Goal: Task Accomplishment & Management: Manage account settings

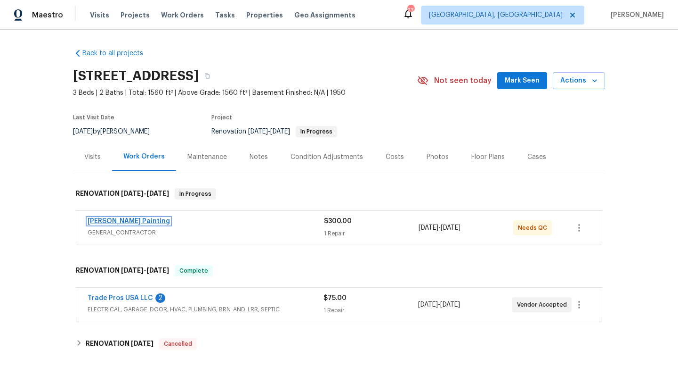
click at [114, 219] on link "[PERSON_NAME] Painting" at bounding box center [129, 221] width 82 height 7
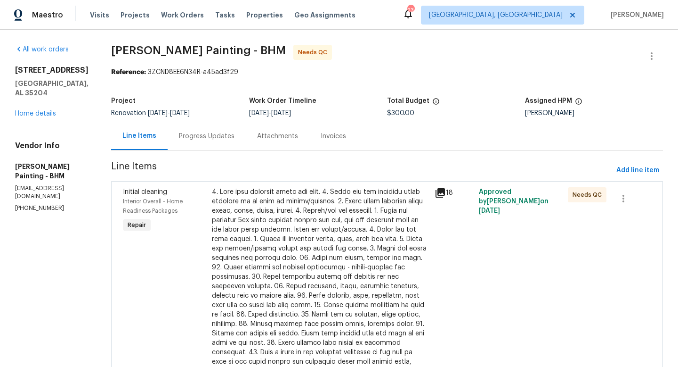
click at [294, 230] on div at bounding box center [320, 286] width 217 height 198
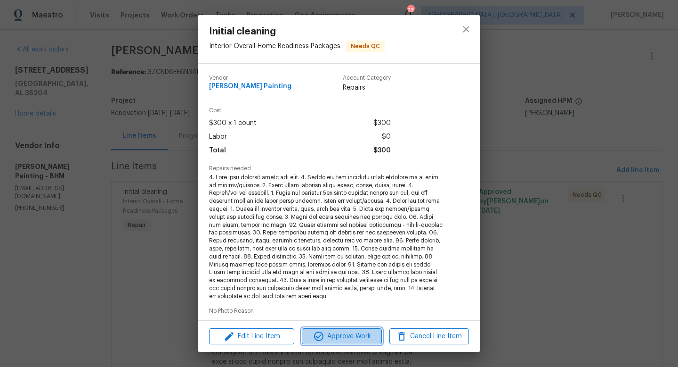
click at [335, 342] on button "Approve Work" at bounding box center [342, 336] width 80 height 16
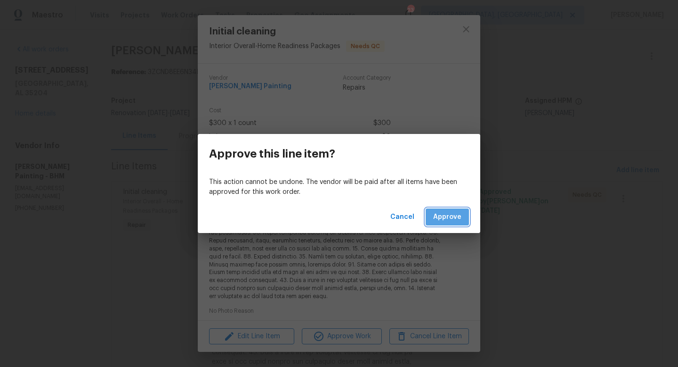
click at [463, 218] on button "Approve" at bounding box center [447, 216] width 43 height 17
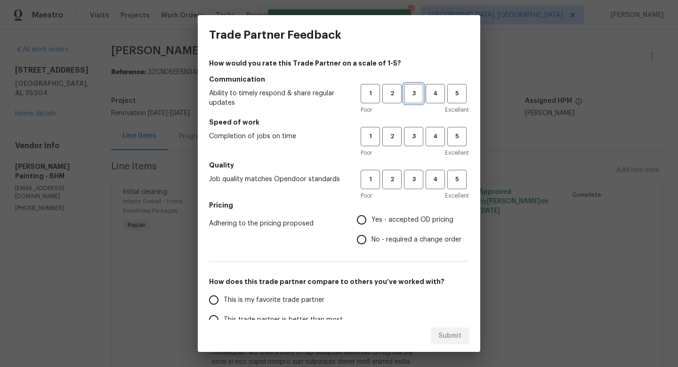
click at [412, 90] on span "3" at bounding box center [413, 93] width 17 height 11
click at [410, 138] on span "3" at bounding box center [413, 136] width 17 height 11
click at [413, 177] on span "3" at bounding box center [413, 179] width 17 height 11
click at [391, 221] on span "Yes - accepted OD pricing" at bounding box center [413, 220] width 82 height 10
click at [372, 221] on input "Yes - accepted OD pricing" at bounding box center [362, 220] width 20 height 20
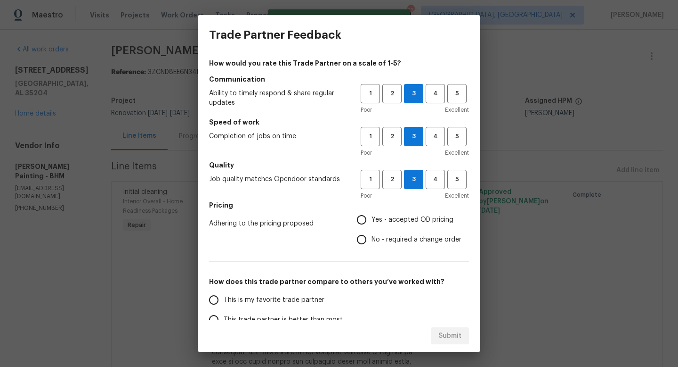
radio input "true"
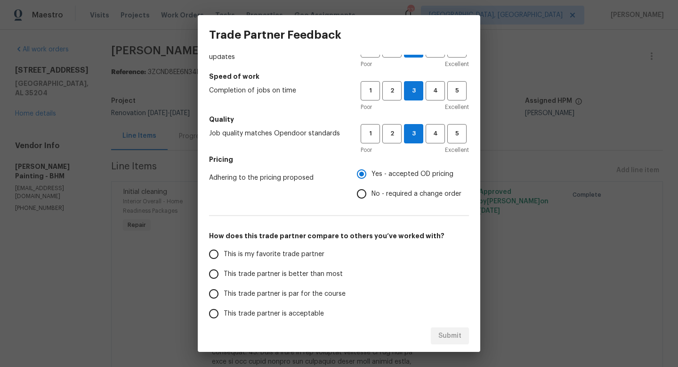
click at [306, 279] on label "This trade partner is better than most" at bounding box center [278, 274] width 149 height 20
click at [224, 279] on input "This trade partner is better than most" at bounding box center [214, 274] width 20 height 20
click at [447, 334] on span "Submit" at bounding box center [450, 336] width 23 height 12
radio input "true"
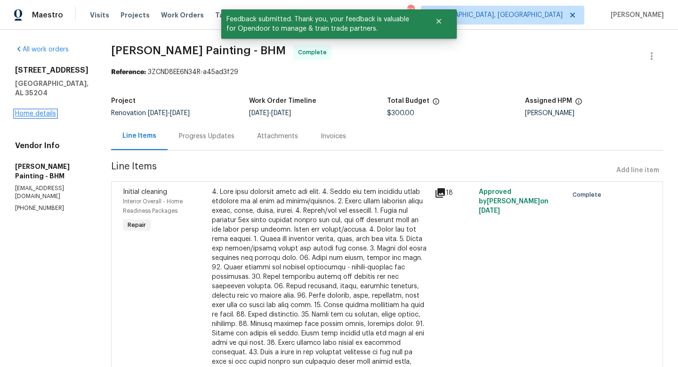
click at [39, 110] on link "Home details" at bounding box center [35, 113] width 41 height 7
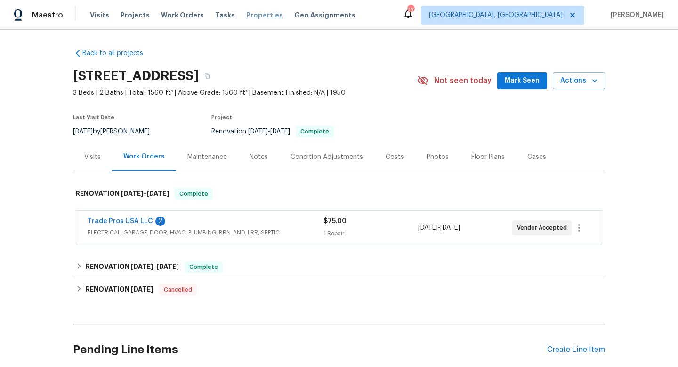
click at [247, 14] on span "Properties" at bounding box center [264, 14] width 37 height 9
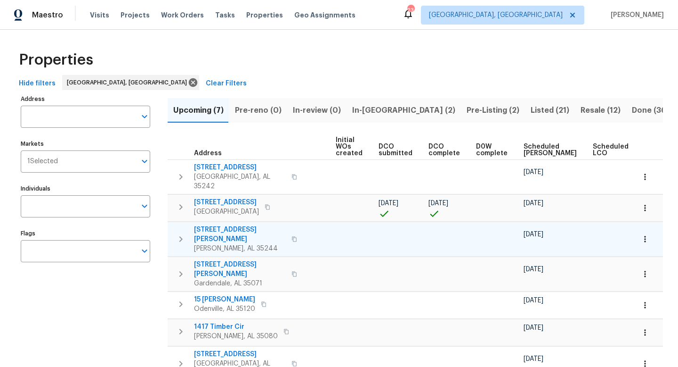
scroll to position [0, 104]
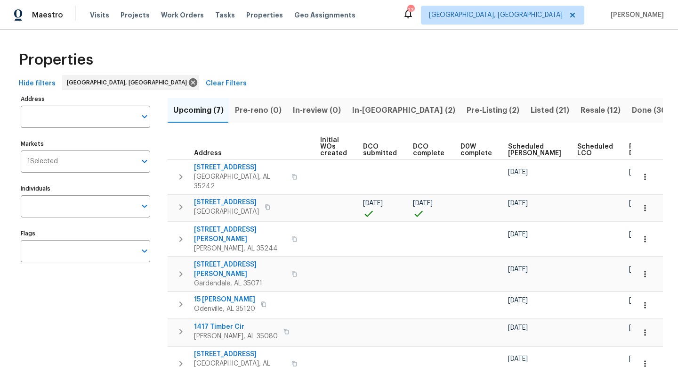
click at [531, 109] on span "Listed (21)" at bounding box center [550, 110] width 39 height 13
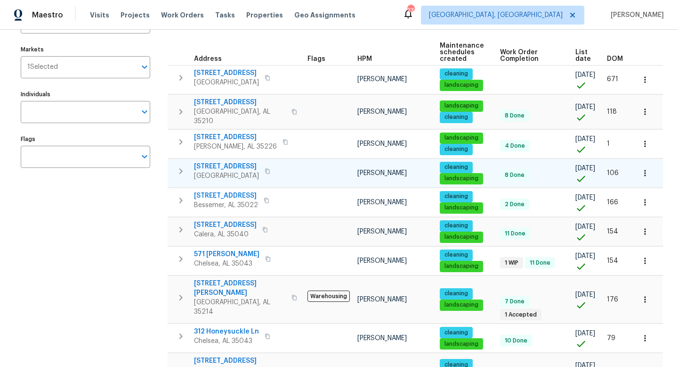
scroll to position [95, 0]
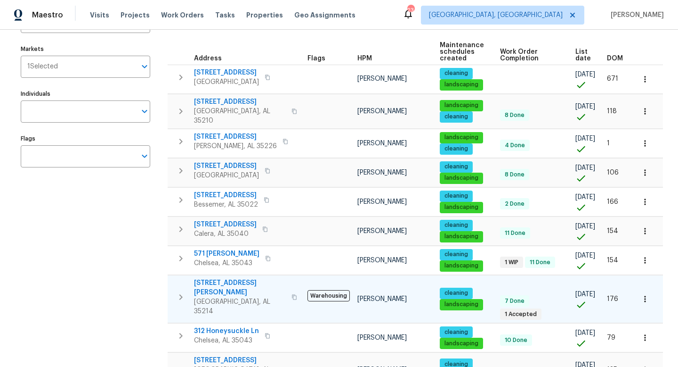
click at [210, 278] on span "436 Henry St" at bounding box center [240, 287] width 92 height 19
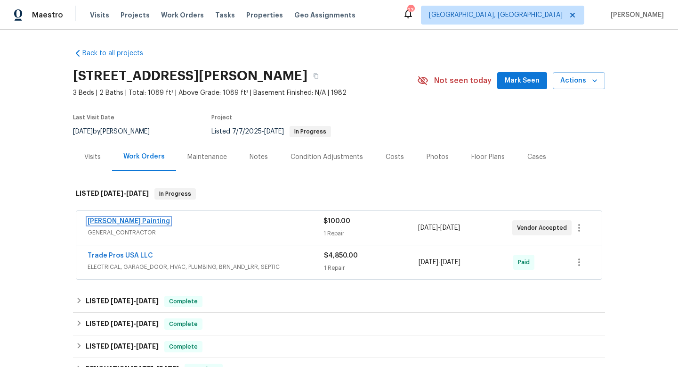
click at [120, 220] on link "[PERSON_NAME] Painting" at bounding box center [129, 221] width 82 height 7
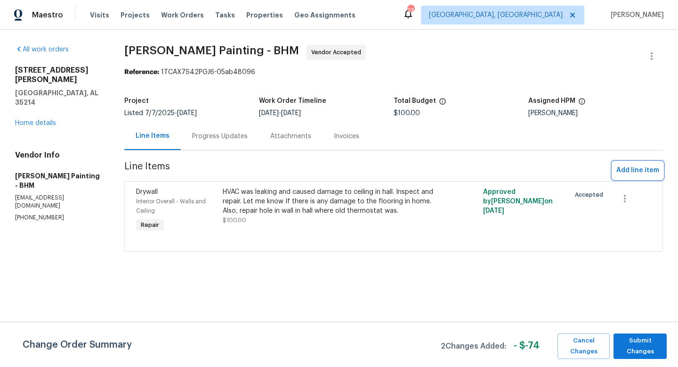
click at [637, 169] on span "Add line item" at bounding box center [638, 170] width 43 height 12
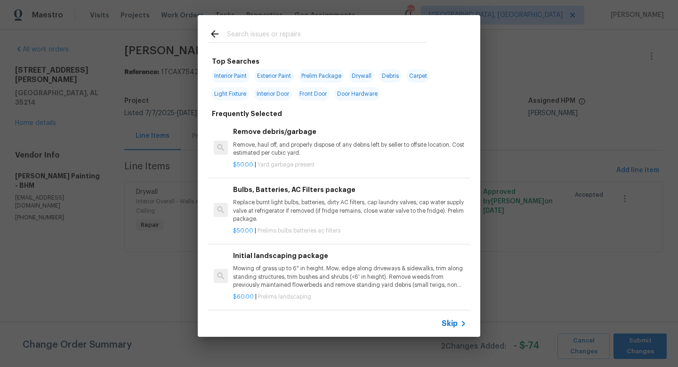
click at [291, 25] on div at bounding box center [318, 33] width 240 height 37
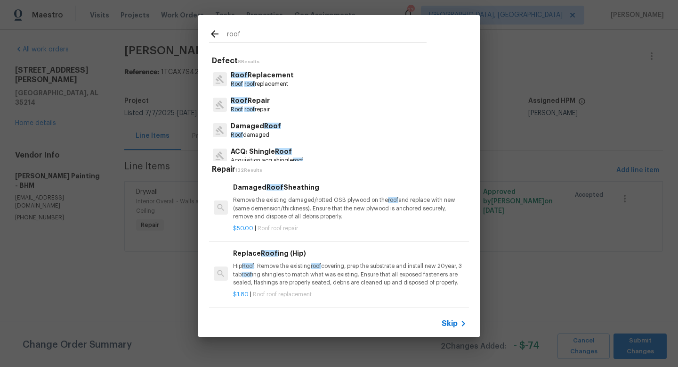
type input "roof"
click at [261, 84] on p "Roof roof replacement" at bounding box center [262, 84] width 63 height 8
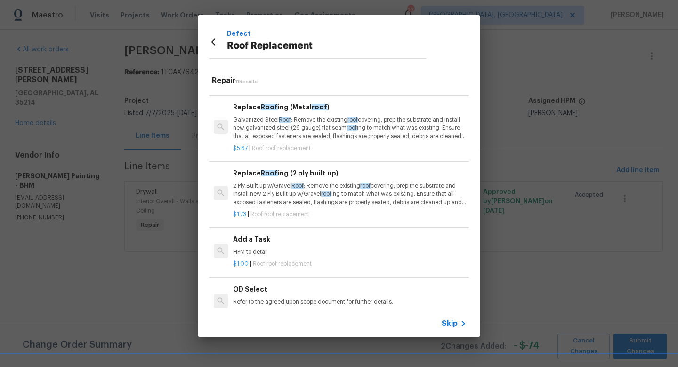
scroll to position [459, 0]
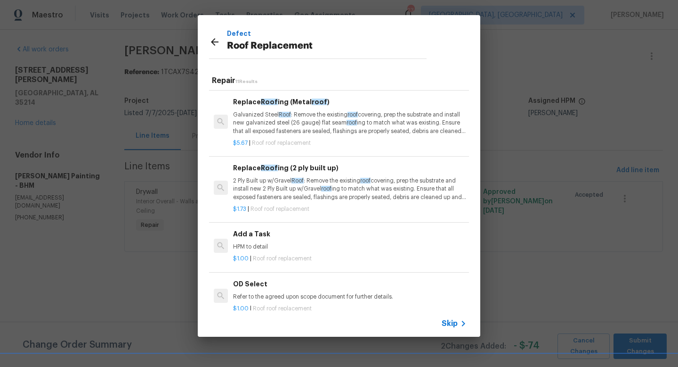
click at [250, 246] on p "HPM to detail" at bounding box center [350, 247] width 234 height 8
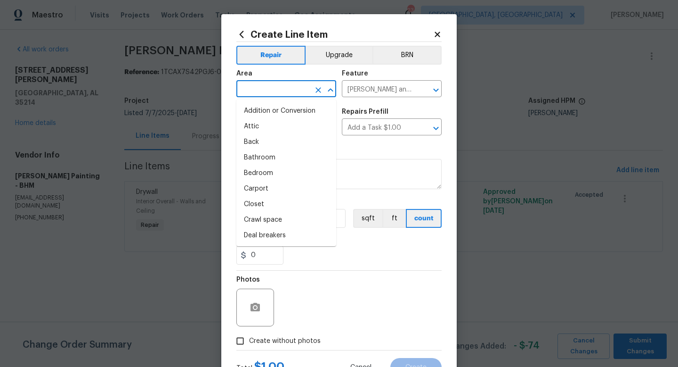
click at [278, 86] on input "text" at bounding box center [274, 89] width 74 height 15
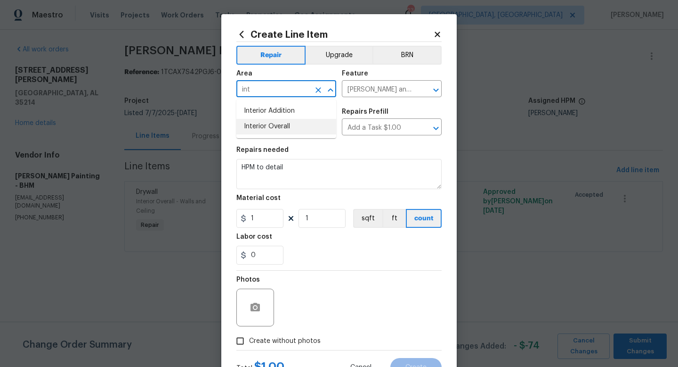
click at [279, 124] on li "Interior Overall" at bounding box center [287, 127] width 100 height 16
type input "Interior Overall"
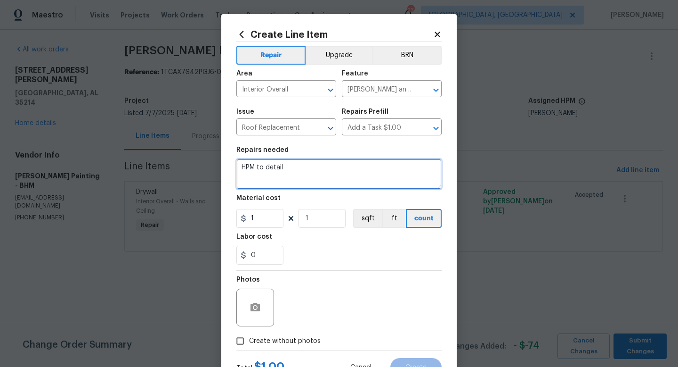
drag, startPoint x: 298, startPoint y: 174, endPoint x: 194, endPoint y: 148, distance: 107.4
click at [194, 148] on div "Create Line Item Repair Upgrade BRN Area Interior Overall ​ Feature Eaves and T…" at bounding box center [339, 183] width 678 height 367
click at [308, 166] on textarea "Replace roof, use architextural shingles." at bounding box center [339, 174] width 205 height 30
click at [308, 167] on textarea "Replace roof, use architextural shingles." at bounding box center [339, 174] width 205 height 30
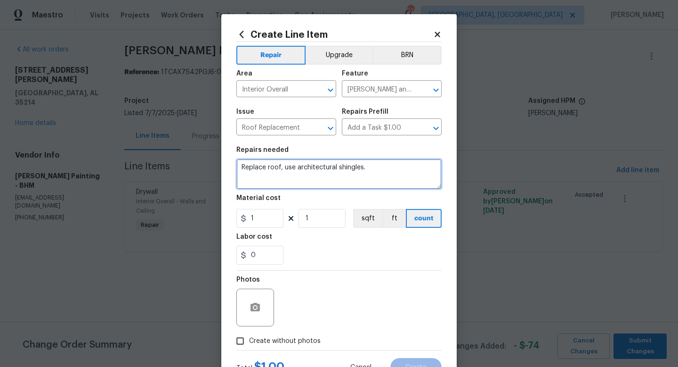
click at [374, 171] on textarea "Replace roof, use architectural shingles." at bounding box center [339, 174] width 205 height 30
type textarea "Replace roof, use architectural shingles. Let me know how much it is going to c…"
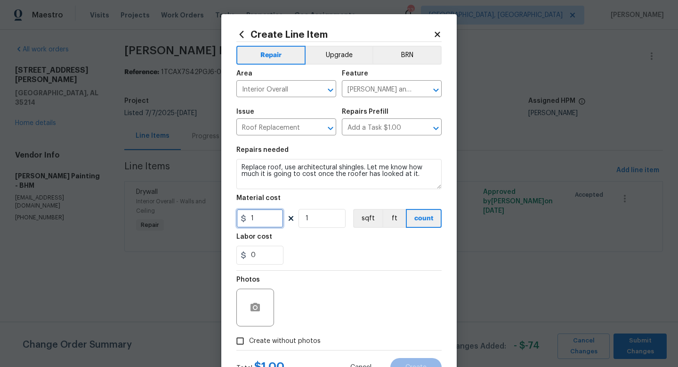
click at [263, 222] on input "1" at bounding box center [260, 218] width 47 height 19
type input "75"
click at [382, 269] on section "Repairs needed Replace roof, use architectural shingles. Let me know how much i…" at bounding box center [339, 205] width 205 height 129
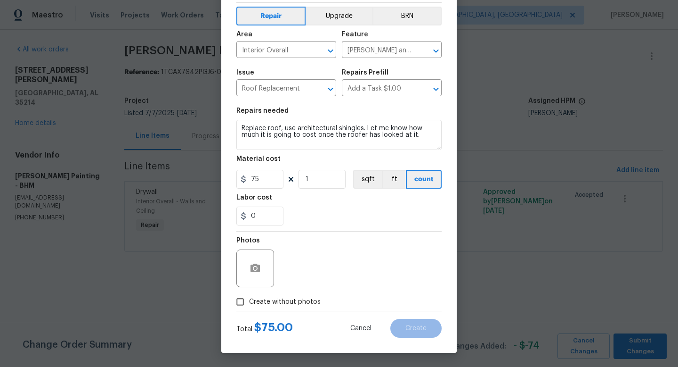
click at [298, 300] on span "Create without photos" at bounding box center [285, 302] width 72 height 10
click at [249, 300] on input "Create without photos" at bounding box center [240, 302] width 18 height 18
checkbox input "true"
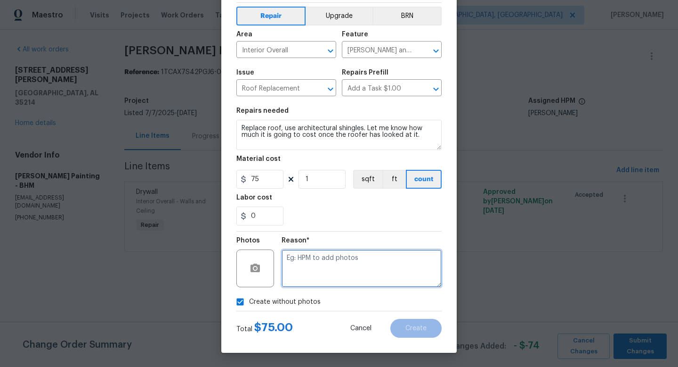
click at [332, 281] on textarea at bounding box center [362, 268] width 160 height 38
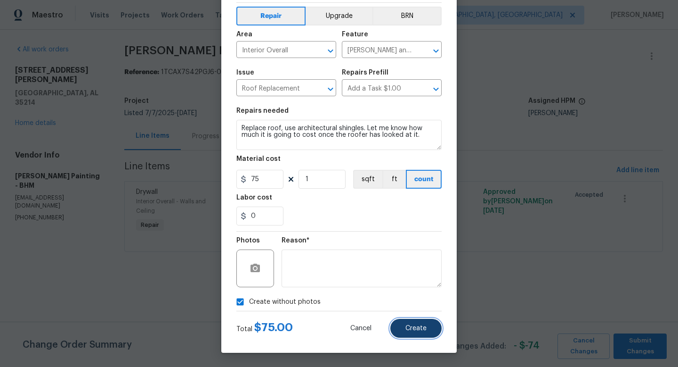
click at [409, 322] on button "Create" at bounding box center [416, 328] width 51 height 19
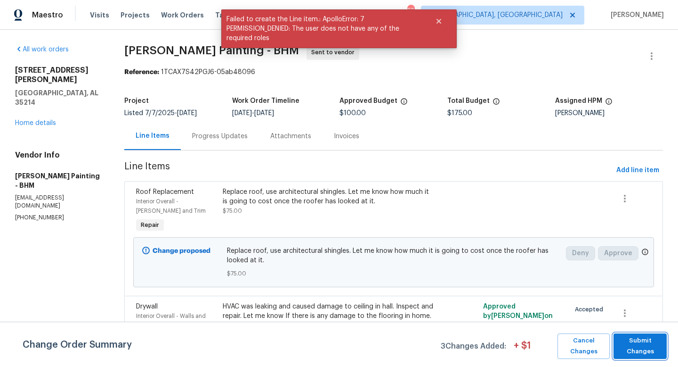
click at [627, 347] on span "Submit Changes" at bounding box center [641, 346] width 44 height 22
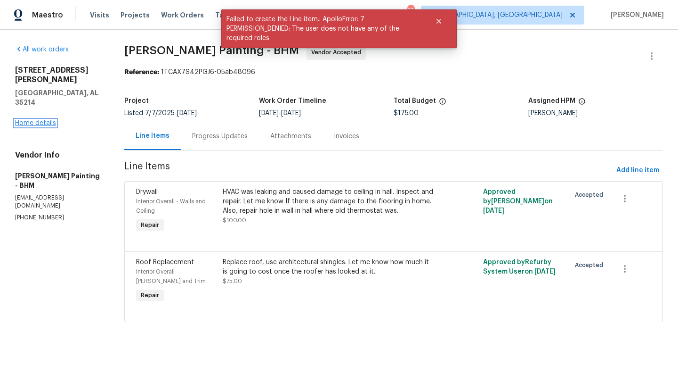
click at [52, 120] on link "Home details" at bounding box center [35, 123] width 41 height 7
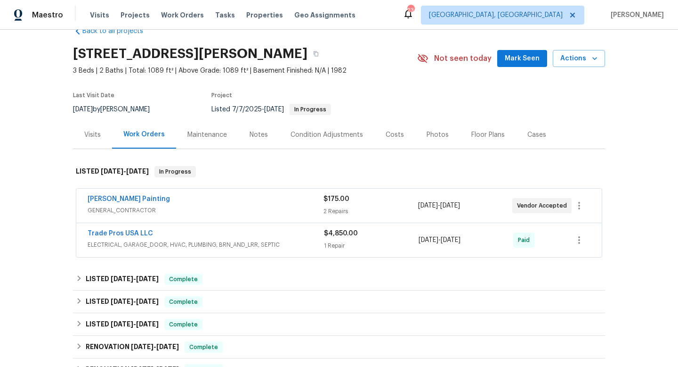
scroll to position [29, 0]
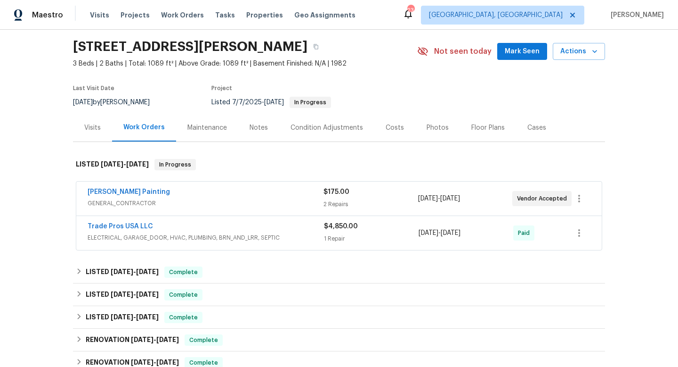
click at [274, 200] on span "GENERAL_CONTRACTOR" at bounding box center [206, 202] width 236 height 9
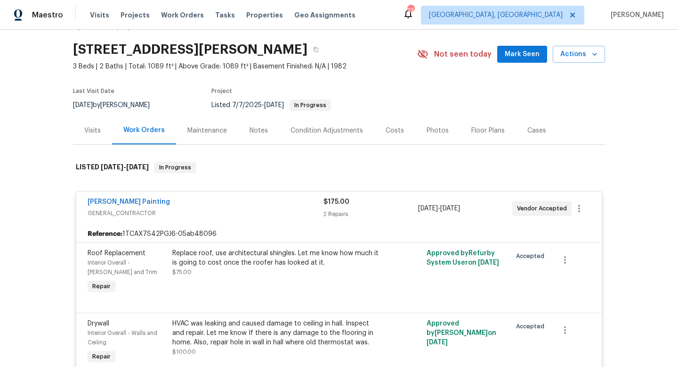
scroll to position [25, 0]
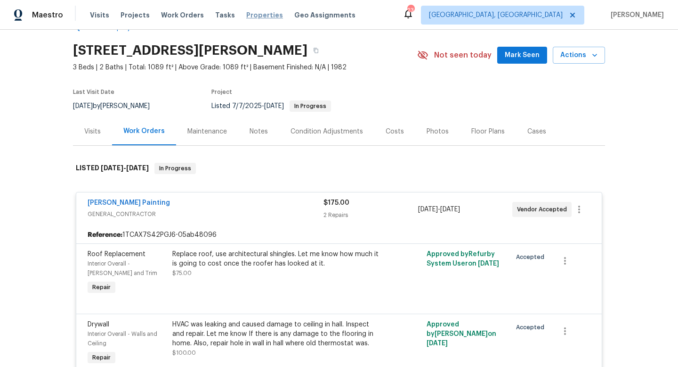
click at [246, 16] on span "Properties" at bounding box center [264, 14] width 37 height 9
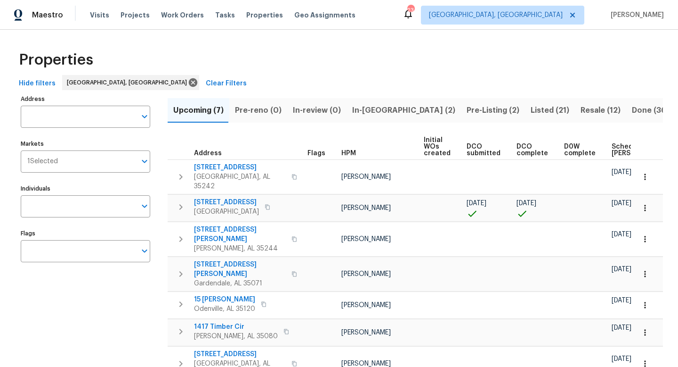
click at [531, 106] on span "Listed (21)" at bounding box center [550, 110] width 39 height 13
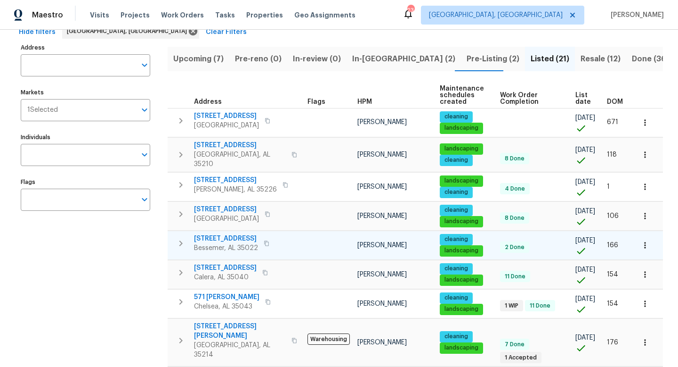
scroll to position [53, 0]
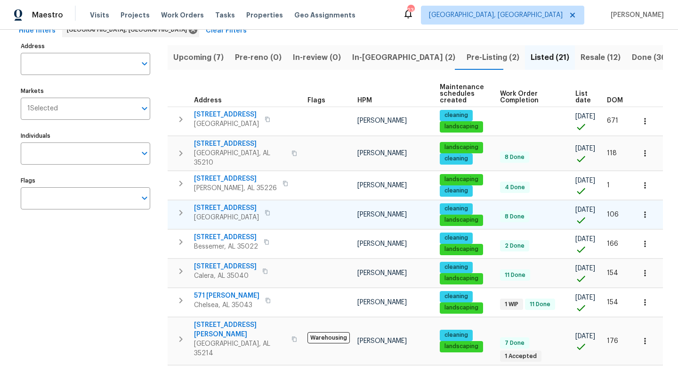
click at [222, 203] on span "806 14th Ave" at bounding box center [226, 207] width 65 height 9
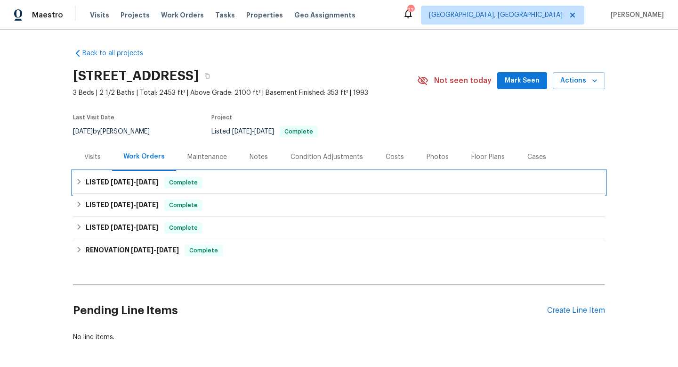
click at [469, 184] on div "LISTED 8/27/25 - 9/3/25 Complete" at bounding box center [339, 182] width 527 height 11
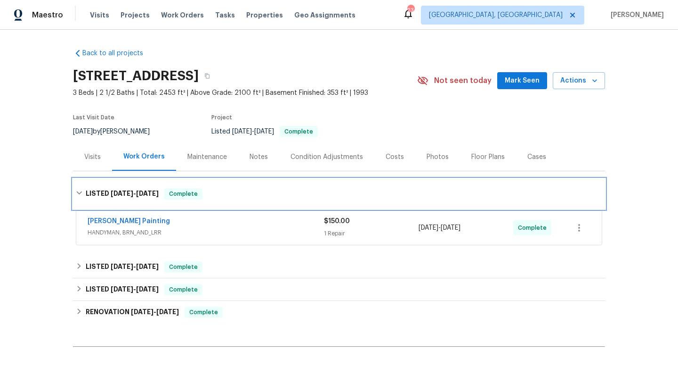
click at [469, 184] on div "LISTED 8/27/25 - 9/3/25 Complete" at bounding box center [339, 194] width 532 height 30
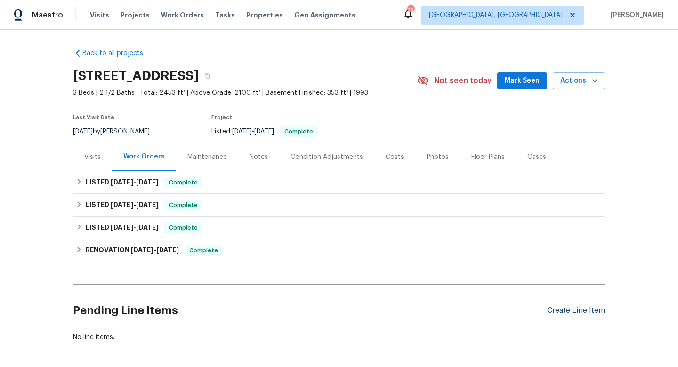
click at [566, 312] on div "Create Line Item" at bounding box center [576, 310] width 58 height 9
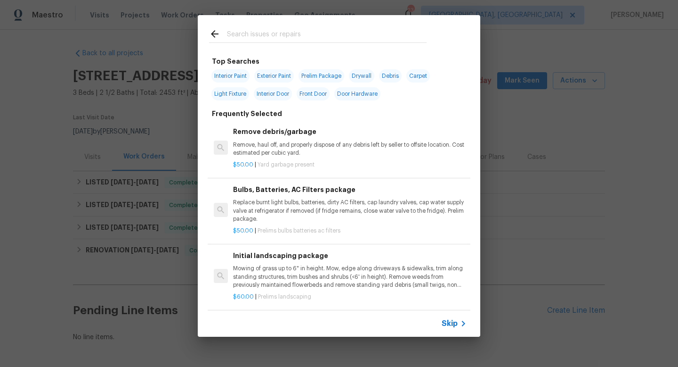
click at [265, 27] on div at bounding box center [318, 33] width 240 height 37
click at [263, 39] on input "text" at bounding box center [327, 35] width 200 height 14
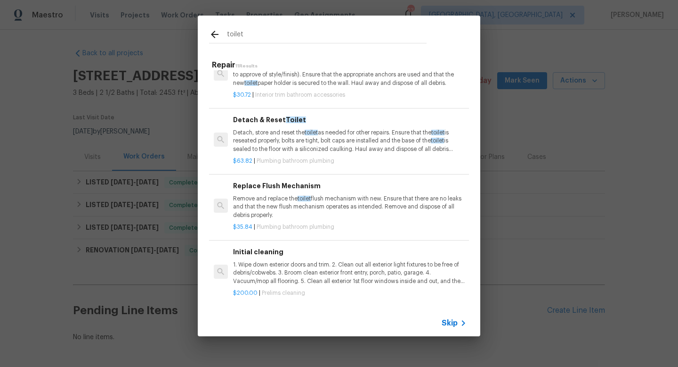
scroll to position [365, 0]
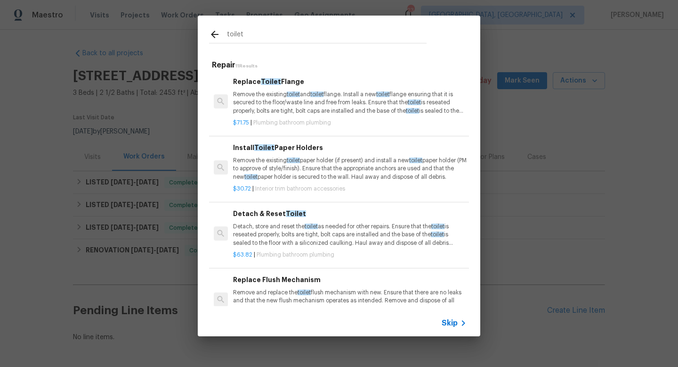
type input "toilet"
click at [215, 32] on icon at bounding box center [214, 34] width 11 height 11
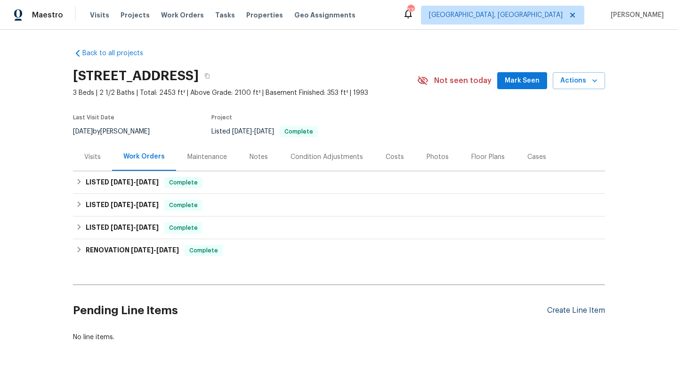
click at [575, 314] on div "Create Line Item" at bounding box center [576, 310] width 58 height 9
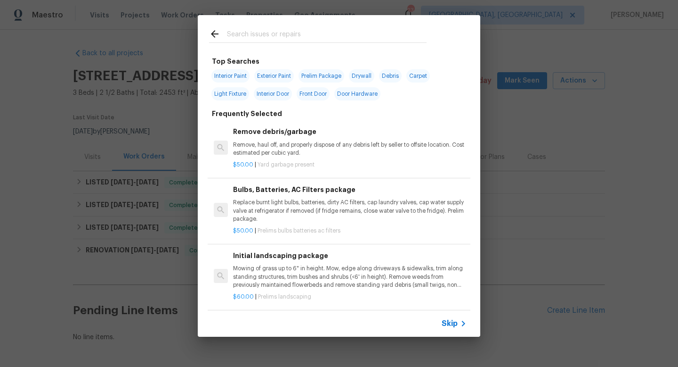
click at [306, 39] on input "text" at bounding box center [327, 35] width 200 height 14
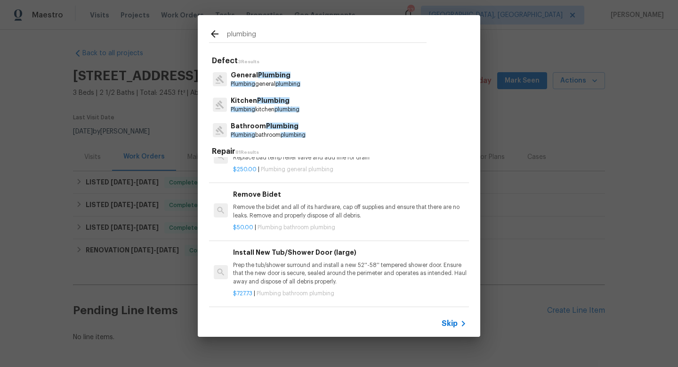
scroll to position [164, 0]
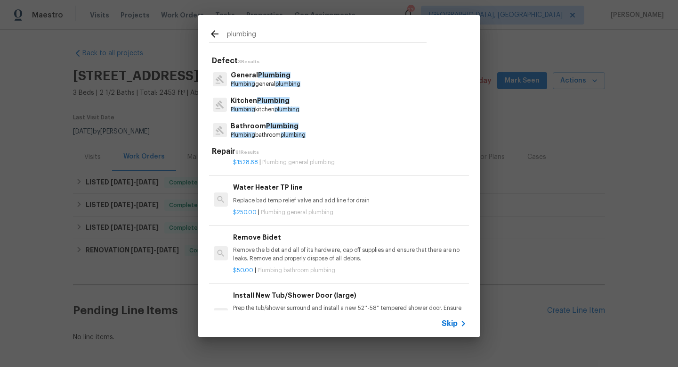
type input "plumbing"
click at [266, 129] on span "Plumbing" at bounding box center [282, 126] width 33 height 7
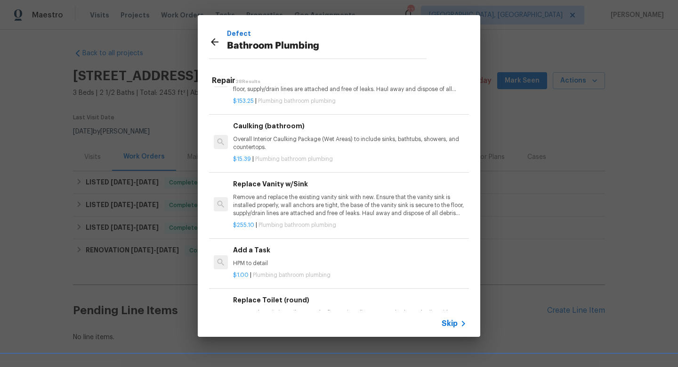
scroll to position [1350, 0]
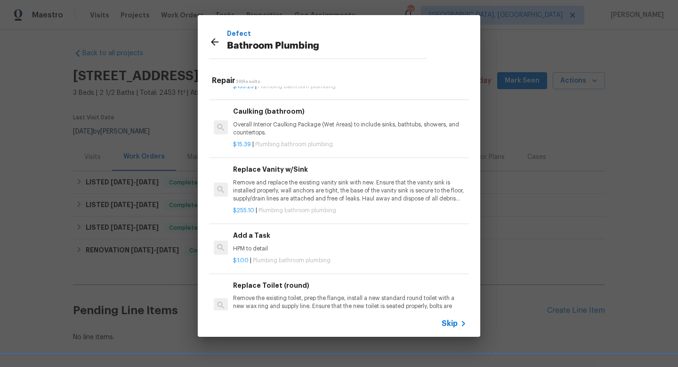
click at [245, 238] on h6 "Add a Task" at bounding box center [350, 235] width 234 height 10
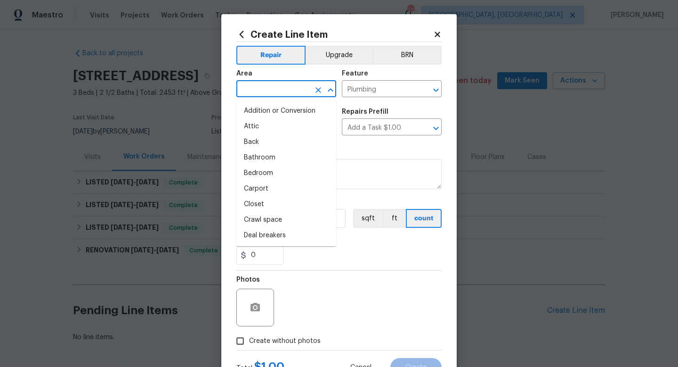
click at [266, 87] on input "text" at bounding box center [274, 89] width 74 height 15
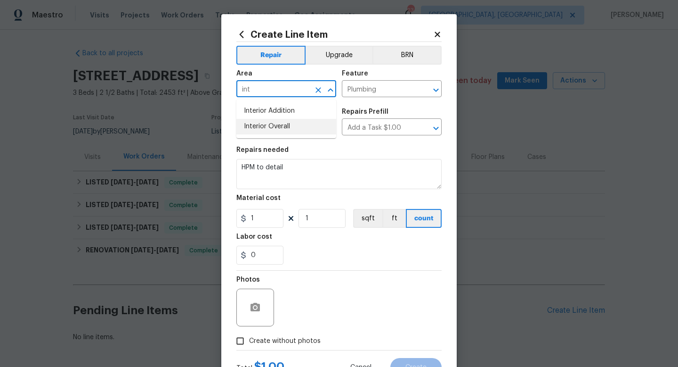
click at [261, 128] on li "Interior Overall" at bounding box center [287, 127] width 100 height 16
type input "Interior Overall"
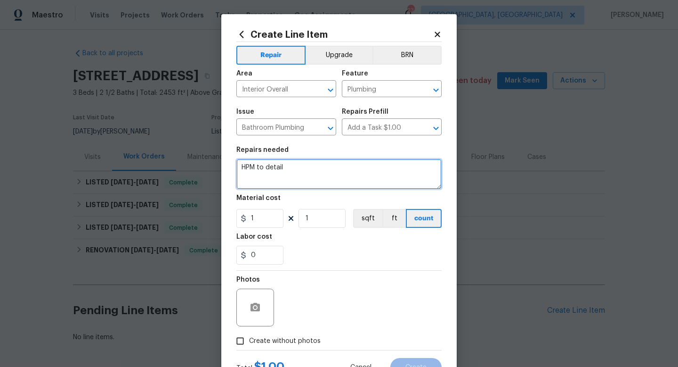
drag, startPoint x: 292, startPoint y: 166, endPoint x: 174, endPoint y: 126, distance: 124.3
click at [174, 126] on div "Create Line Item Repair Upgrade BRN Area Interior Overall ​ Feature Plumbing ​ …" at bounding box center [339, 183] width 678 height 367
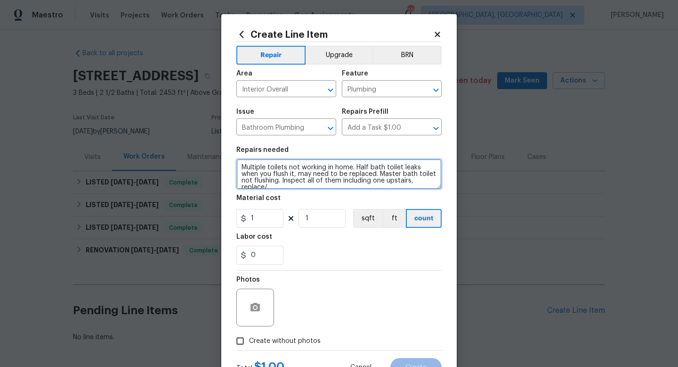
scroll to position [2, 0]
type textarea "Multiple toilets not working in home. Half bath toilet leaks when you flush it,…"
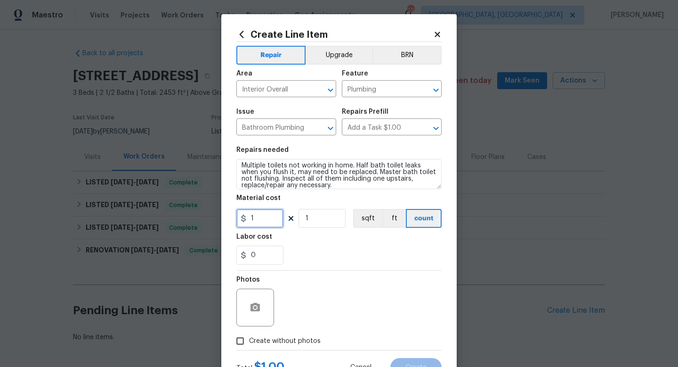
click at [264, 218] on input "1" at bounding box center [260, 218] width 47 height 19
type input "75"
click at [328, 291] on div "Photos" at bounding box center [339, 300] width 205 height 61
click at [293, 337] on span "Create without photos" at bounding box center [285, 341] width 72 height 10
click at [249, 337] on input "Create without photos" at bounding box center [240, 341] width 18 height 18
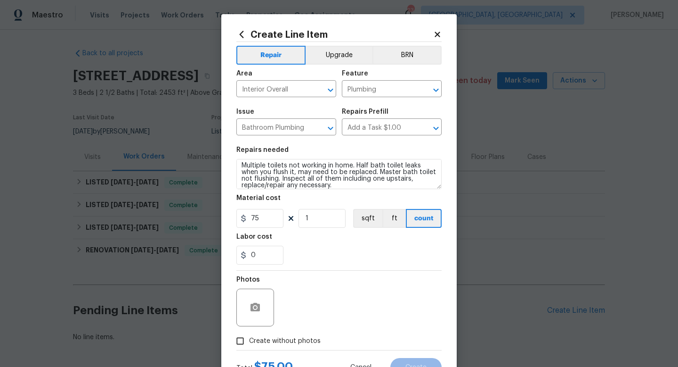
checkbox input "true"
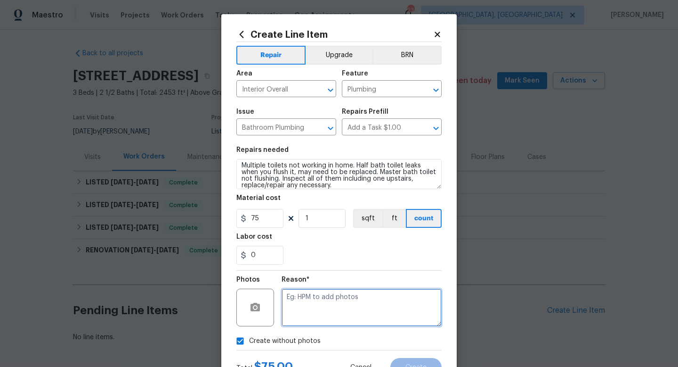
drag, startPoint x: 344, startPoint y: 306, endPoint x: 345, endPoint y: 273, distance: 32.5
click at [344, 305] on textarea at bounding box center [362, 307] width 160 height 38
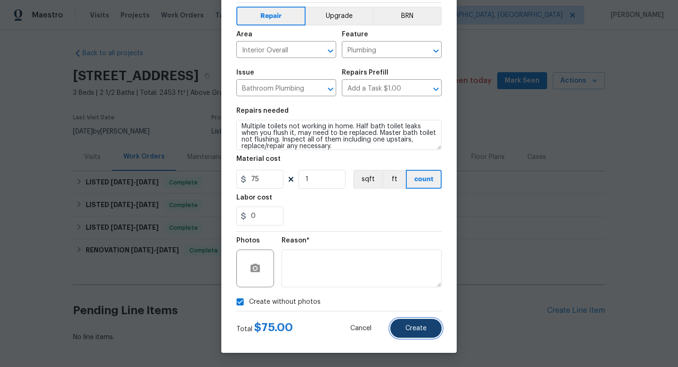
click at [414, 325] on span "Create" at bounding box center [416, 328] width 21 height 7
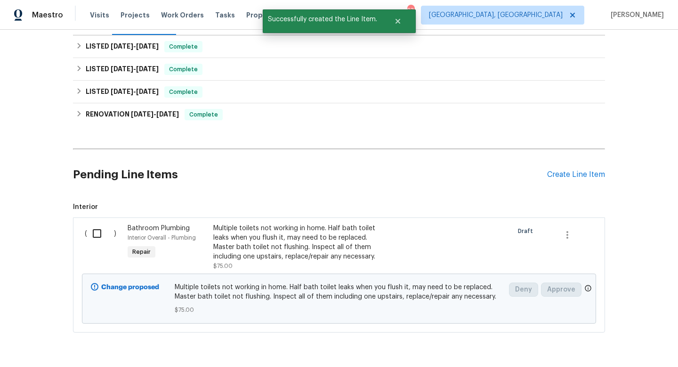
scroll to position [138, 0]
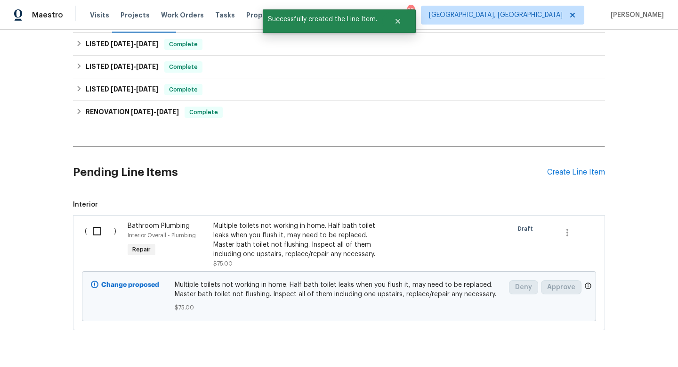
click at [98, 228] on input "checkbox" at bounding box center [100, 231] width 27 height 20
checkbox input "true"
click at [624, 342] on span "Create Work Order" at bounding box center [624, 343] width 63 height 12
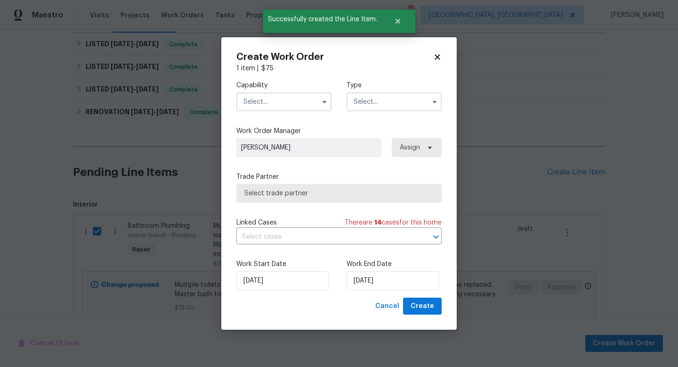
click at [270, 103] on input "text" at bounding box center [284, 101] width 95 height 19
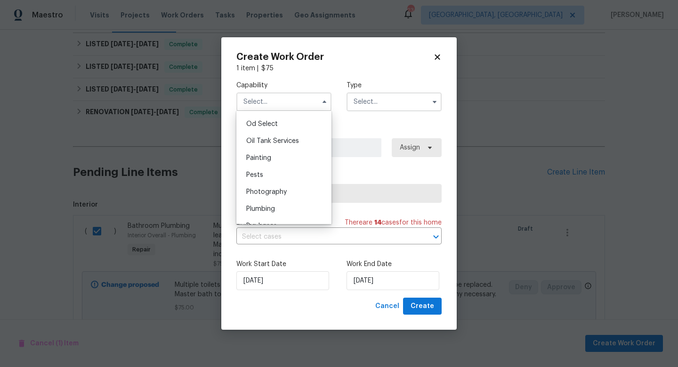
scroll to position [770, 0]
click at [271, 192] on span "Plumbing" at bounding box center [260, 194] width 29 height 7
type input "Plumbing"
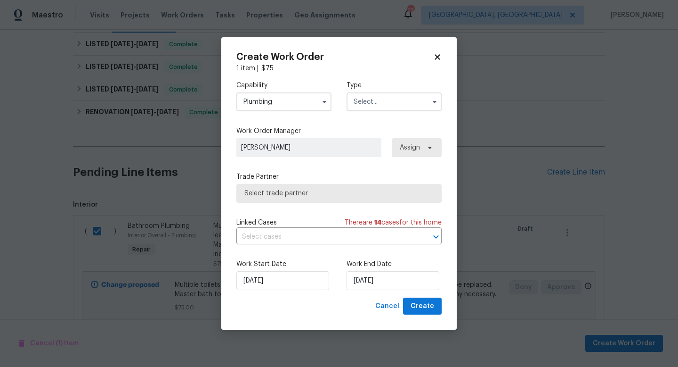
click at [382, 106] on input "text" at bounding box center [394, 101] width 95 height 19
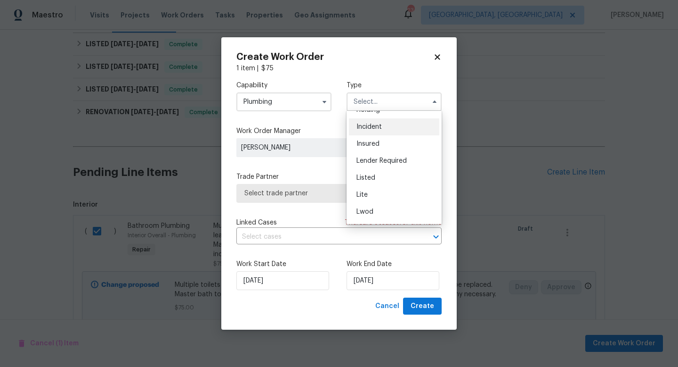
scroll to position [63, 0]
click at [376, 161] on div "Listed" at bounding box center [394, 160] width 90 height 17
type input "Listed"
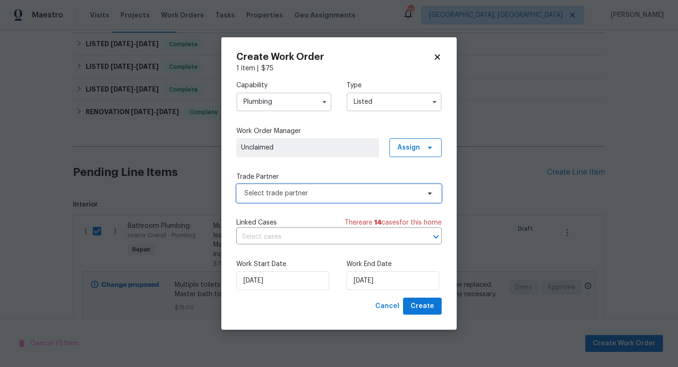
click at [343, 194] on span "Select trade partner" at bounding box center [333, 192] width 176 height 9
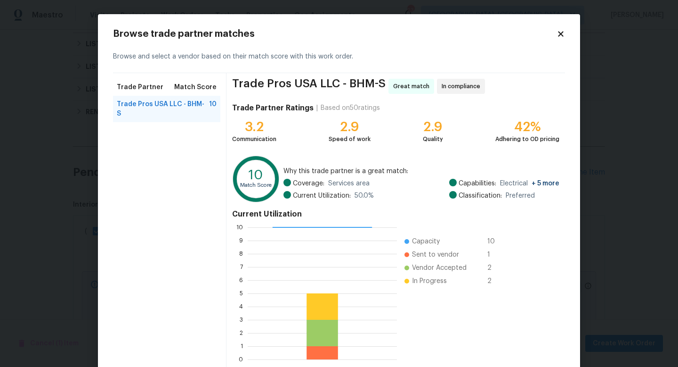
scroll to position [49, 0]
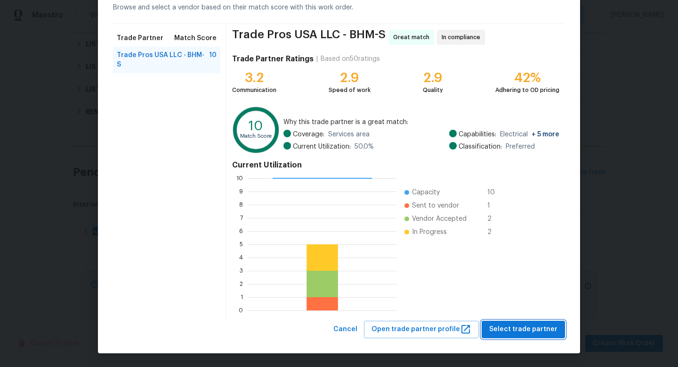
click at [515, 326] on span "Select trade partner" at bounding box center [524, 329] width 68 height 12
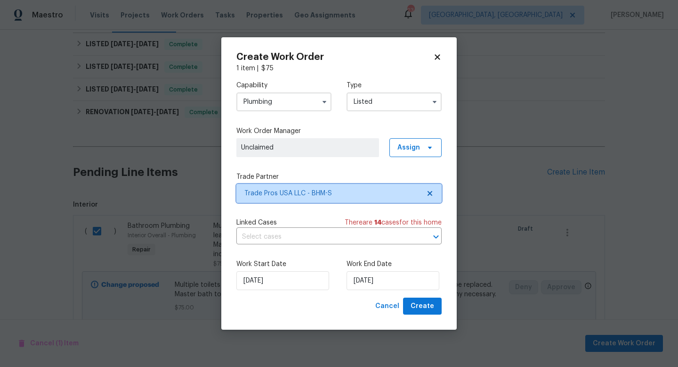
scroll to position [0, 0]
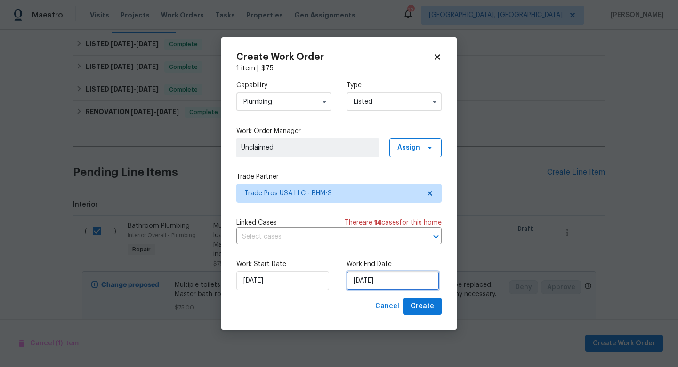
click at [364, 286] on input "[DATE]" at bounding box center [393, 280] width 93 height 19
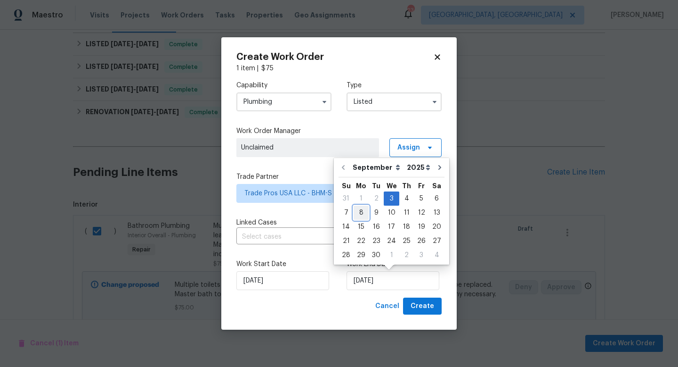
click at [361, 217] on div "8" at bounding box center [361, 212] width 15 height 13
type input "9/8/2025"
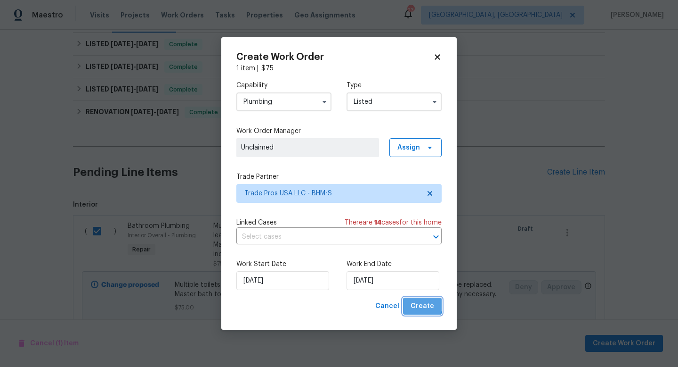
click at [420, 304] on span "Create" at bounding box center [423, 306] width 24 height 12
checkbox input "false"
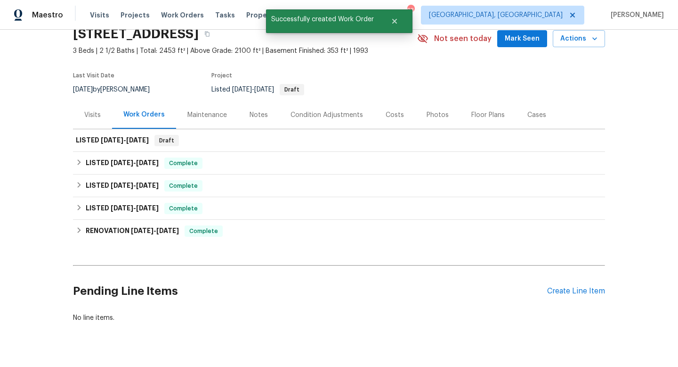
scroll to position [36, 0]
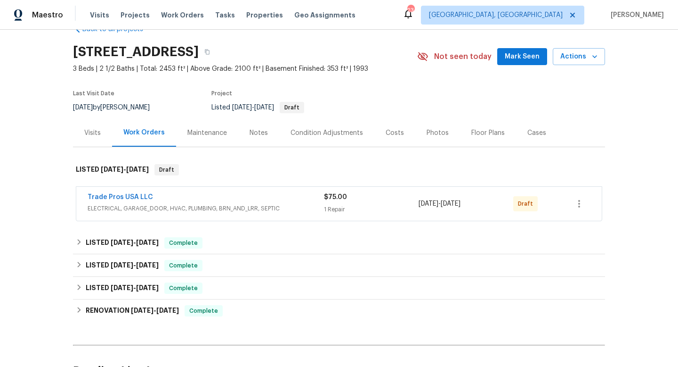
scroll to position [28, 0]
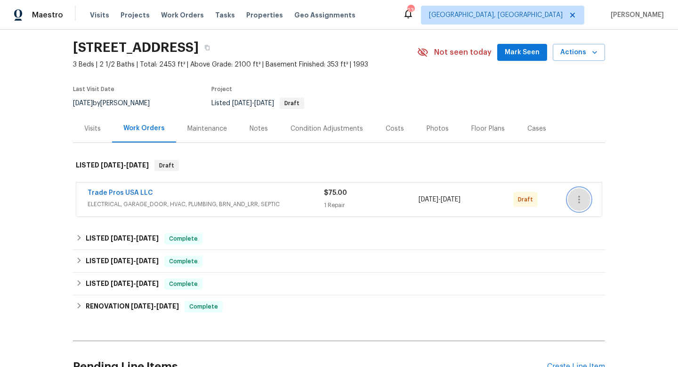
click at [581, 197] on icon "button" at bounding box center [579, 199] width 11 height 11
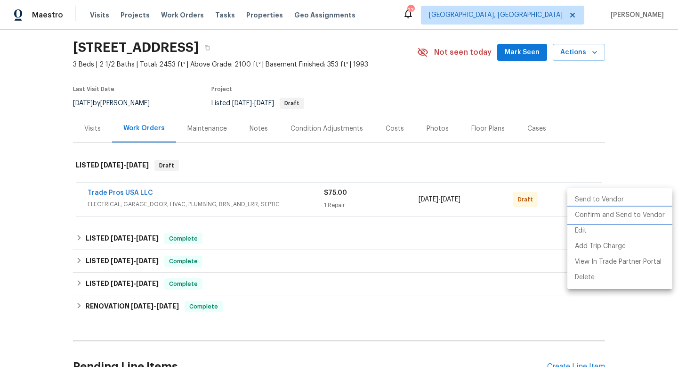
click at [579, 221] on li "Confirm and Send to Vendor" at bounding box center [620, 215] width 105 height 16
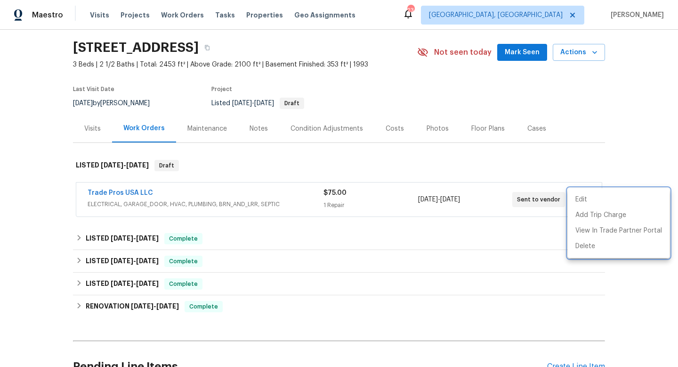
click at [259, 16] on div at bounding box center [339, 183] width 678 height 367
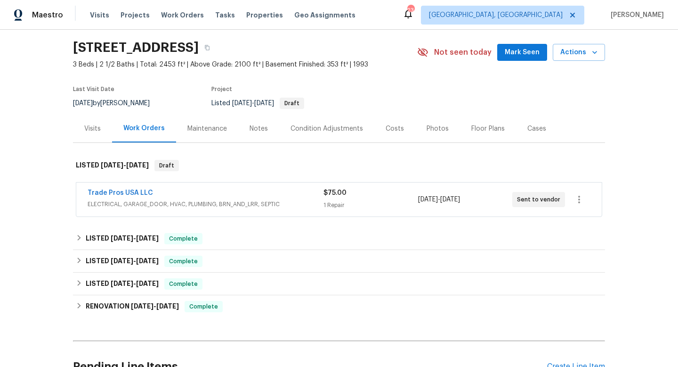
click at [259, 16] on span "Properties" at bounding box center [264, 14] width 37 height 9
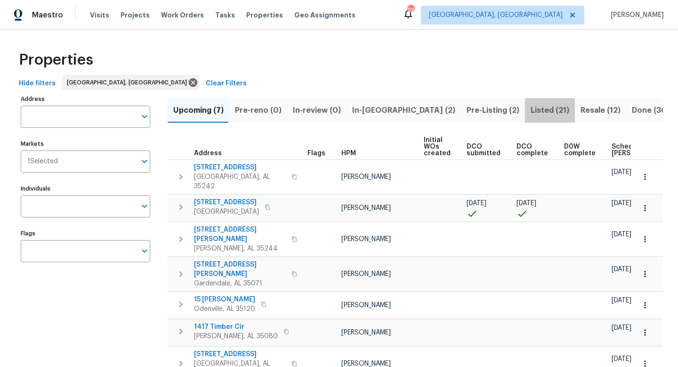
click at [531, 113] on span "Listed (21)" at bounding box center [550, 110] width 39 height 13
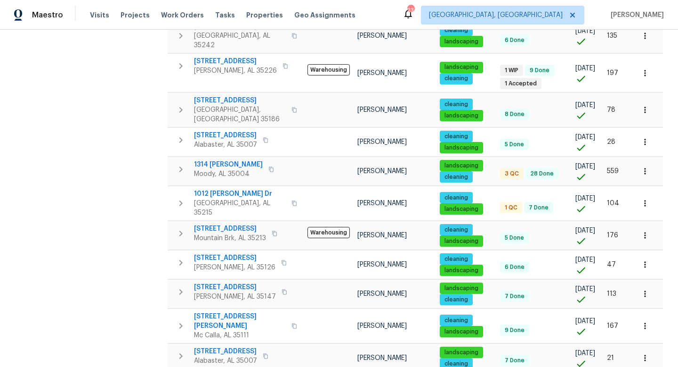
scroll to position [440, 0]
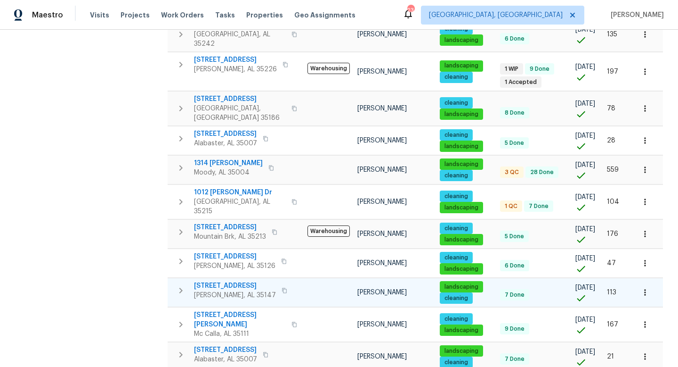
click at [235, 281] on span "[STREET_ADDRESS]" at bounding box center [235, 285] width 82 height 9
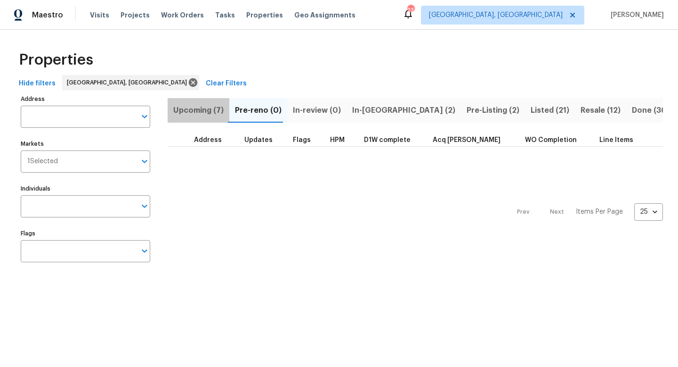
click at [221, 106] on span "Upcoming (7)" at bounding box center [198, 110] width 50 height 13
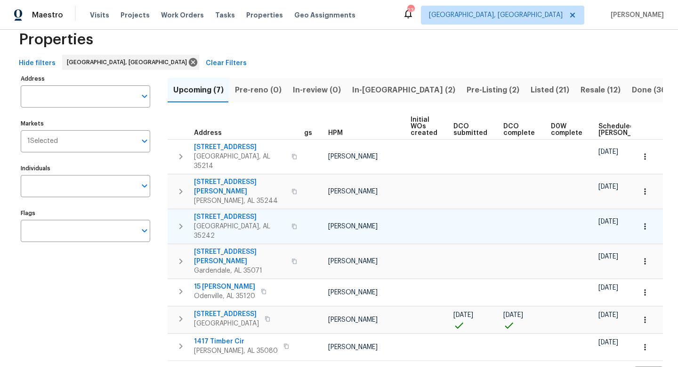
scroll to position [0, 17]
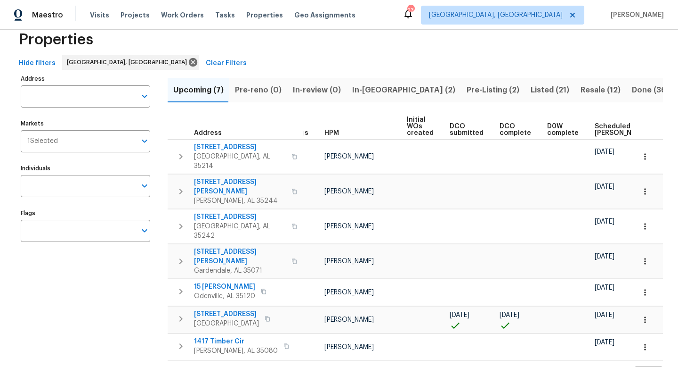
click at [609, 123] on span "Scheduled [PERSON_NAME]" at bounding box center [621, 129] width 53 height 13
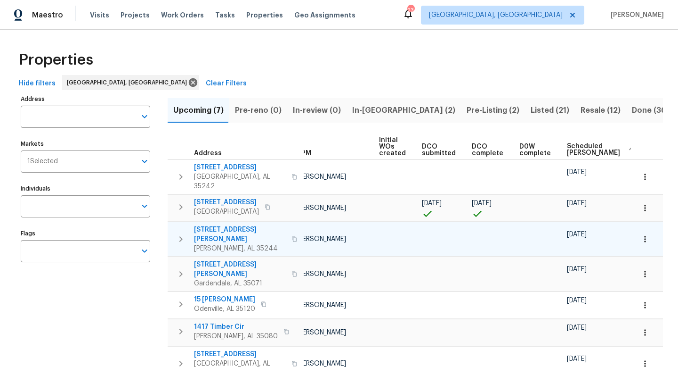
scroll to position [22, 0]
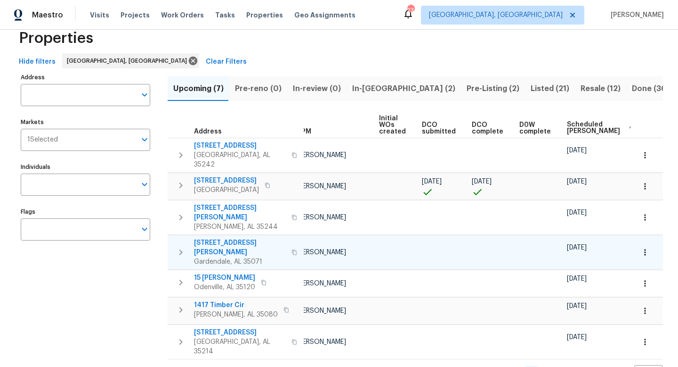
click at [221, 238] on span "[STREET_ADDRESS][PERSON_NAME]" at bounding box center [240, 247] width 92 height 19
click at [374, 93] on span "In-[GEOGRAPHIC_DATA] (2)" at bounding box center [403, 88] width 103 height 13
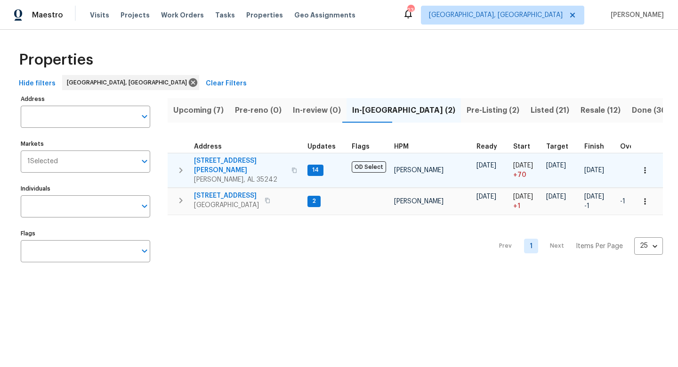
click at [208, 161] on span "[STREET_ADDRESS][PERSON_NAME]" at bounding box center [240, 165] width 92 height 19
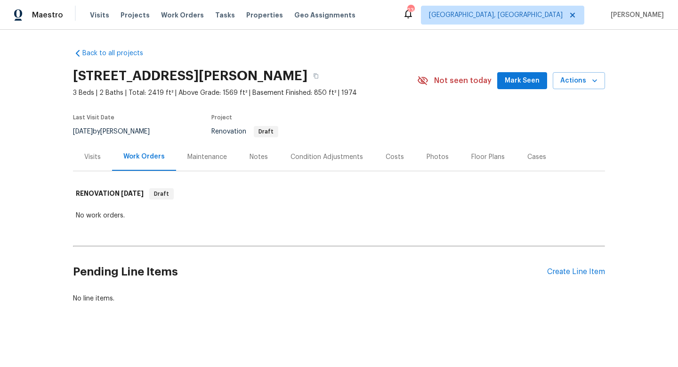
click at [386, 155] on div "Costs" at bounding box center [395, 156] width 18 height 9
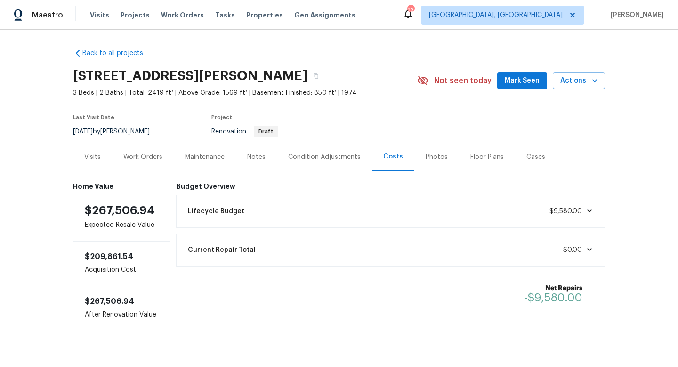
click at [91, 155] on div "Visits" at bounding box center [92, 156] width 16 height 9
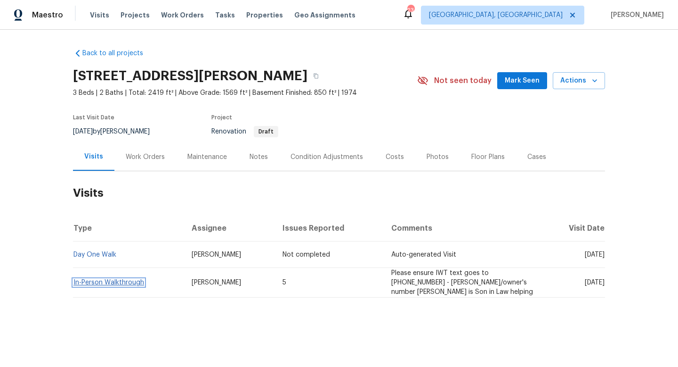
click at [115, 282] on link "In-Person Walkthrough" at bounding box center [109, 282] width 71 height 7
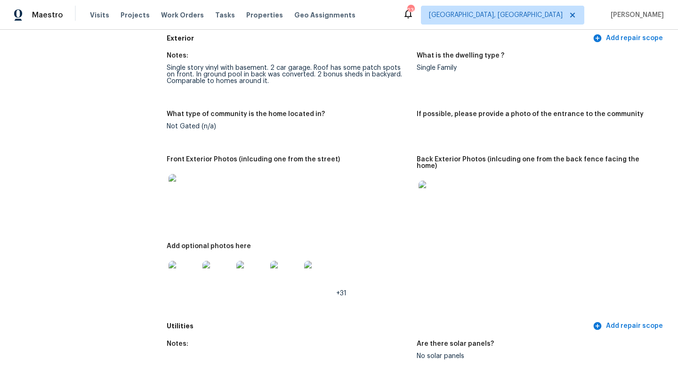
scroll to position [358, 0]
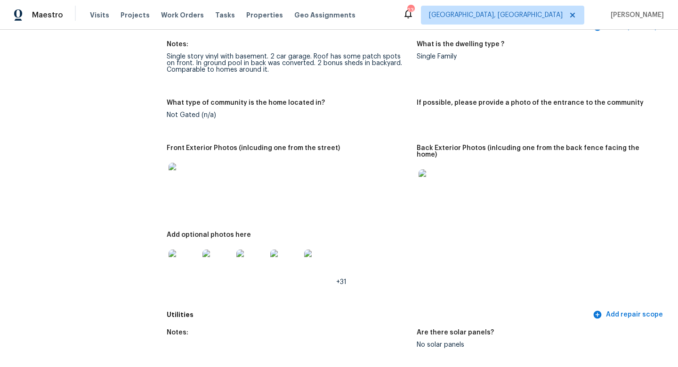
click at [194, 183] on img at bounding box center [184, 178] width 30 height 30
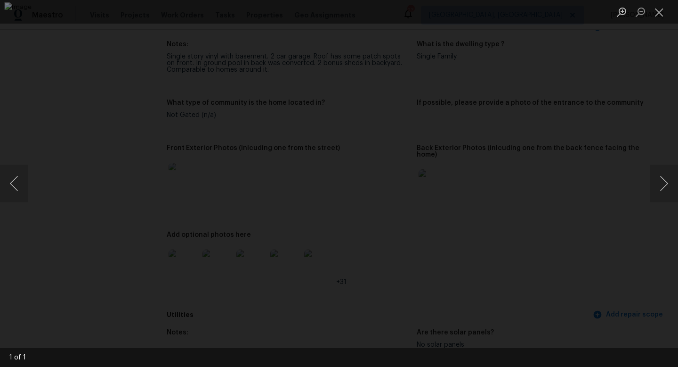
click at [678, 245] on div "Lightbox" at bounding box center [339, 183] width 678 height 367
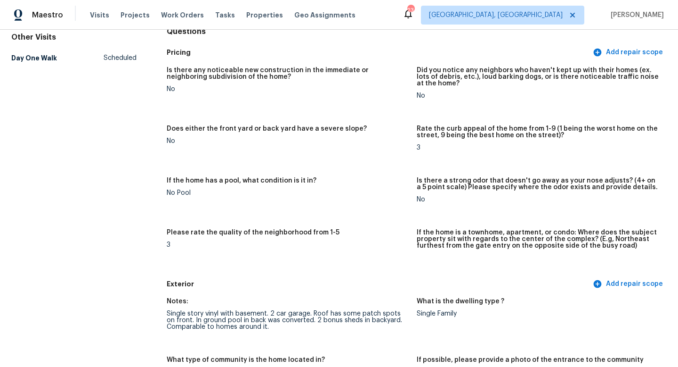
scroll to position [0, 0]
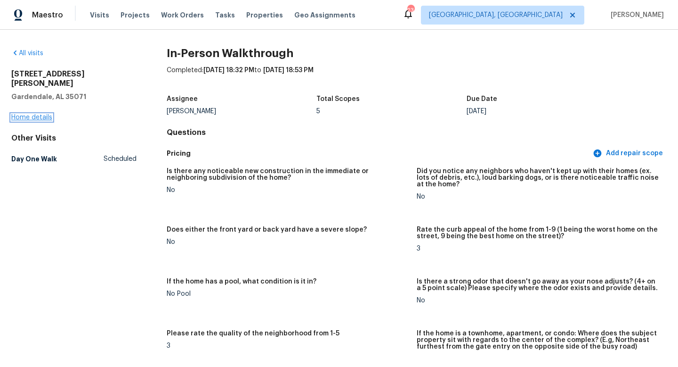
click at [41, 114] on link "Home details" at bounding box center [31, 117] width 41 height 7
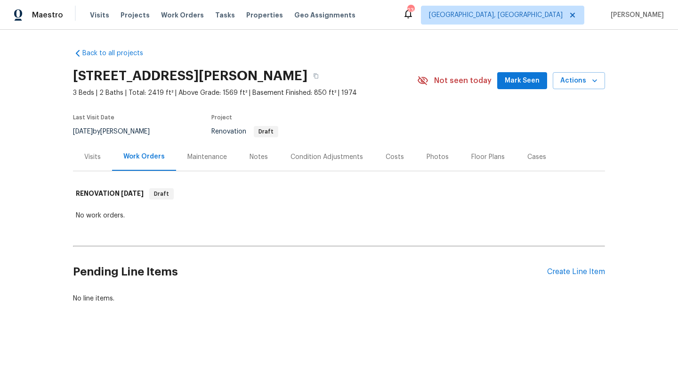
click at [390, 159] on div "Costs" at bounding box center [395, 156] width 18 height 9
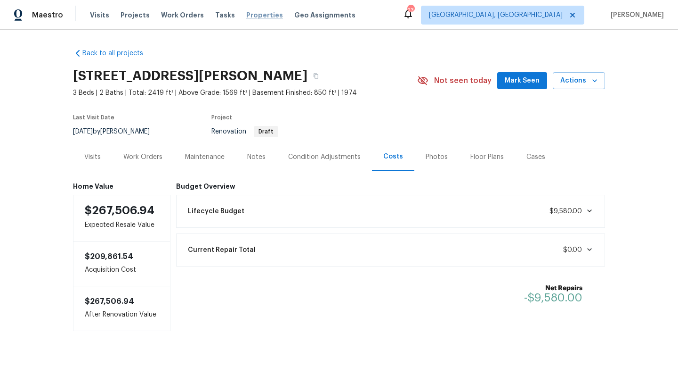
click at [246, 16] on span "Properties" at bounding box center [264, 14] width 37 height 9
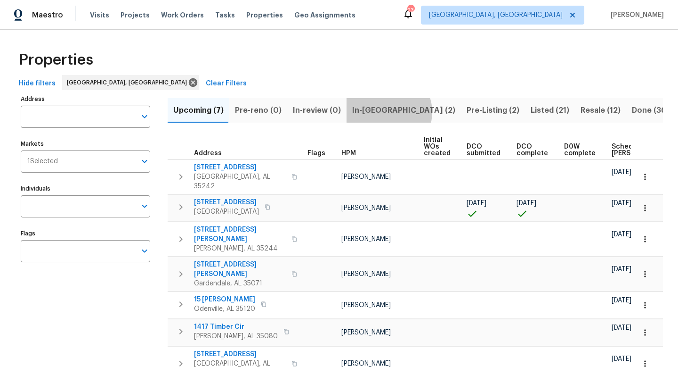
click at [384, 112] on span "In-[GEOGRAPHIC_DATA] (2)" at bounding box center [403, 110] width 103 height 13
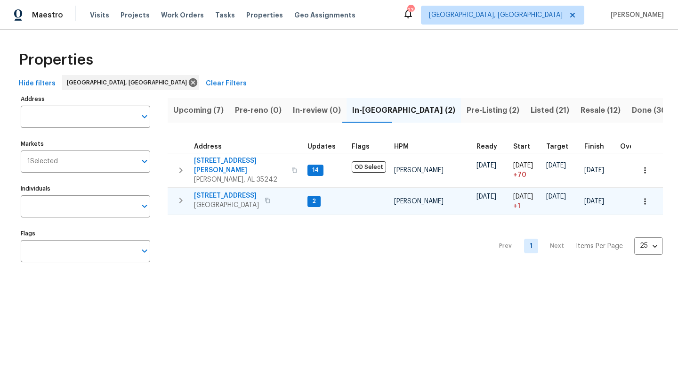
click at [212, 191] on span "4408 Canterbury St" at bounding box center [226, 195] width 65 height 9
click at [221, 191] on span "4408 Canterbury St" at bounding box center [226, 195] width 65 height 9
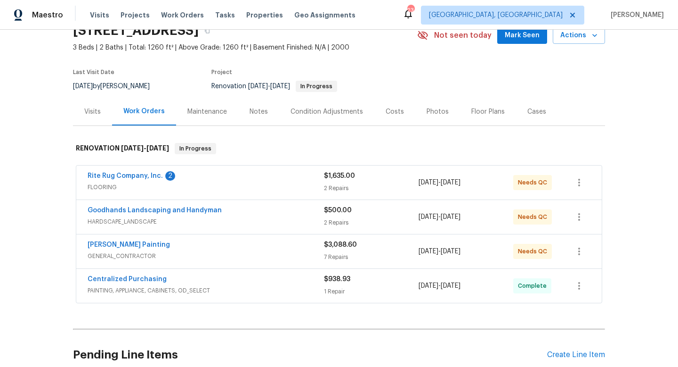
scroll to position [34, 0]
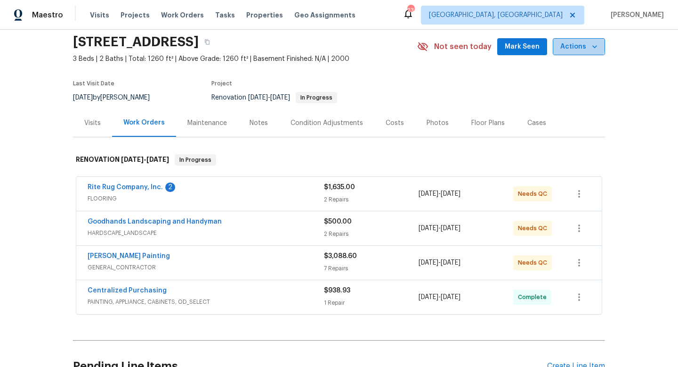
click at [574, 43] on span "Actions" at bounding box center [579, 47] width 37 height 12
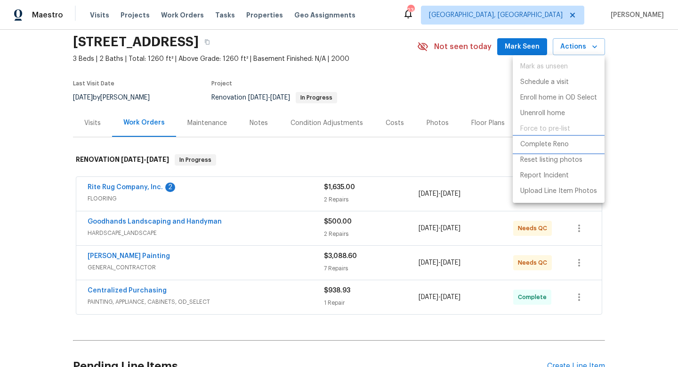
click at [554, 143] on p "Complete Reno" at bounding box center [545, 144] width 49 height 10
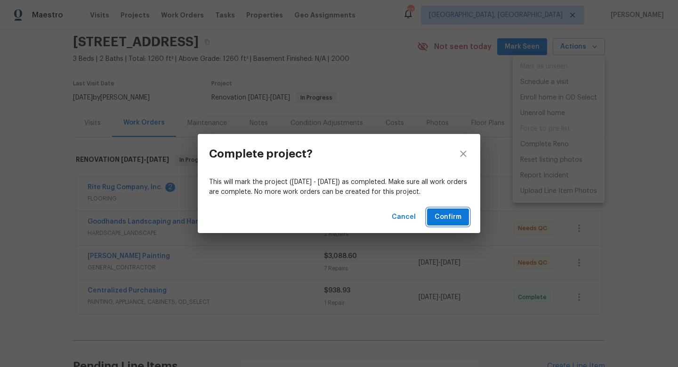
click at [450, 217] on span "Confirm" at bounding box center [448, 217] width 27 height 12
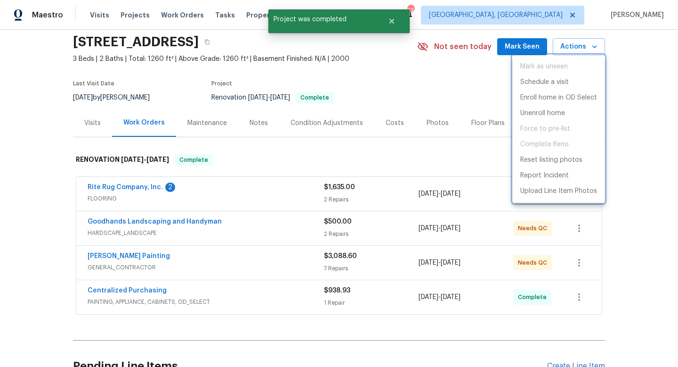
click at [425, 88] on div at bounding box center [339, 183] width 678 height 367
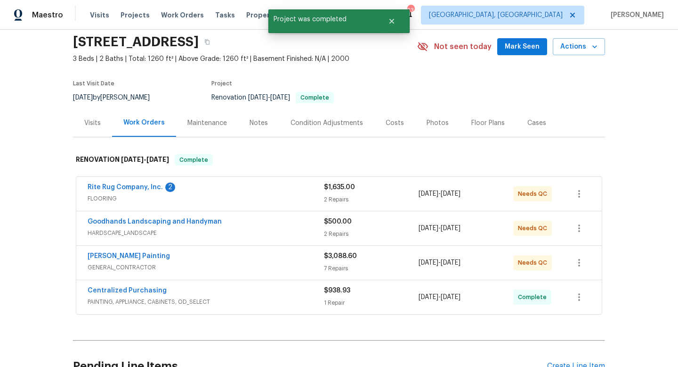
scroll to position [0, 0]
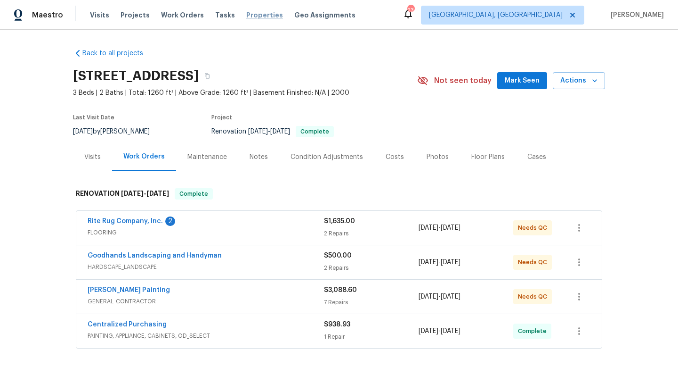
click at [248, 16] on span "Properties" at bounding box center [264, 14] width 37 height 9
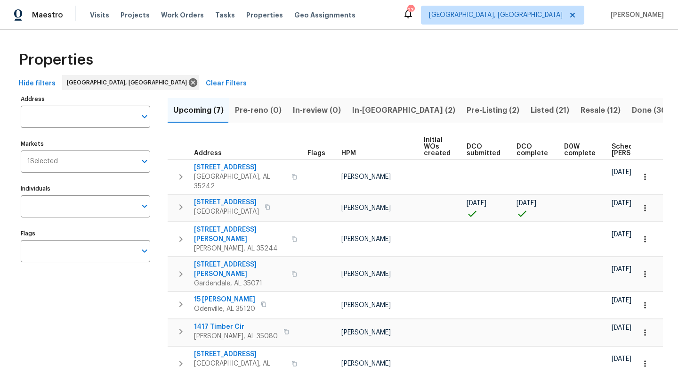
click at [531, 108] on span "Listed (21)" at bounding box center [550, 110] width 39 height 13
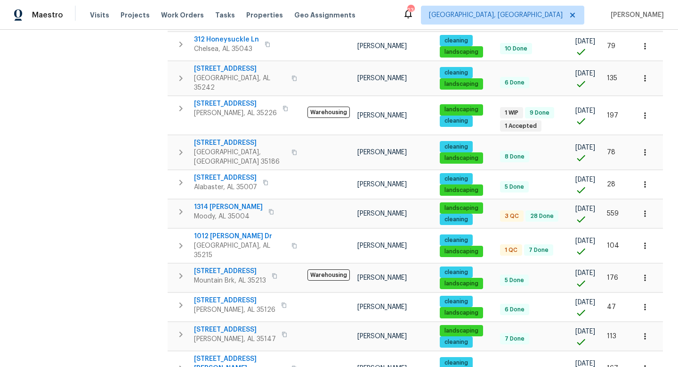
scroll to position [410, 0]
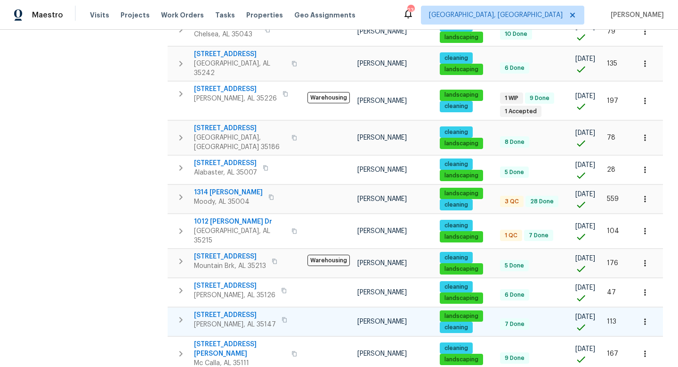
click at [209, 310] on span "5882 Forest Lakes Cv" at bounding box center [235, 314] width 82 height 9
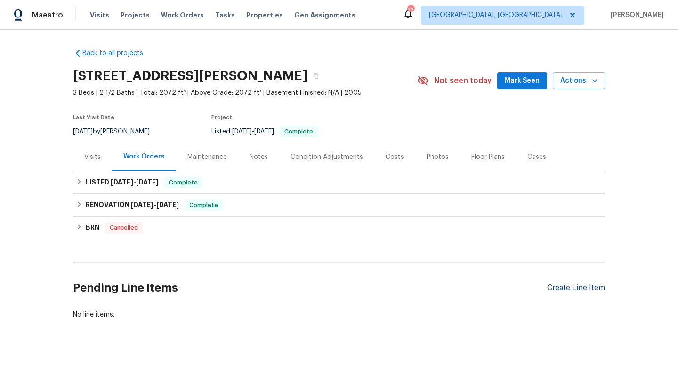
click at [566, 283] on div "Create Line Item" at bounding box center [576, 287] width 58 height 9
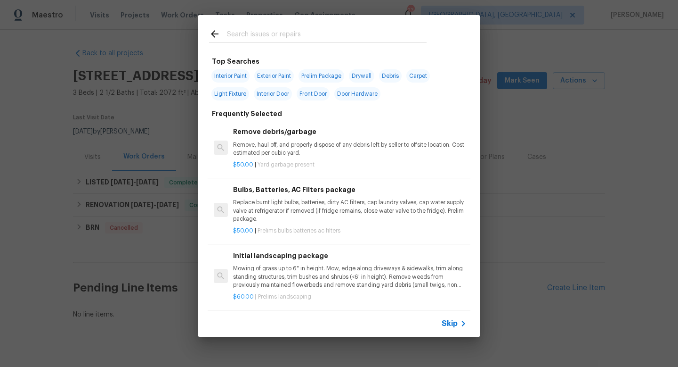
click at [263, 33] on input "text" at bounding box center [327, 35] width 200 height 14
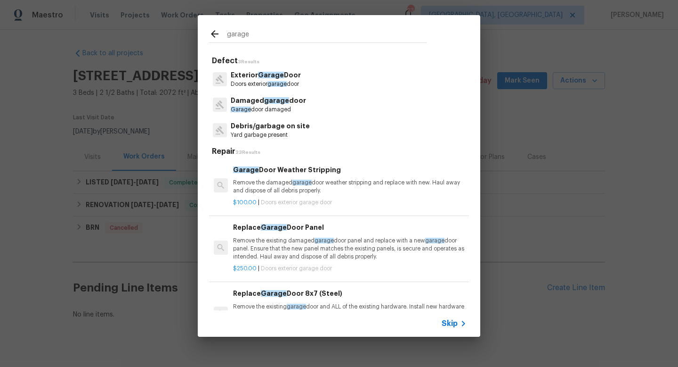
type input "garage"
click at [266, 76] on span "Garage" at bounding box center [271, 75] width 26 height 7
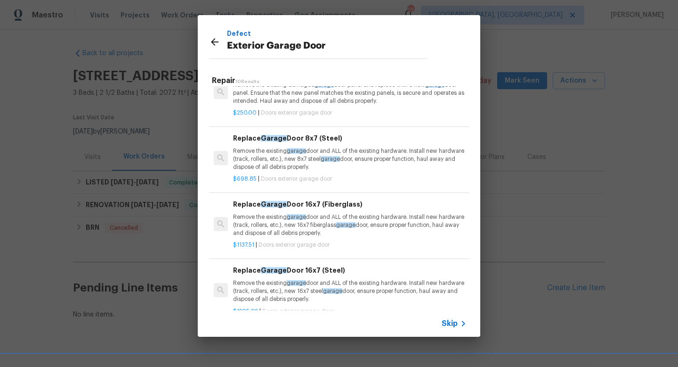
scroll to position [87, 0]
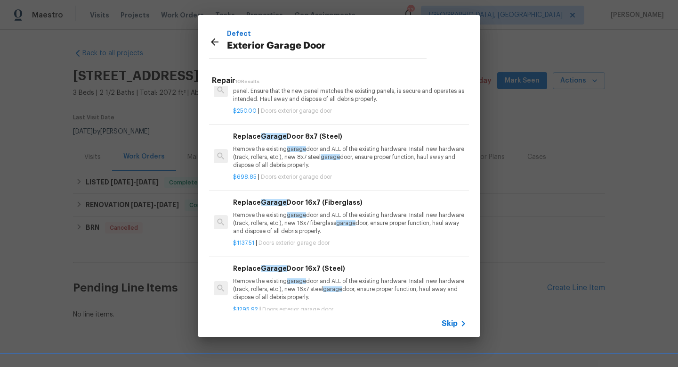
click at [285, 157] on p "Remove the existing garage door and ALL of the existing hardware. Install new h…" at bounding box center [350, 157] width 234 height 24
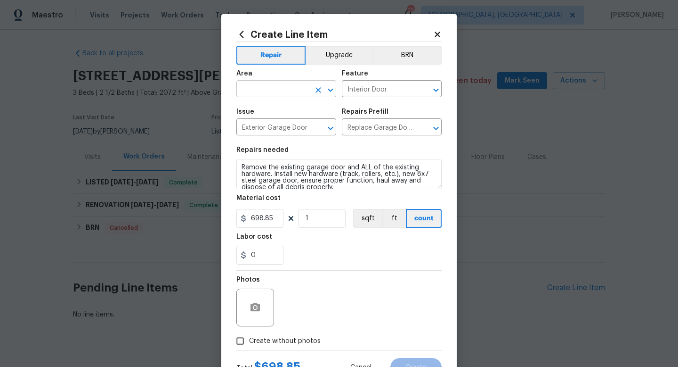
click at [277, 91] on input "text" at bounding box center [274, 89] width 74 height 15
type input "i"
click at [267, 124] on li "Exterior Overall" at bounding box center [287, 127] width 100 height 16
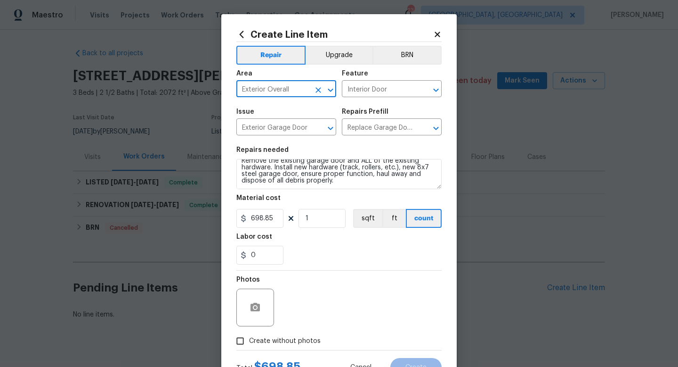
type input "Exterior Overall"
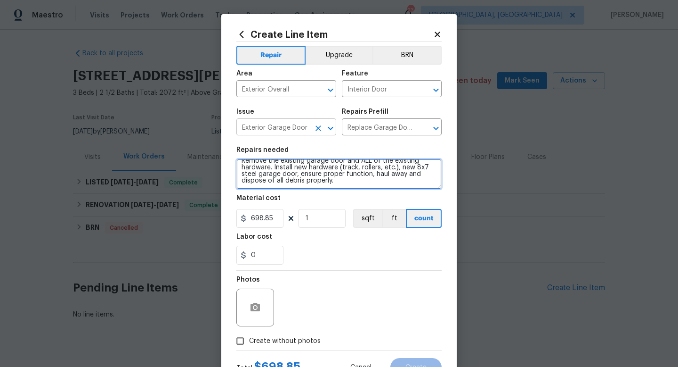
scroll to position [0, 0]
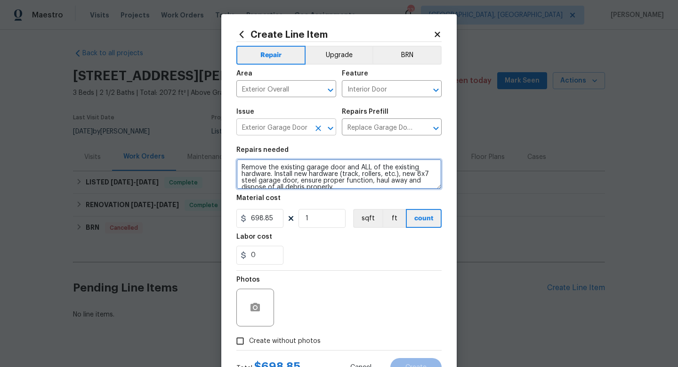
drag, startPoint x: 344, startPoint y: 184, endPoint x: 238, endPoint y: 128, distance: 120.3
click at [238, 128] on div "Repair Upgrade BRN Area Exterior Overall ​ Feature Interior Door ​ Issue Exteri…" at bounding box center [339, 196] width 205 height 308
type textarea "Inspect garage door - one on right if facing from driveway. It may need to be r…"
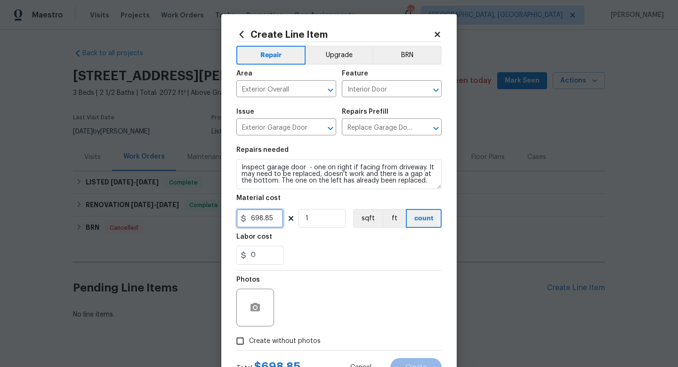
click at [281, 222] on input "698.85" at bounding box center [260, 218] width 47 height 19
type input "75"
click at [305, 264] on div "0" at bounding box center [339, 254] width 205 height 19
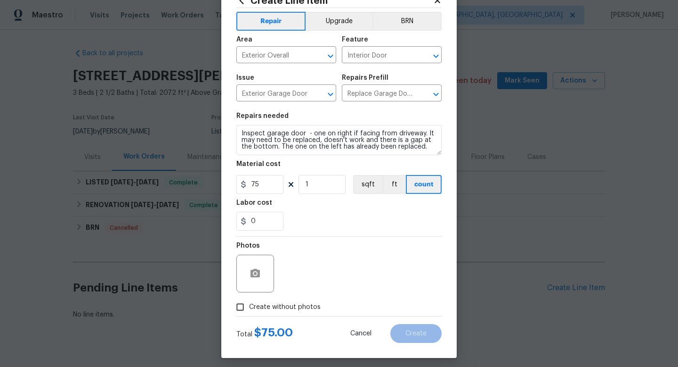
scroll to position [40, 0]
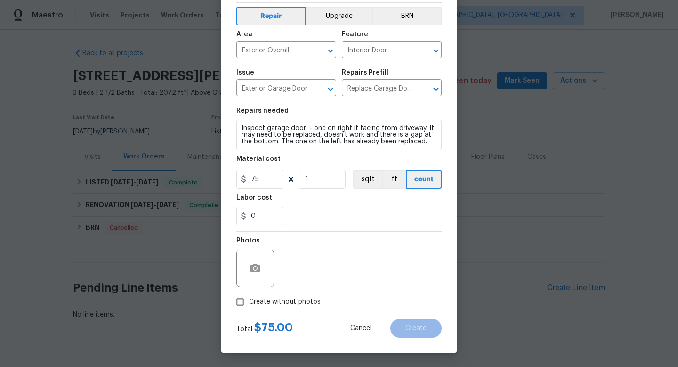
click at [294, 299] on span "Create without photos" at bounding box center [285, 302] width 72 height 10
click at [249, 299] on input "Create without photos" at bounding box center [240, 302] width 18 height 18
checkbox input "true"
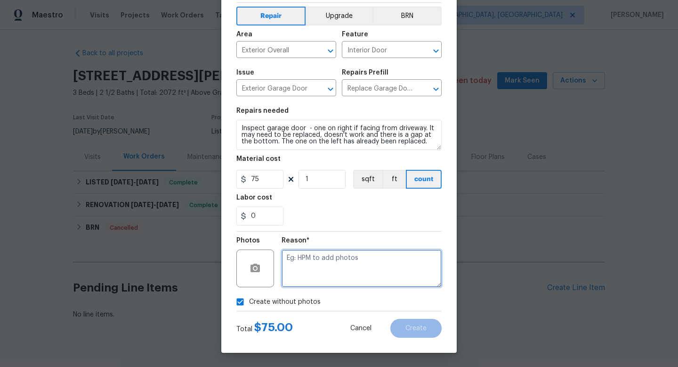
click at [343, 277] on textarea at bounding box center [362, 268] width 160 height 38
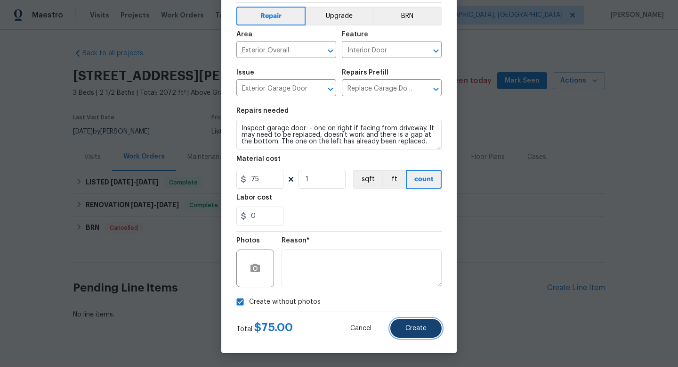
click at [413, 328] on span "Create" at bounding box center [416, 328] width 21 height 7
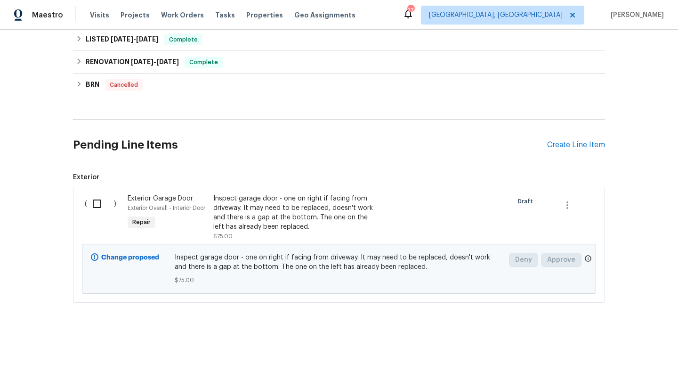
scroll to position [143, 0]
click at [574, 147] on div "Create Line Item" at bounding box center [576, 144] width 58 height 9
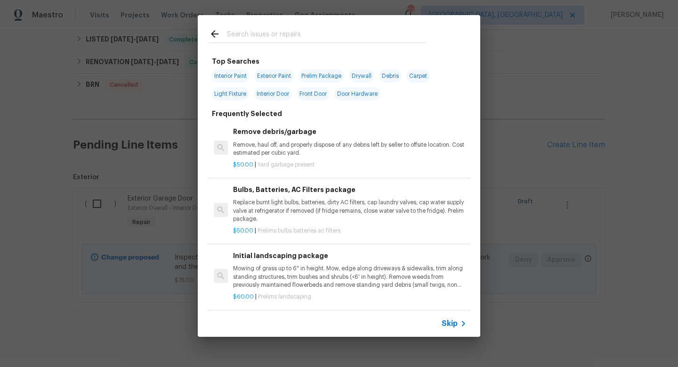
click at [266, 36] on input "text" at bounding box center [327, 35] width 200 height 14
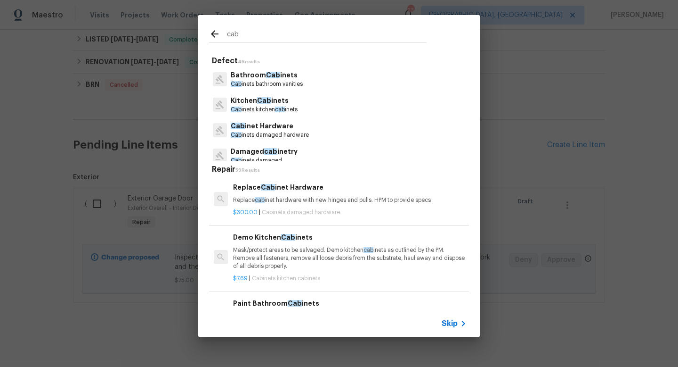
type input "cab"
click at [266, 106] on p "Cab inets kitchen cab inets" at bounding box center [264, 110] width 67 height 8
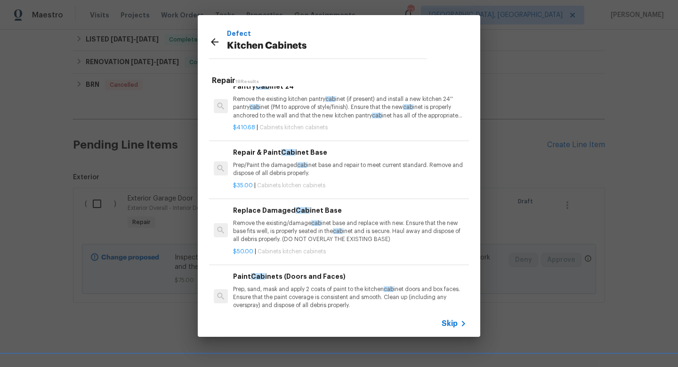
scroll to position [473, 0]
click at [276, 163] on p "Prep/Paint the damaged cab inet base and repair to meet current standard. Remov…" at bounding box center [350, 171] width 234 height 16
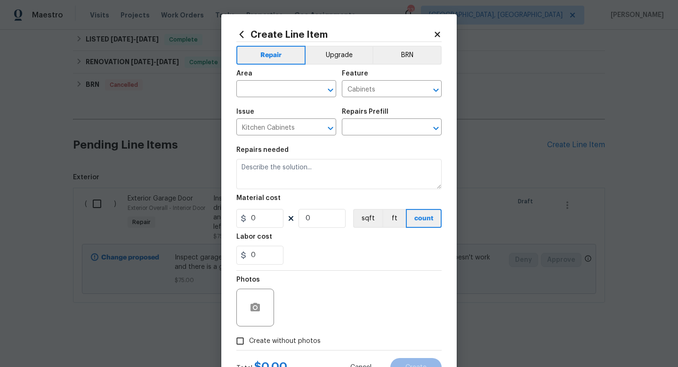
type input "Repair & Paint Cabinet Base $35.00"
type textarea "Prep/Paint the damaged cabinet base and repair to meet current standard. Remove…"
type input "35"
type input "1"
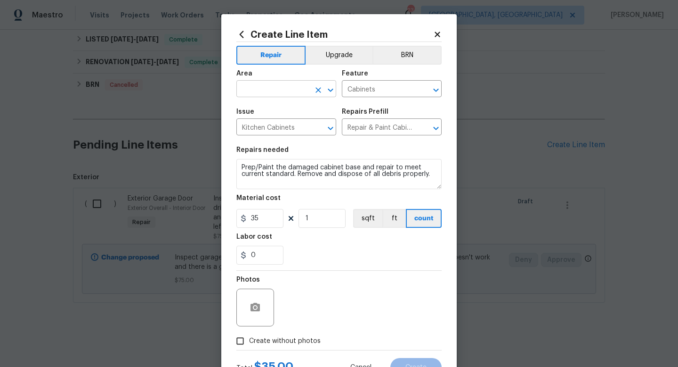
click at [262, 92] on input "text" at bounding box center [274, 89] width 74 height 15
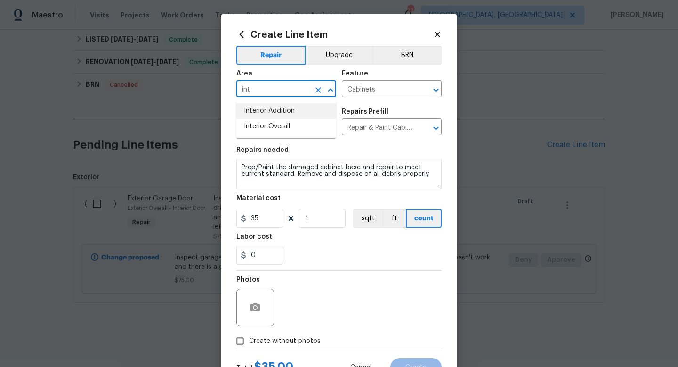
click at [262, 117] on li "Interior Addition" at bounding box center [287, 111] width 100 height 16
type input "Interior Addition"
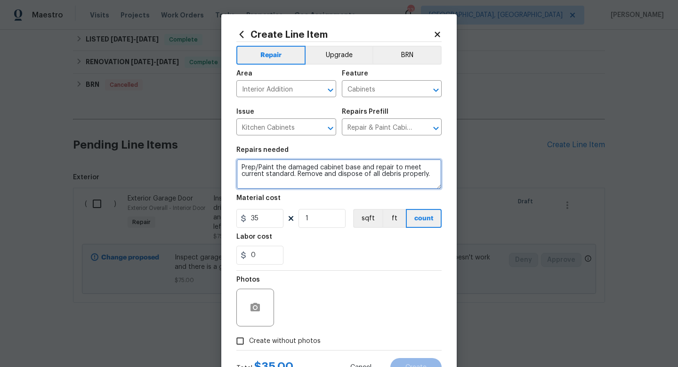
drag, startPoint x: 431, startPoint y: 177, endPoint x: 246, endPoint y: 111, distance: 196.1
click at [246, 111] on div "Repair Upgrade BRN Area Interior Addition ​ Feature Cabinets ​ Issue Kitchen Ca…" at bounding box center [339, 196] width 205 height 308
type textarea "Side panel of kitchen cabinet by back door is damaged - laminate is peeling off…"
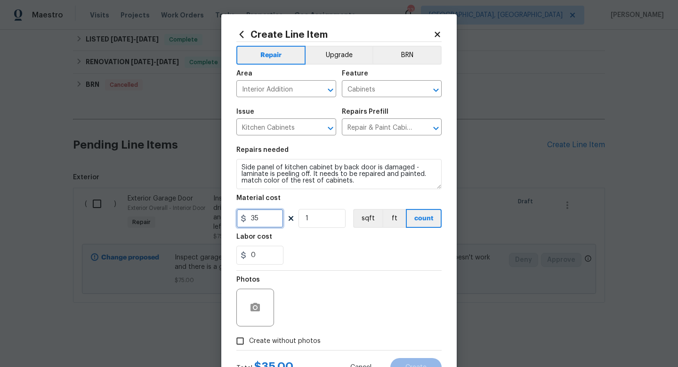
click at [263, 220] on input "35" at bounding box center [260, 218] width 47 height 19
type input "75"
click at [355, 301] on div "Photos" at bounding box center [339, 300] width 205 height 61
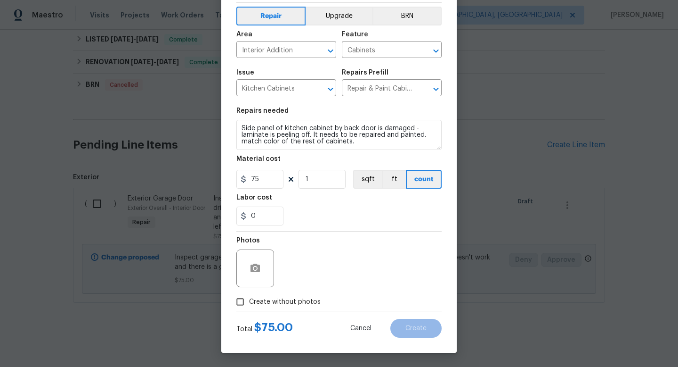
click at [297, 295] on label "Create without photos" at bounding box center [276, 302] width 90 height 18
click at [249, 295] on input "Create without photos" at bounding box center [240, 302] width 18 height 18
checkbox input "true"
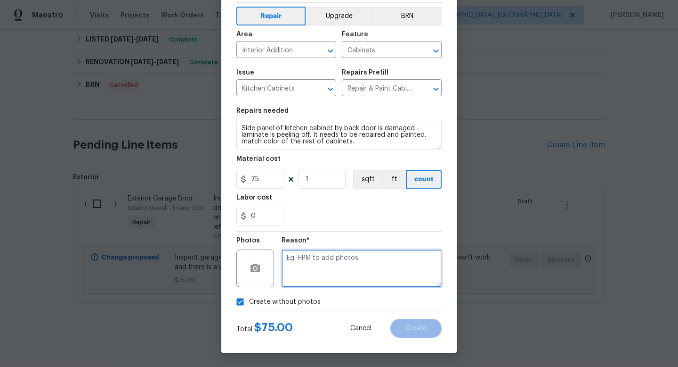
drag, startPoint x: 327, startPoint y: 278, endPoint x: 327, endPoint y: 269, distance: 9.4
click at [327, 278] on textarea at bounding box center [362, 268] width 160 height 38
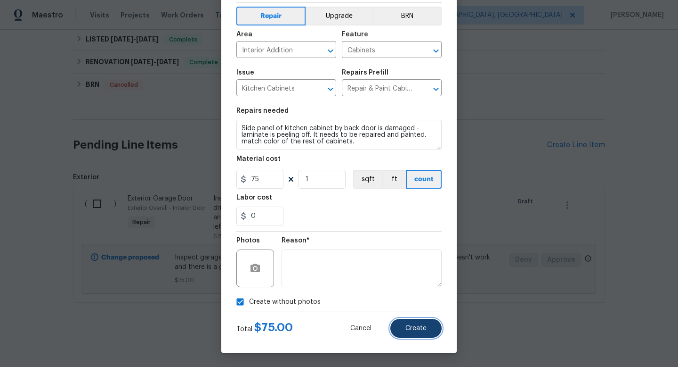
click at [424, 334] on button "Create" at bounding box center [416, 328] width 51 height 19
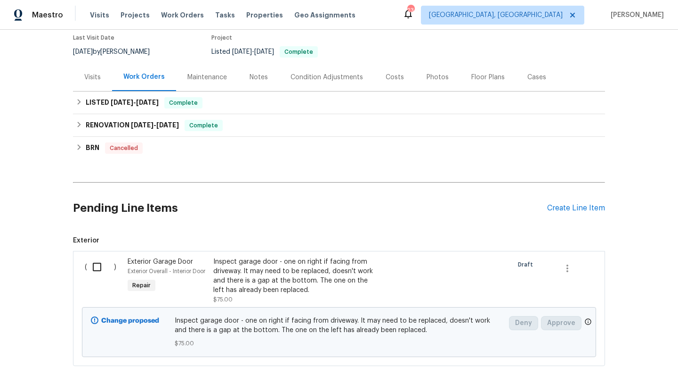
scroll to position [92, 0]
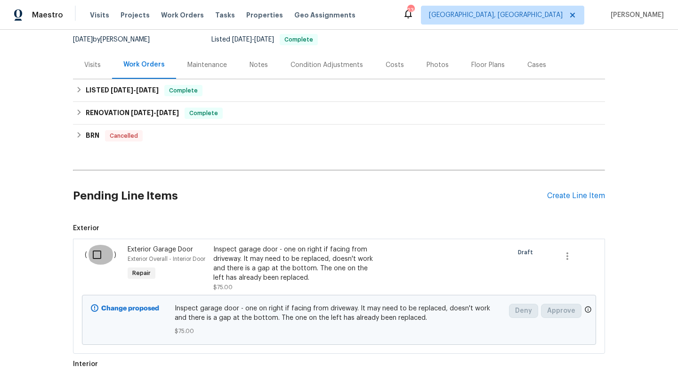
click at [98, 251] on input "checkbox" at bounding box center [100, 255] width 27 height 20
checkbox input "true"
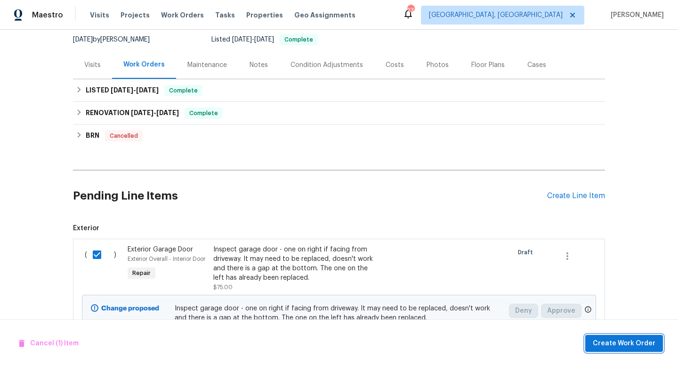
click at [643, 342] on span "Create Work Order" at bounding box center [624, 343] width 63 height 12
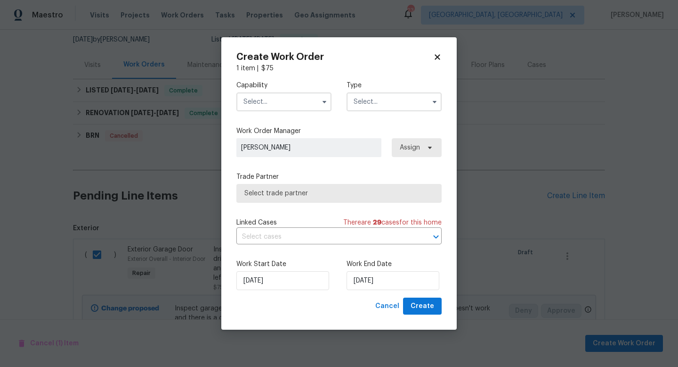
click at [277, 106] on input "text" at bounding box center [284, 101] width 95 height 19
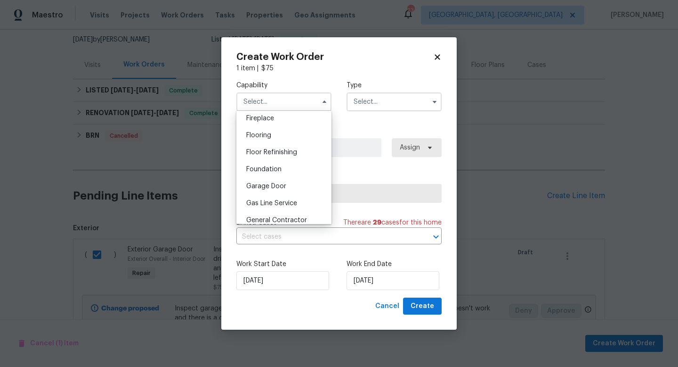
scroll to position [354, 0]
click at [279, 179] on div "Garage Door" at bounding box center [284, 183] width 90 height 17
type input "Garage Door"
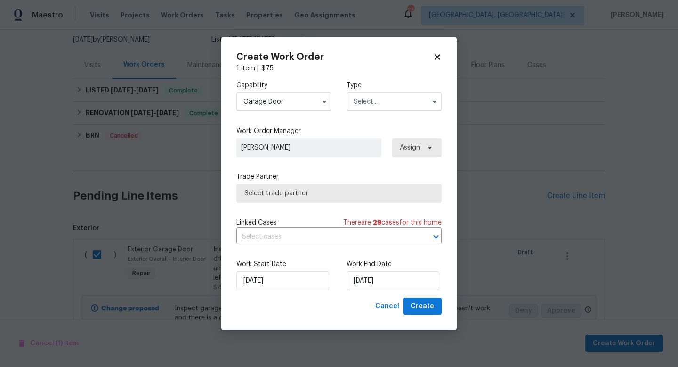
click at [369, 109] on input "text" at bounding box center [394, 101] width 95 height 19
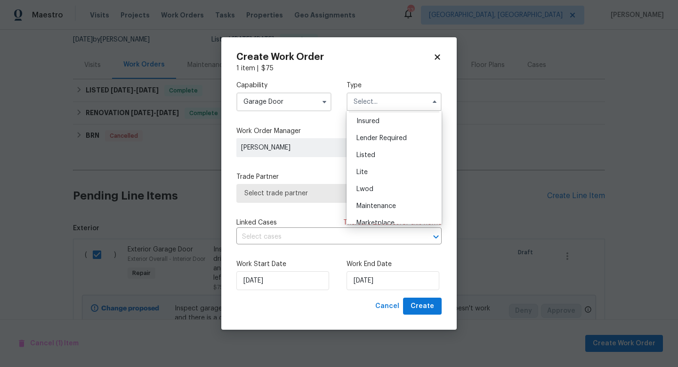
scroll to position [85, 0]
click at [368, 141] on span "Listed" at bounding box center [366, 138] width 19 height 7
type input "Listed"
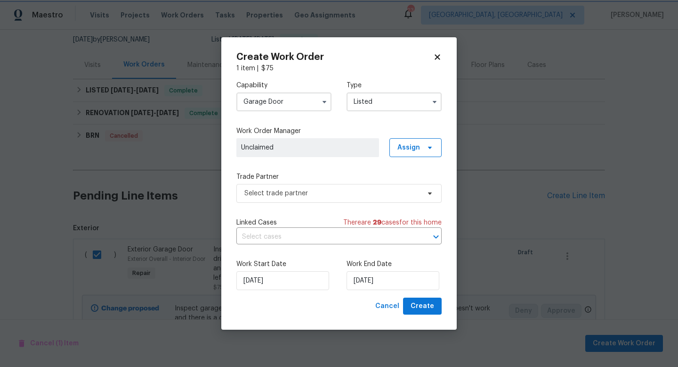
scroll to position [0, 0]
click at [278, 195] on span "Select trade partner" at bounding box center [333, 192] width 176 height 9
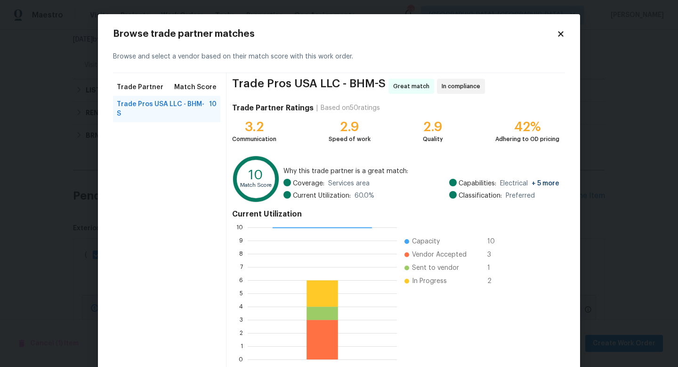
scroll to position [49, 0]
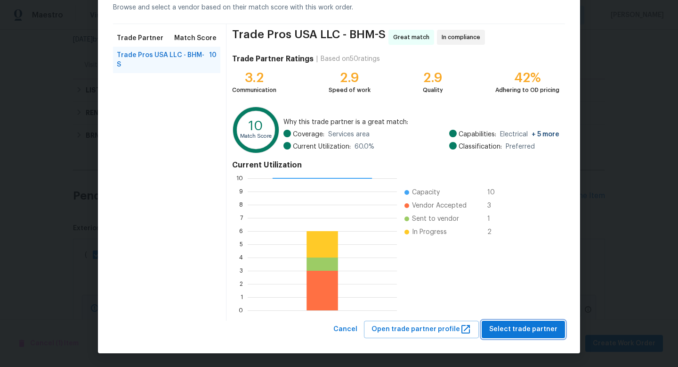
click at [532, 325] on span "Select trade partner" at bounding box center [524, 329] width 68 height 12
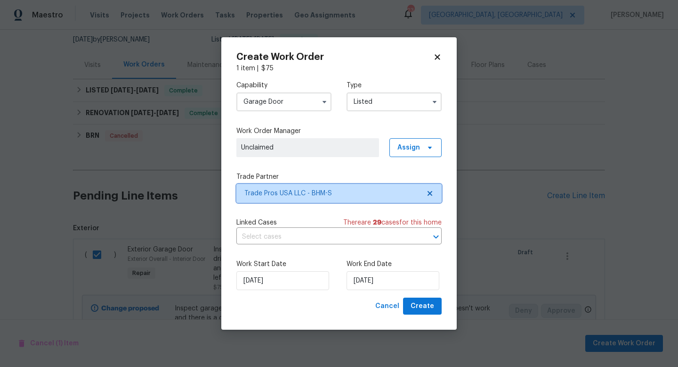
scroll to position [0, 0]
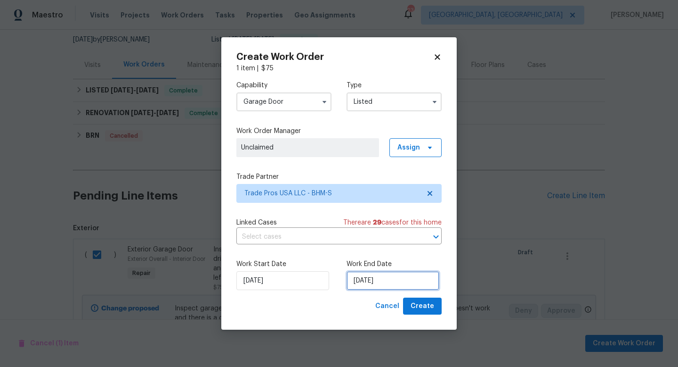
click at [368, 283] on input "9/3/2025" at bounding box center [393, 280] width 93 height 19
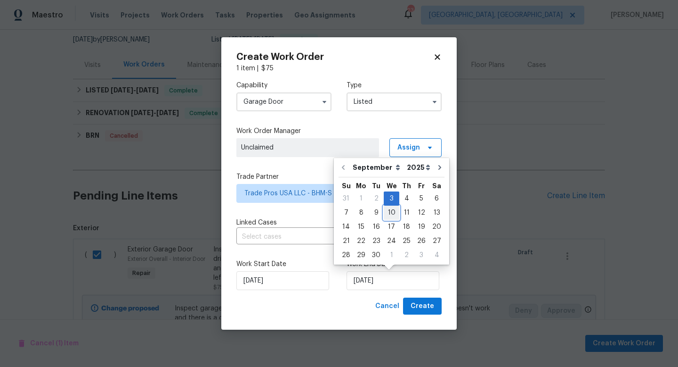
click at [392, 216] on div "10" at bounding box center [392, 212] width 16 height 13
type input "9/10/2025"
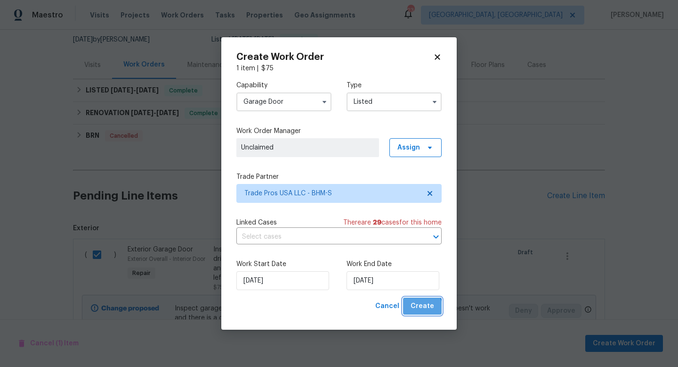
click at [420, 309] on span "Create" at bounding box center [423, 306] width 24 height 12
checkbox input "false"
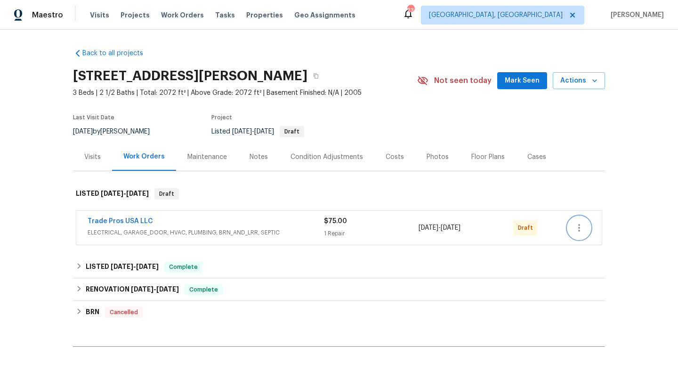
click at [573, 231] on button "button" at bounding box center [579, 227] width 23 height 23
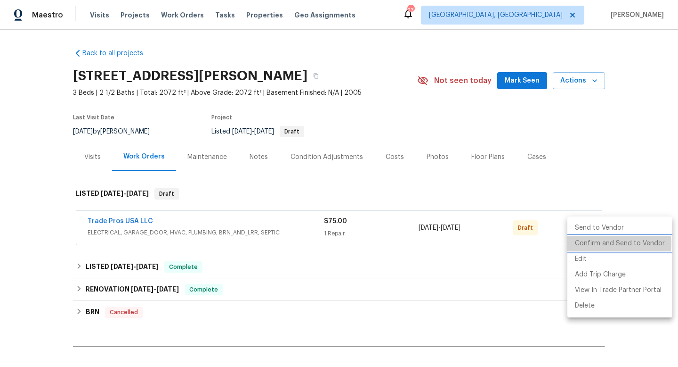
click at [593, 243] on li "Confirm and Send to Vendor" at bounding box center [620, 244] width 105 height 16
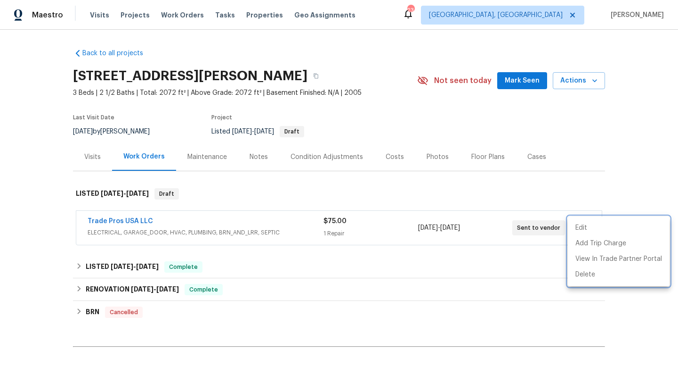
click at [476, 306] on div at bounding box center [339, 183] width 678 height 367
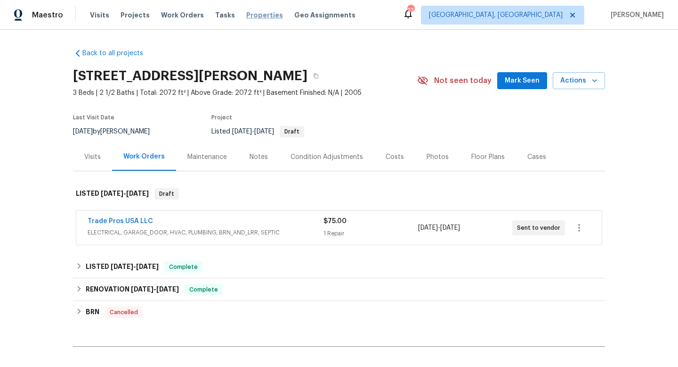
click at [250, 18] on span "Properties" at bounding box center [264, 14] width 37 height 9
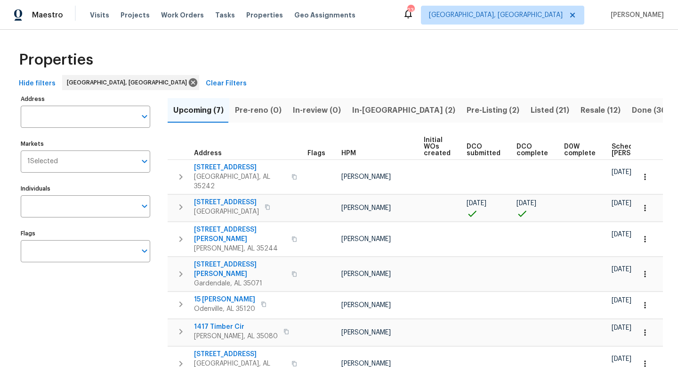
click at [581, 110] on span "Resale (12)" at bounding box center [601, 110] width 40 height 13
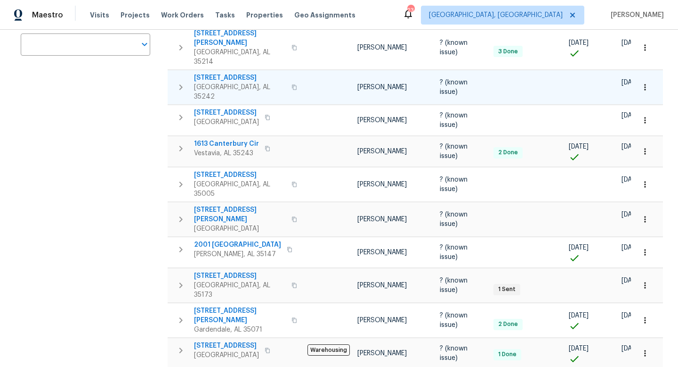
scroll to position [207, 0]
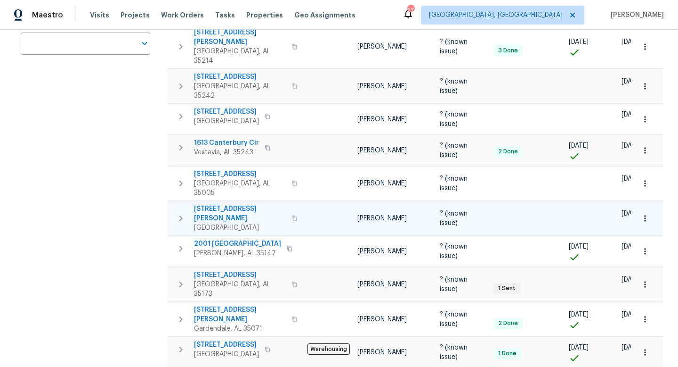
click at [223, 204] on span "161 Old Montgomery Hwy Apt B" at bounding box center [240, 213] width 92 height 19
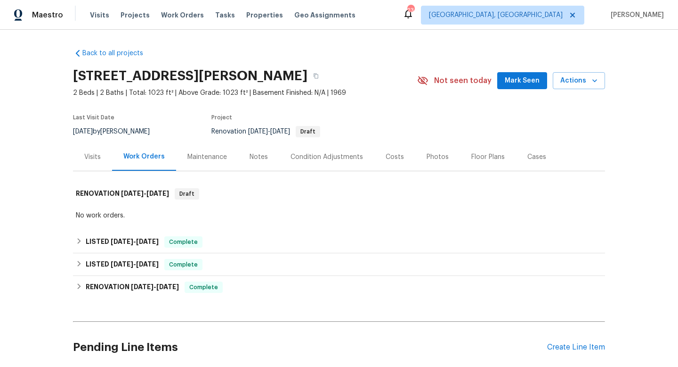
click at [388, 162] on div "Costs" at bounding box center [395, 156] width 18 height 9
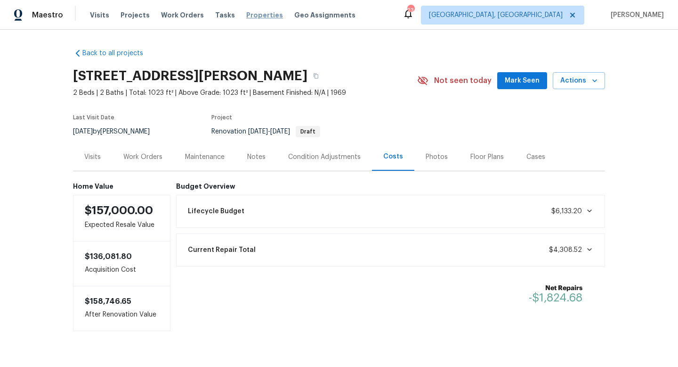
click at [253, 17] on span "Properties" at bounding box center [264, 14] width 37 height 9
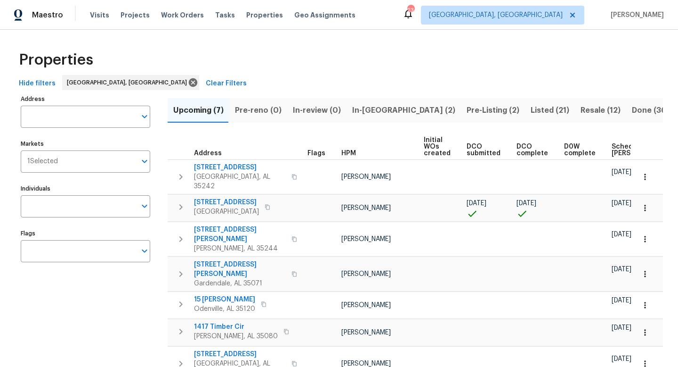
scroll to position [9, 0]
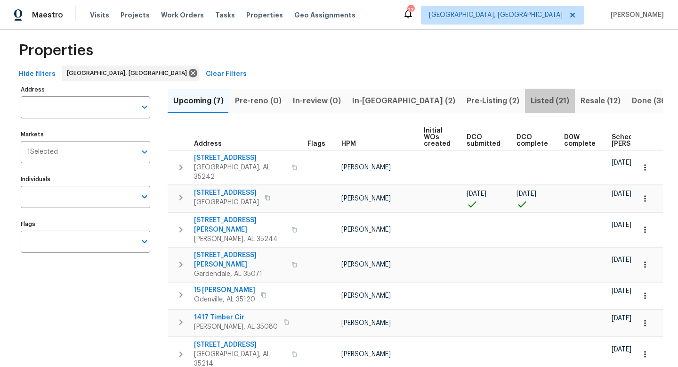
click at [531, 96] on span "Listed (21)" at bounding box center [550, 100] width 39 height 13
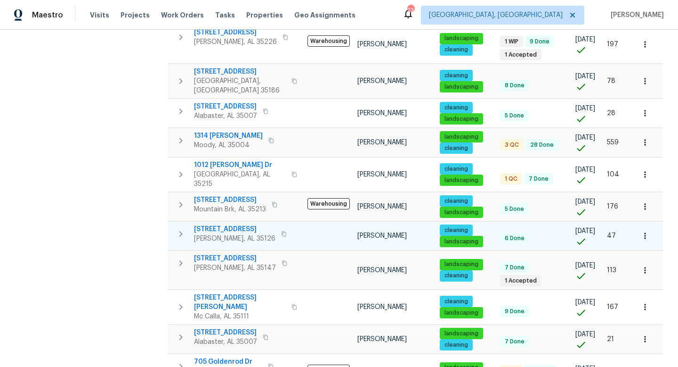
scroll to position [476, 0]
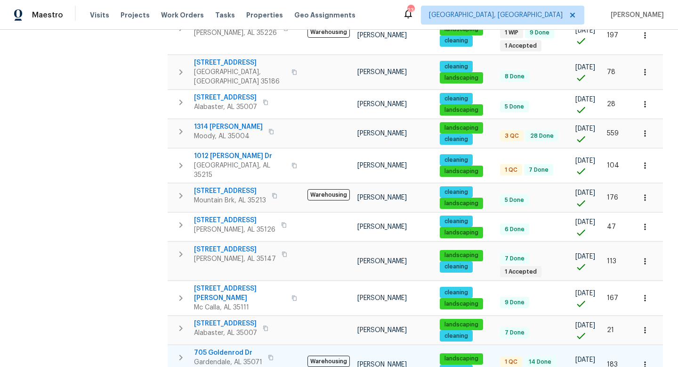
click at [245, 348] on span "705 Goldenrod Dr" at bounding box center [228, 352] width 68 height 9
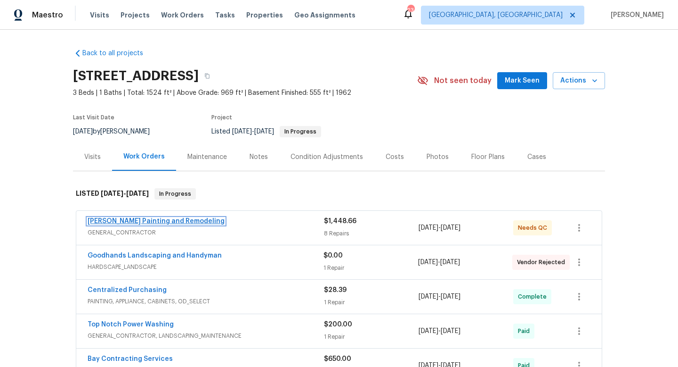
click at [119, 220] on link "Carlos Painting and Remodeling" at bounding box center [156, 221] width 137 height 7
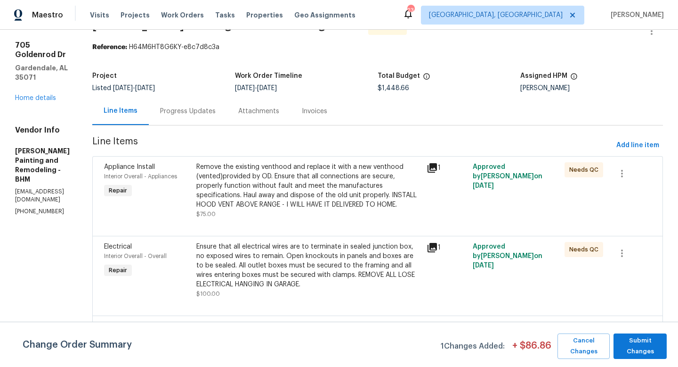
scroll to position [30, 0]
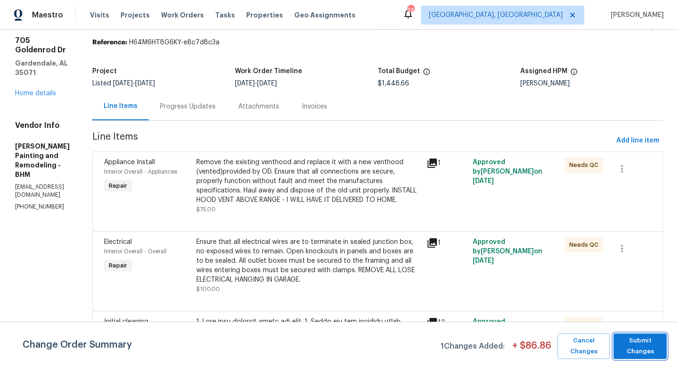
click at [647, 350] on span "Submit Changes" at bounding box center [641, 346] width 44 height 22
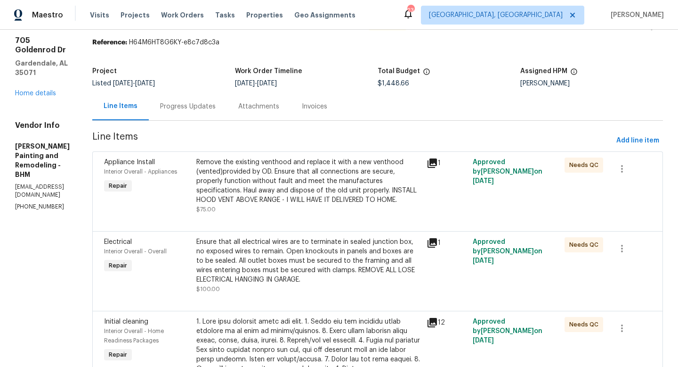
scroll to position [49, 0]
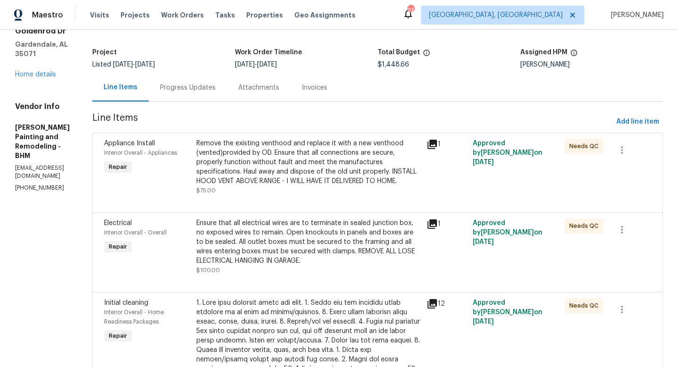
click at [314, 163] on div "Remove the existing venthood and replace it with a new venthood (vented)provide…" at bounding box center [308, 162] width 225 height 47
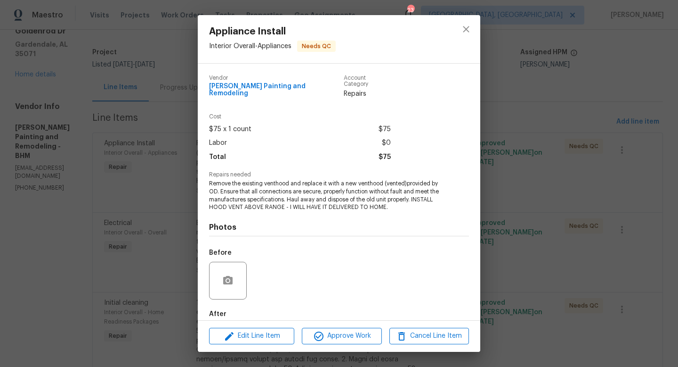
scroll to position [44, 0]
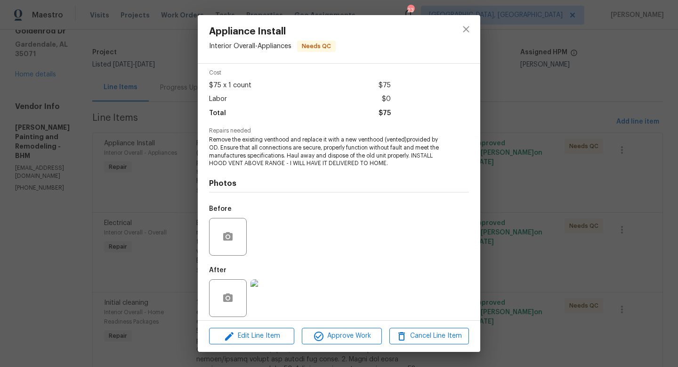
click at [275, 300] on img at bounding box center [270, 298] width 38 height 38
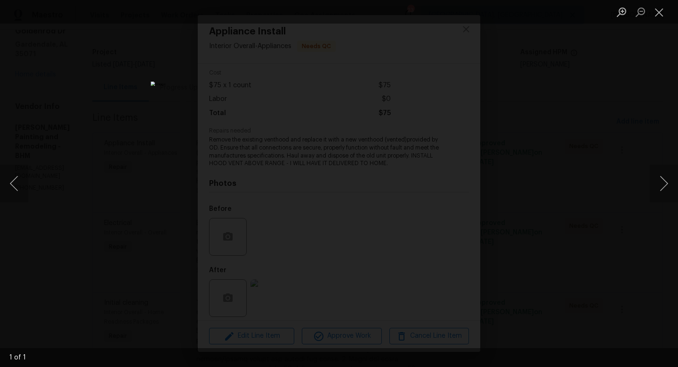
click at [622, 301] on div "Lightbox" at bounding box center [339, 183] width 678 height 367
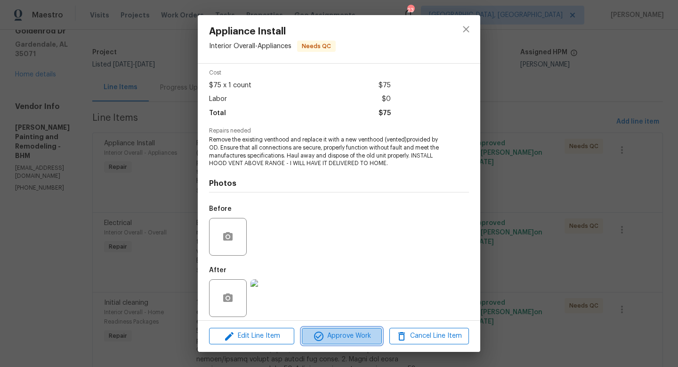
click at [345, 340] on span "Approve Work" at bounding box center [342, 336] width 74 height 12
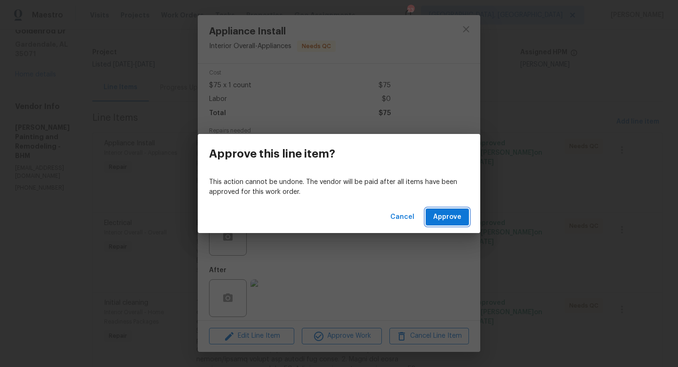
click at [452, 219] on span "Approve" at bounding box center [447, 217] width 28 height 12
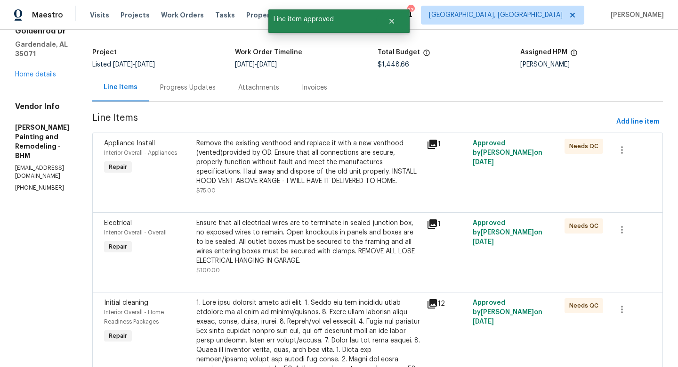
scroll to position [0, 0]
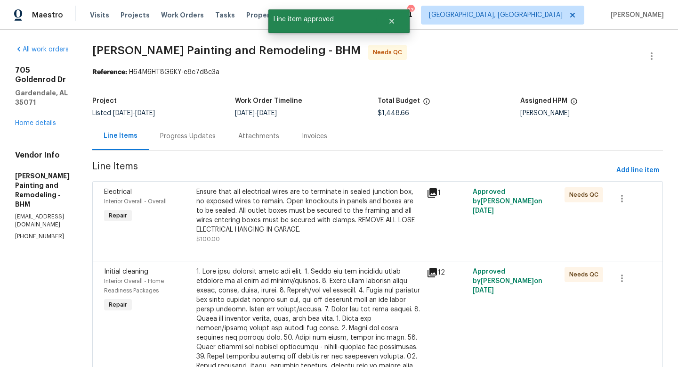
click at [277, 212] on div "Ensure that all electrical wires are to terminate in sealed junction box, no ex…" at bounding box center [308, 210] width 225 height 47
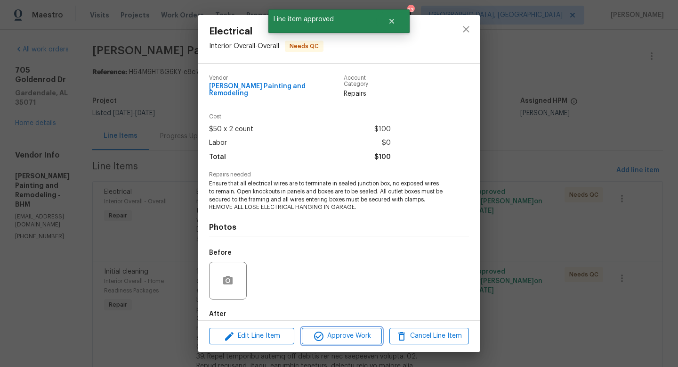
click at [354, 336] on span "Approve Work" at bounding box center [342, 336] width 74 height 12
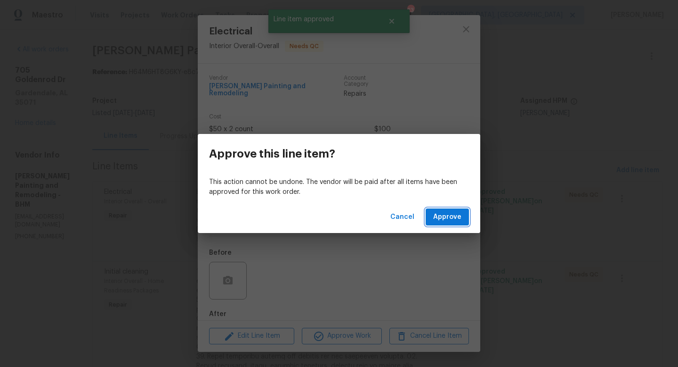
click at [444, 217] on span "Approve" at bounding box center [447, 217] width 28 height 12
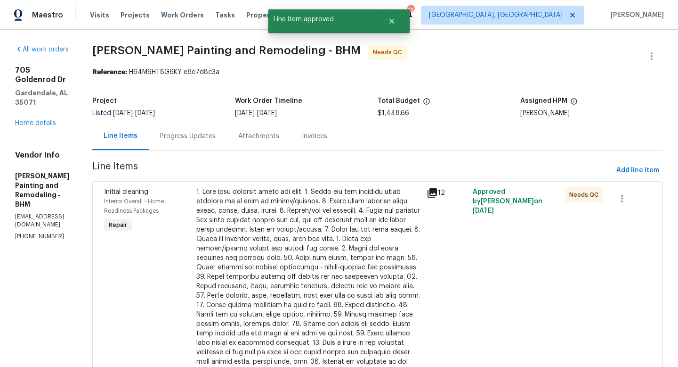
click at [244, 209] on div at bounding box center [308, 281] width 225 height 188
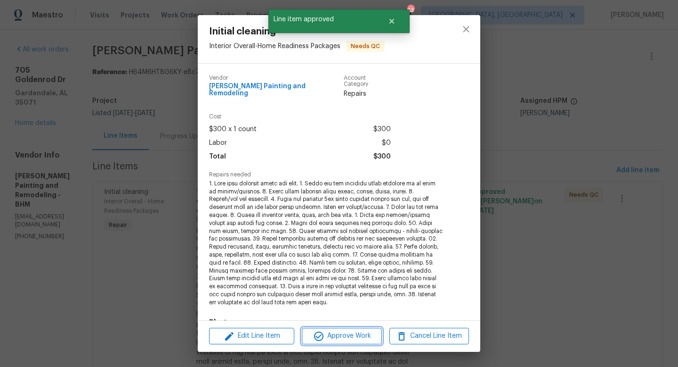
click at [333, 331] on span "Approve Work" at bounding box center [342, 336] width 74 height 12
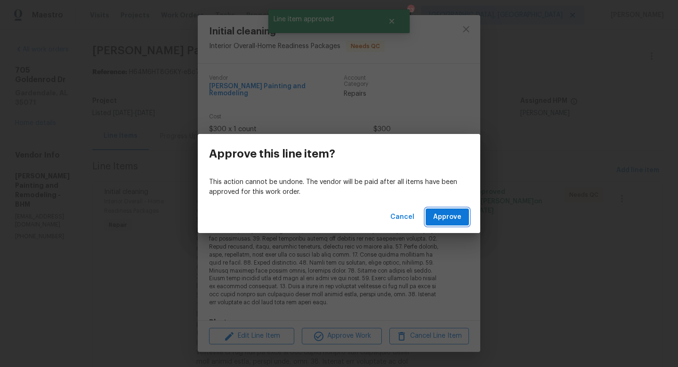
click at [451, 208] on button "Approve" at bounding box center [447, 216] width 43 height 17
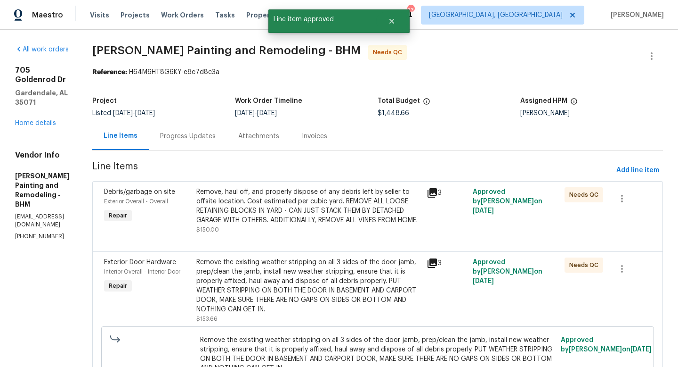
click at [290, 225] on div "Remove, haul off, and properly dispose of any debris left by seller to offsite …" at bounding box center [308, 206] width 225 height 38
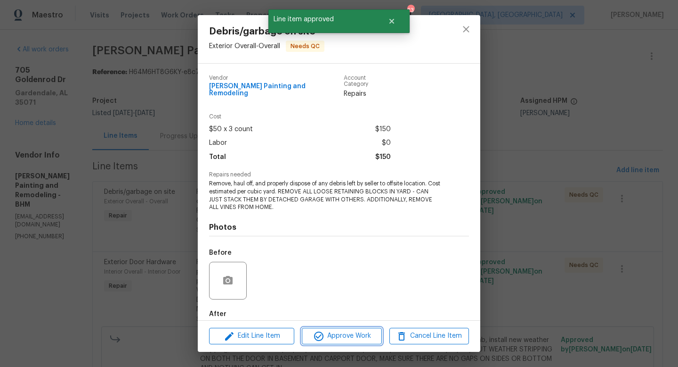
click at [331, 331] on span "Approve Work" at bounding box center [342, 336] width 74 height 12
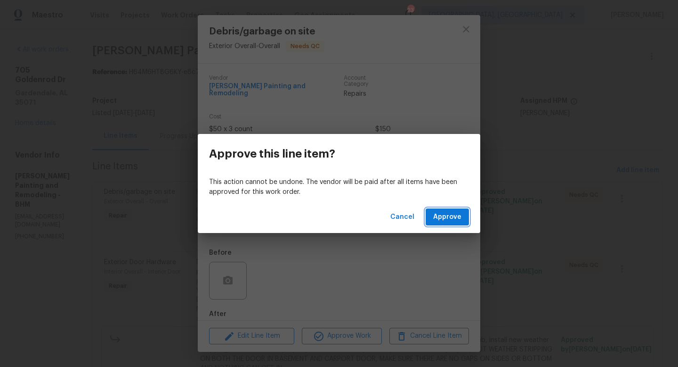
click at [436, 215] on span "Approve" at bounding box center [447, 217] width 28 height 12
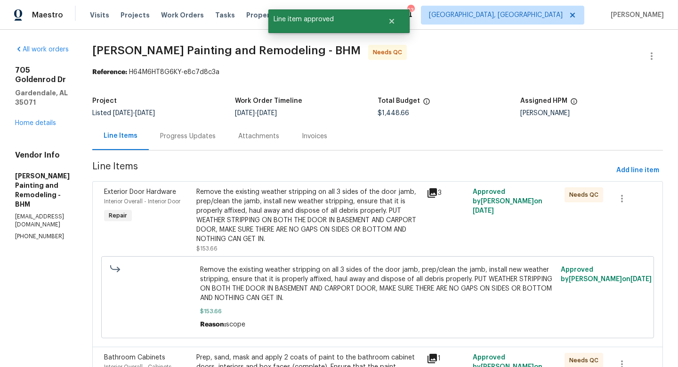
click at [314, 224] on div "Remove the existing weather stripping on all 3 sides of the door jamb, prep/cle…" at bounding box center [308, 215] width 225 height 57
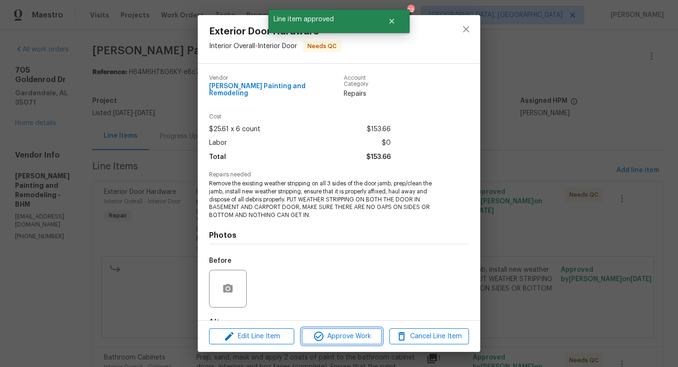
click at [339, 335] on span "Approve Work" at bounding box center [342, 336] width 74 height 12
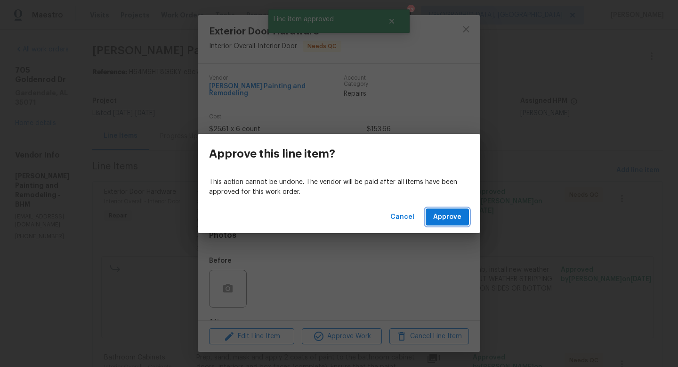
click at [444, 215] on span "Approve" at bounding box center [447, 217] width 28 height 12
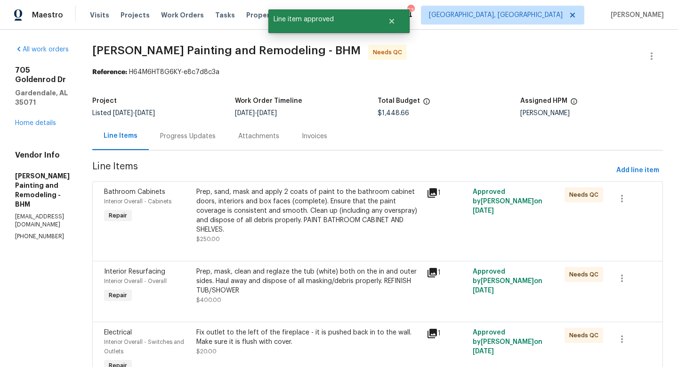
click at [308, 206] on div "Prep, sand, mask and apply 2 coats of paint to the bathroom cabinet doors, inte…" at bounding box center [308, 210] width 225 height 47
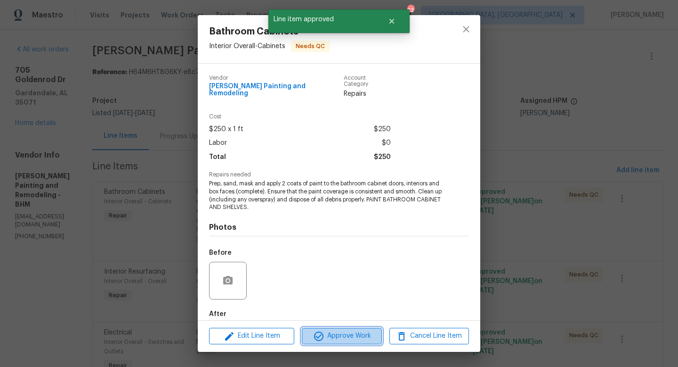
click at [330, 338] on span "Approve Work" at bounding box center [342, 336] width 74 height 12
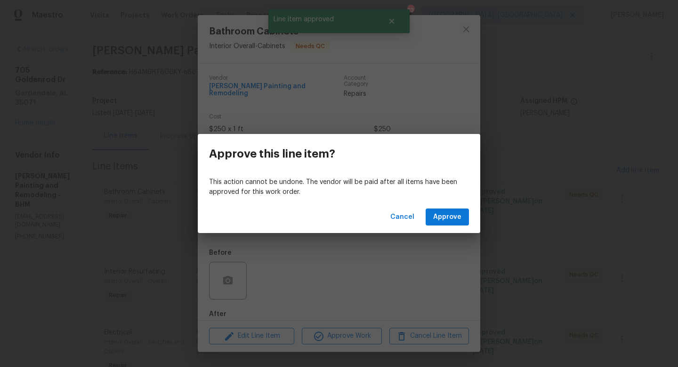
click at [447, 226] on div "Cancel Approve" at bounding box center [339, 217] width 283 height 33
click at [444, 213] on span "Approve" at bounding box center [447, 217] width 28 height 12
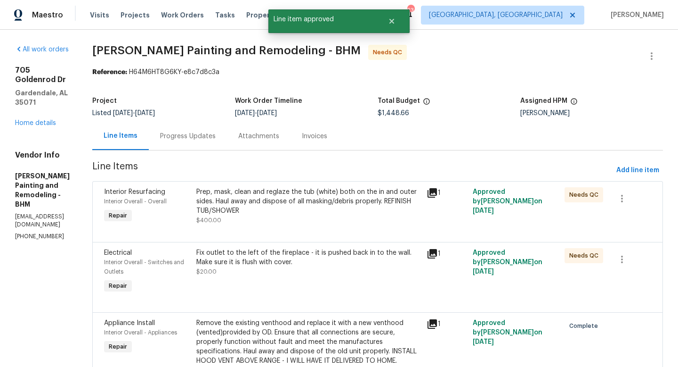
click at [288, 201] on div "Prep, mask, clean and reglaze the tub (white) both on the in and outer sides. H…" at bounding box center [308, 201] width 225 height 28
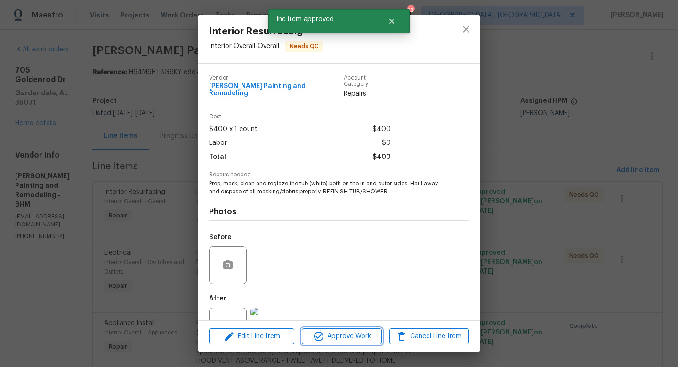
click at [330, 338] on span "Approve Work" at bounding box center [342, 336] width 74 height 12
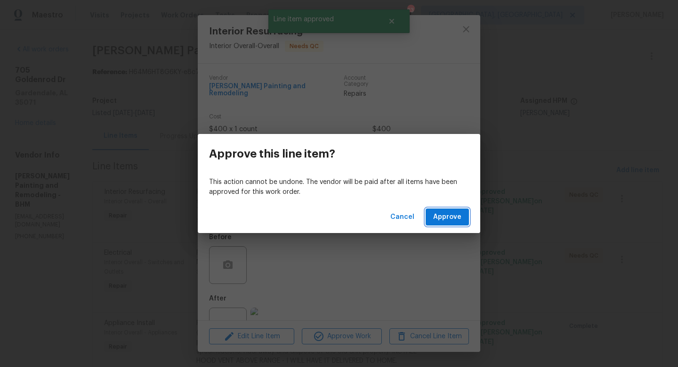
click at [447, 215] on span "Approve" at bounding box center [447, 217] width 28 height 12
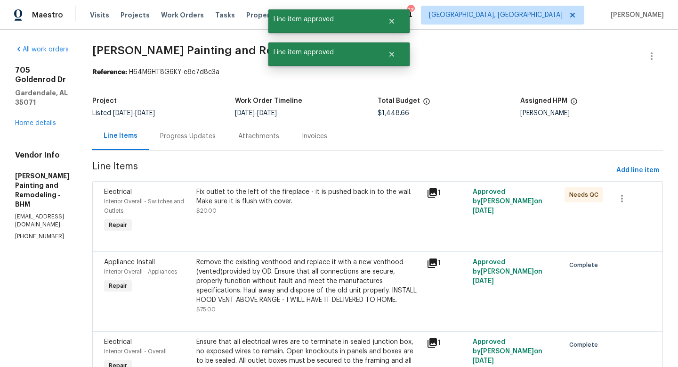
click at [296, 207] on div "Fix outlet to the left of the fireplace - it is pushed back in to the wall. Mak…" at bounding box center [308, 201] width 225 height 28
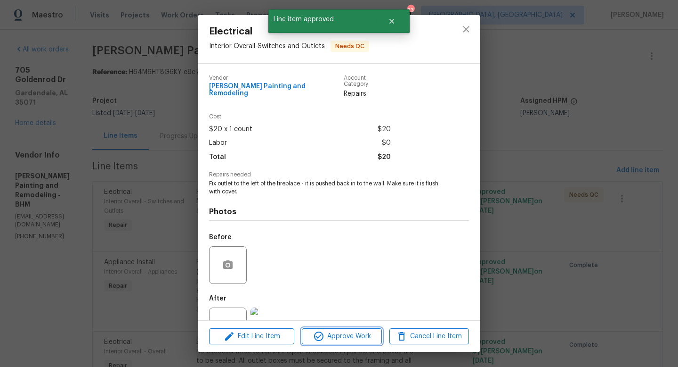
click at [332, 332] on span "Approve Work" at bounding box center [342, 336] width 74 height 12
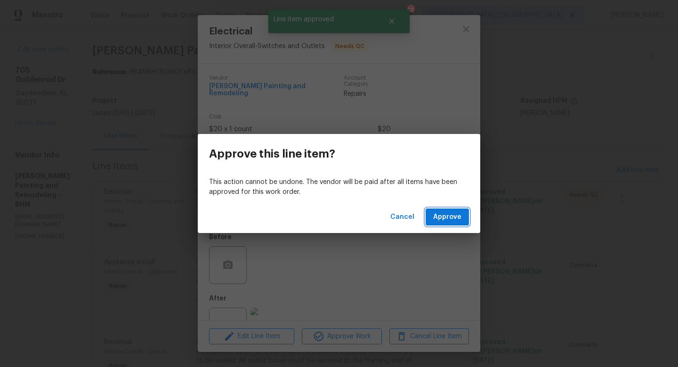
click at [446, 216] on span "Approve" at bounding box center [447, 217] width 28 height 12
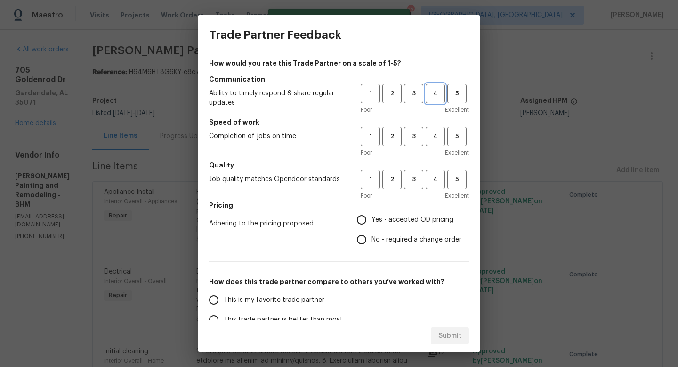
click at [436, 90] on span "4" at bounding box center [435, 93] width 17 height 11
click at [418, 136] on span "3" at bounding box center [413, 136] width 17 height 11
click at [412, 172] on button "3" at bounding box center [413, 179] width 19 height 19
click at [392, 213] on label "Yes - accepted OD pricing" at bounding box center [407, 220] width 110 height 20
click at [372, 213] on input "Yes - accepted OD pricing" at bounding box center [362, 220] width 20 height 20
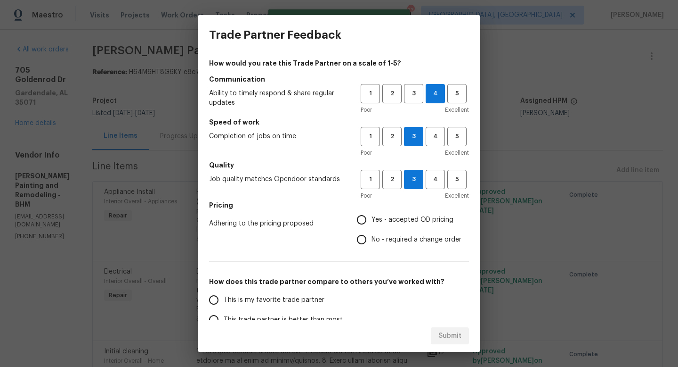
radio input "true"
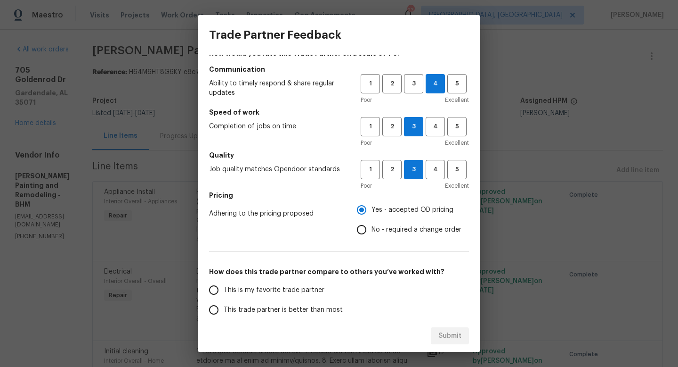
click at [307, 286] on span "This is my favorite trade partner" at bounding box center [274, 290] width 101 height 10
click at [224, 286] on input "This is my favorite trade partner" at bounding box center [214, 290] width 20 height 20
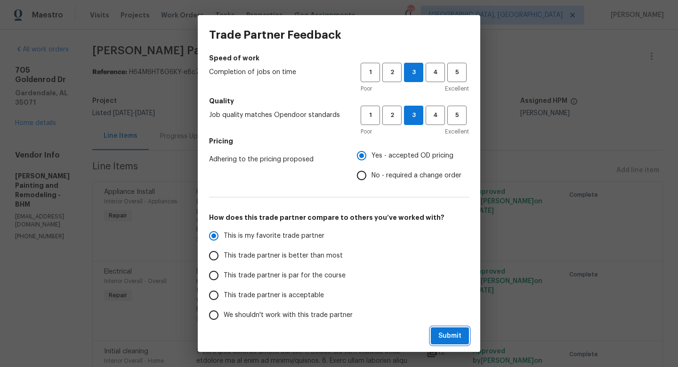
click at [447, 337] on span "Submit" at bounding box center [450, 336] width 23 height 12
radio input "true"
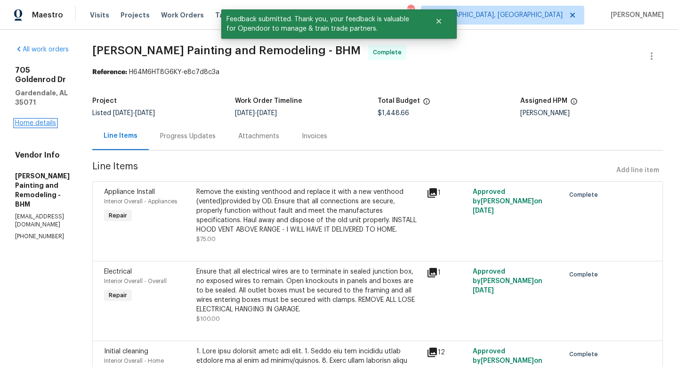
click at [36, 120] on link "Home details" at bounding box center [35, 123] width 41 height 7
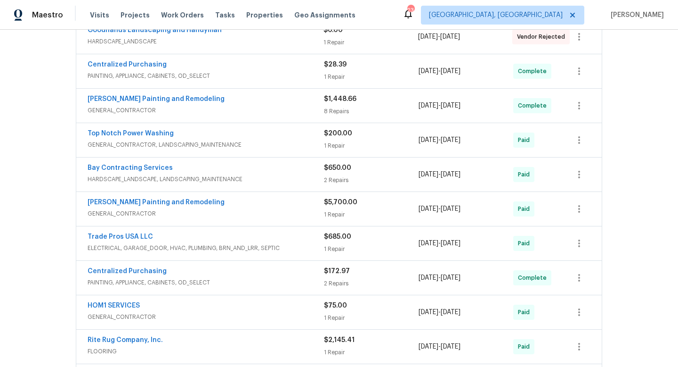
scroll to position [194, 0]
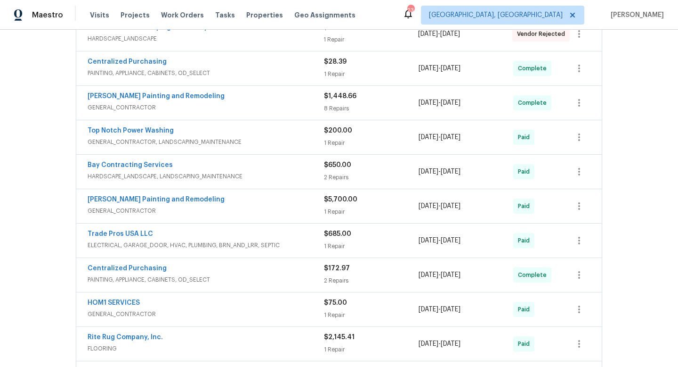
click at [286, 212] on span "GENERAL_CONTRACTOR" at bounding box center [206, 210] width 237 height 9
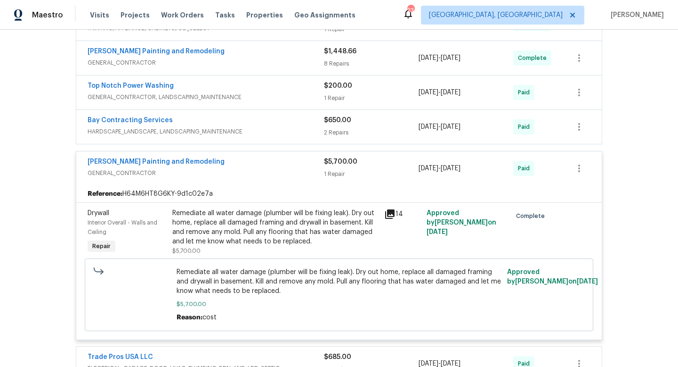
scroll to position [240, 0]
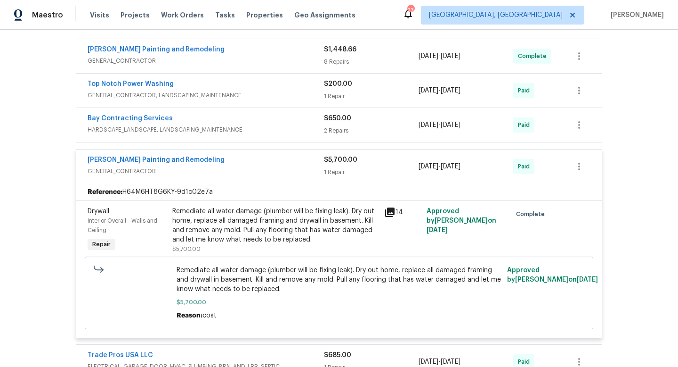
click at [306, 156] on div "Carlos Painting and Remodeling" at bounding box center [206, 160] width 237 height 11
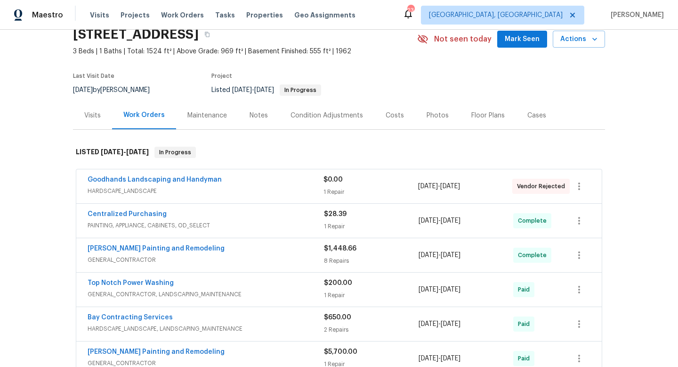
scroll to position [0, 0]
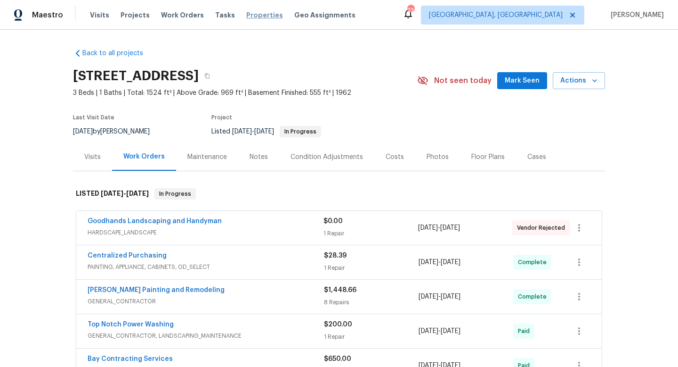
click at [246, 17] on span "Properties" at bounding box center [264, 14] width 37 height 9
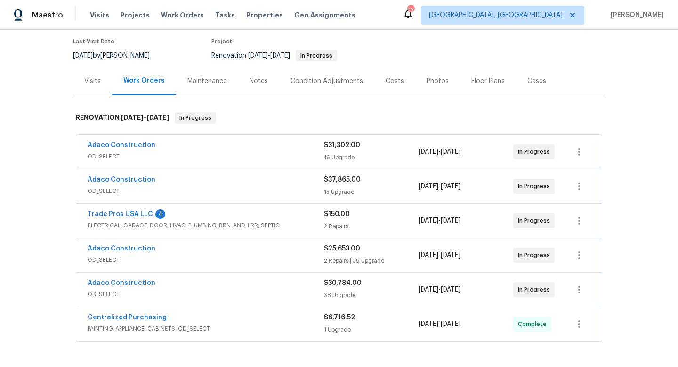
scroll to position [86, 0]
click at [216, 139] on div "Adaco Construction" at bounding box center [206, 144] width 237 height 11
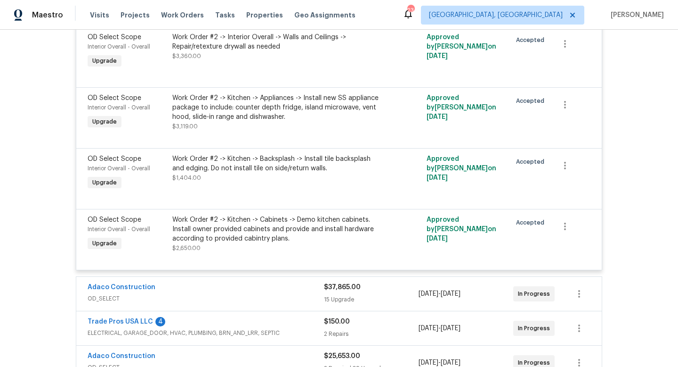
scroll to position [0, 0]
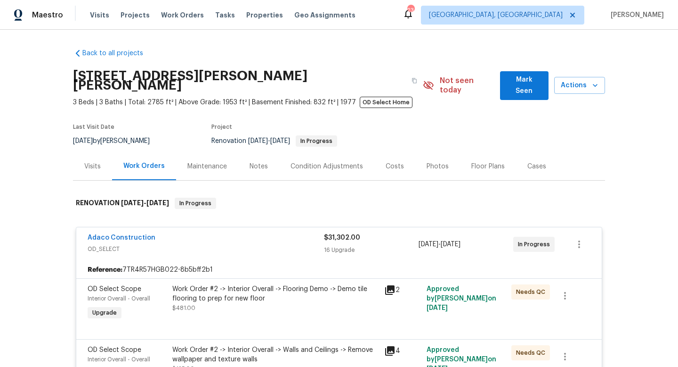
click at [284, 234] on div "Adaco Construction" at bounding box center [206, 238] width 237 height 11
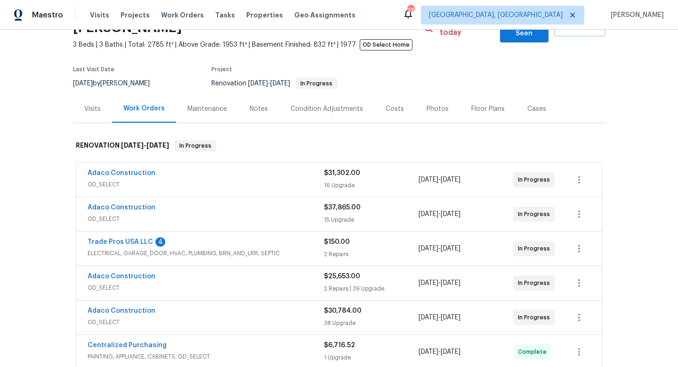
scroll to position [58, 0]
click at [272, 202] on div "Adaco Construction" at bounding box center [206, 207] width 237 height 11
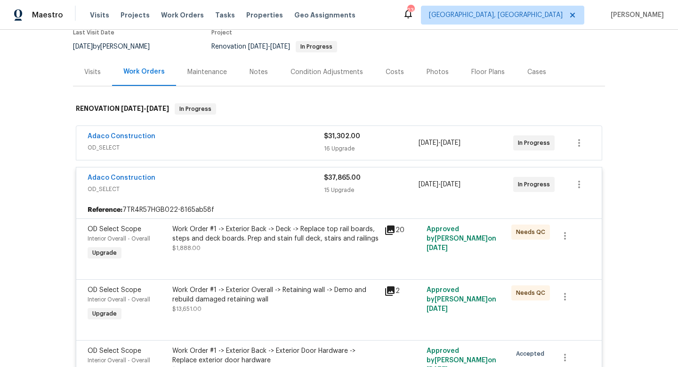
scroll to position [0, 0]
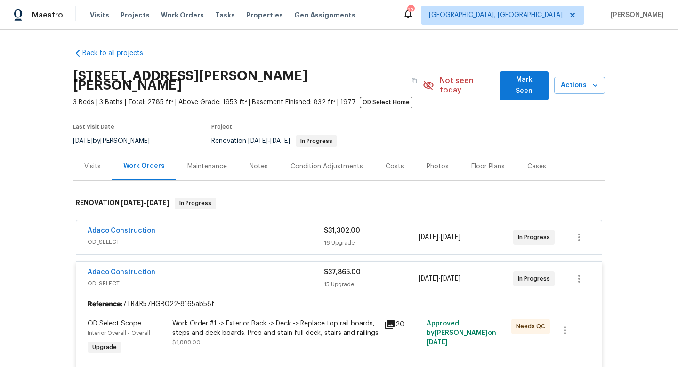
click at [273, 267] on div "Adaco Construction" at bounding box center [206, 272] width 237 height 11
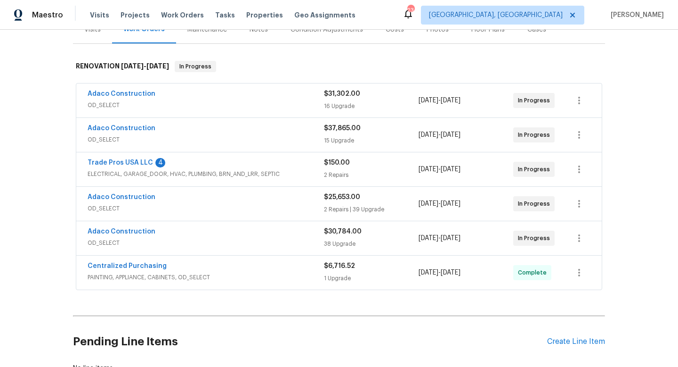
scroll to position [142, 0]
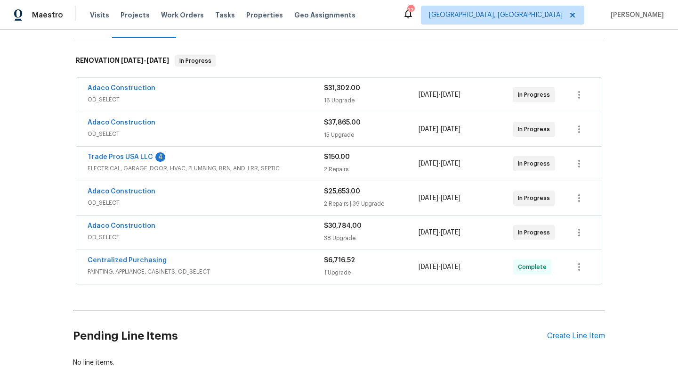
click at [269, 187] on div "Adaco Construction" at bounding box center [206, 192] width 237 height 11
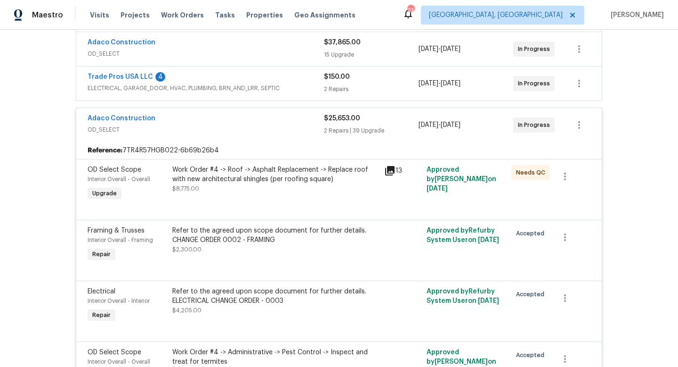
scroll to position [196, 0]
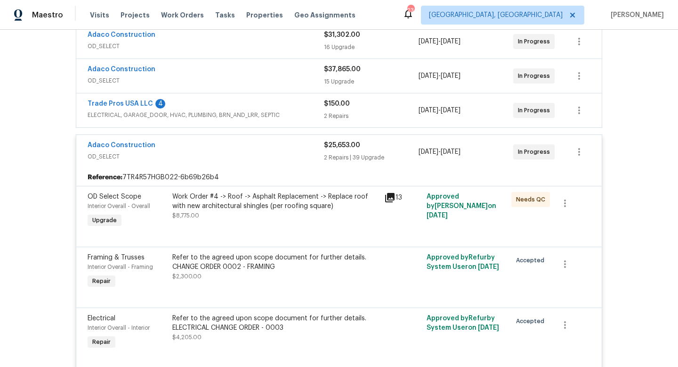
click at [291, 154] on div "Adaco Construction OD_SELECT $25,653.00 2 Repairs | 39 Upgrade 6/11/2025 - 10/6…" at bounding box center [339, 152] width 526 height 34
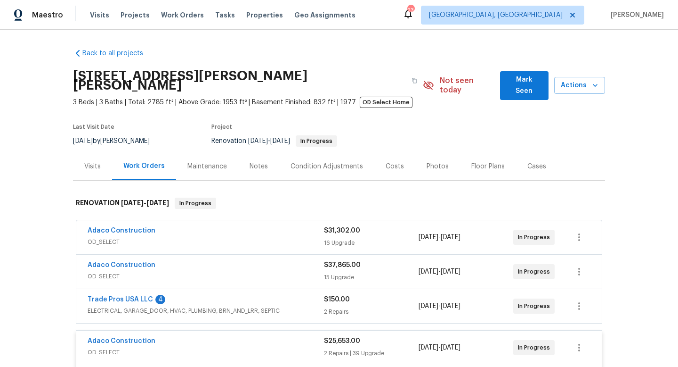
click at [392, 162] on div "Costs" at bounding box center [395, 166] width 18 height 9
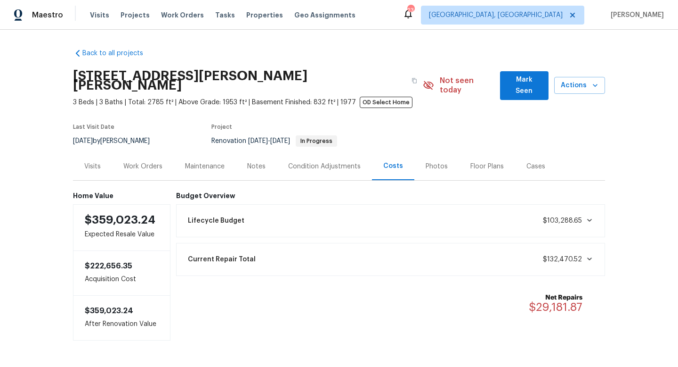
click at [138, 162] on div "Work Orders" at bounding box center [142, 166] width 39 height 9
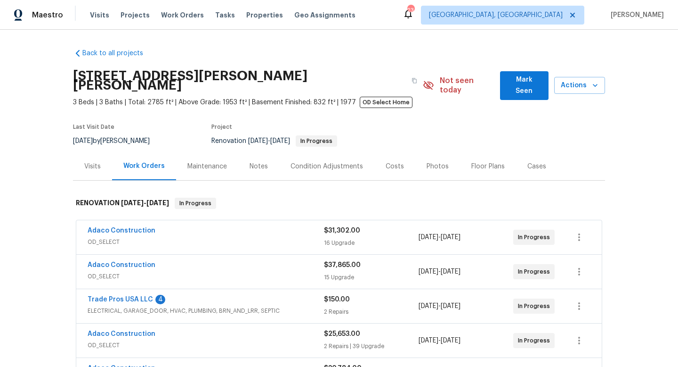
click at [236, 294] on div "Trade Pros USA LLC 4" at bounding box center [206, 299] width 237 height 11
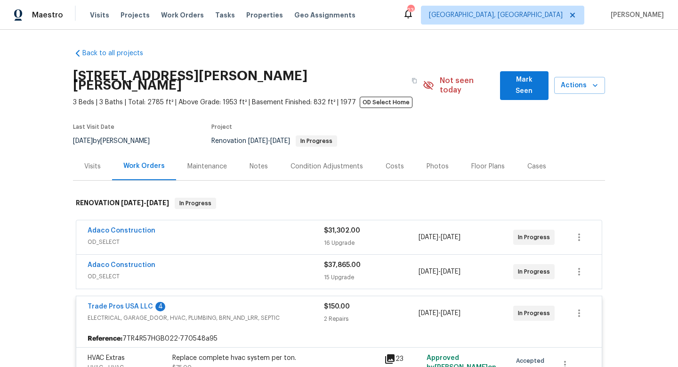
click at [110, 302] on span "Trade Pros USA LLC" at bounding box center [120, 306] width 65 height 9
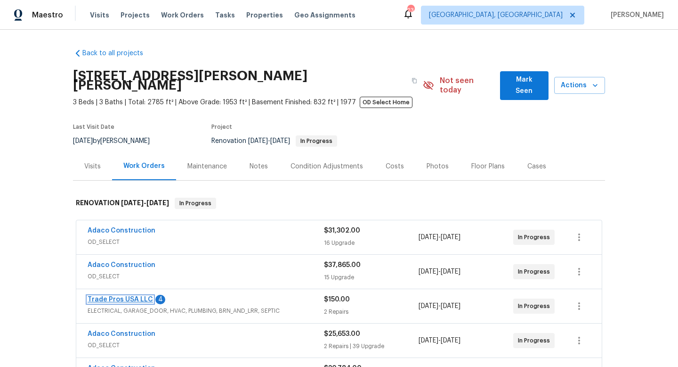
click at [130, 296] on link "Trade Pros USA LLC" at bounding box center [120, 299] width 65 height 7
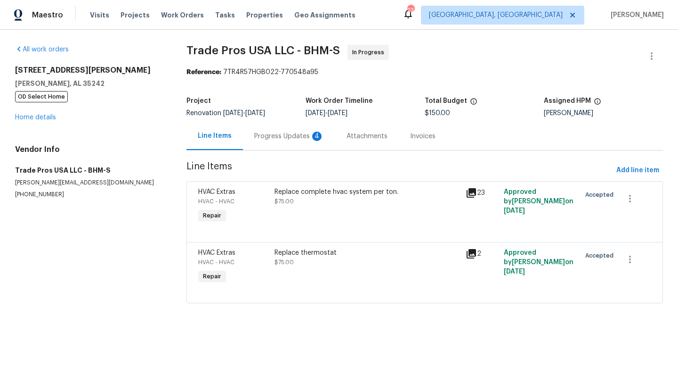
click at [264, 135] on div "Progress Updates 4" at bounding box center [289, 135] width 70 height 9
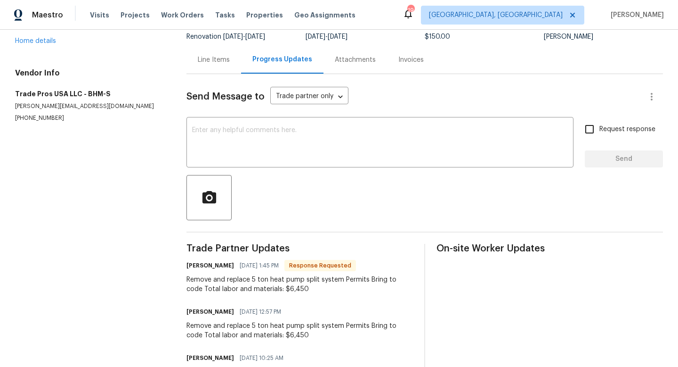
scroll to position [99, 0]
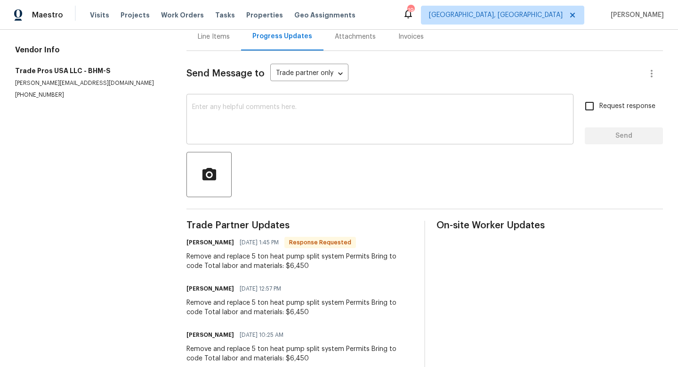
click at [255, 119] on textarea at bounding box center [380, 120] width 376 height 33
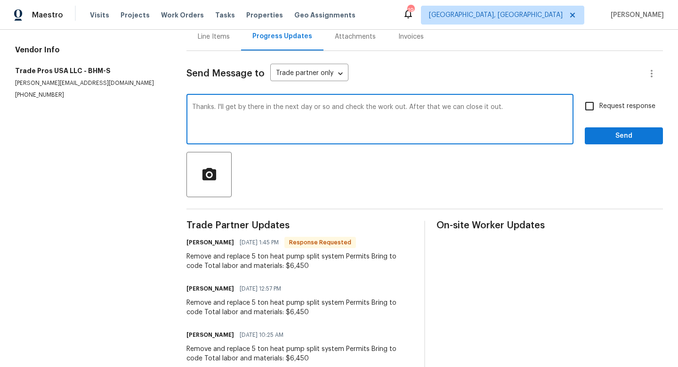
type textarea "Thanks. I'll get by there in the next day or so and check the work out. After t…"
click at [609, 133] on span "Send" at bounding box center [624, 136] width 63 height 12
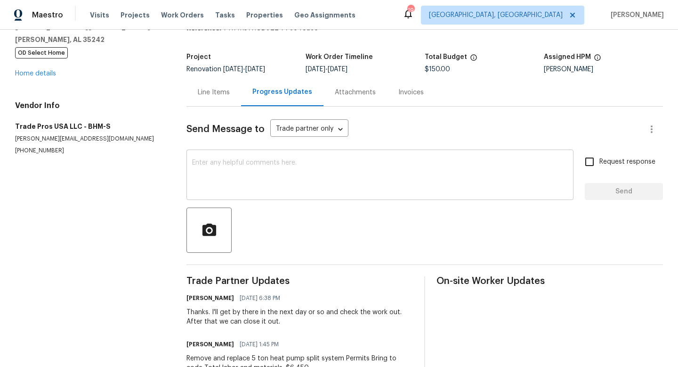
scroll to position [0, 0]
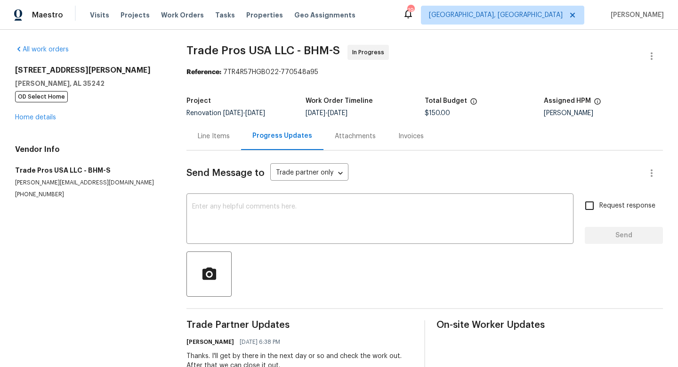
click at [215, 132] on div "Line Items" at bounding box center [214, 135] width 32 height 9
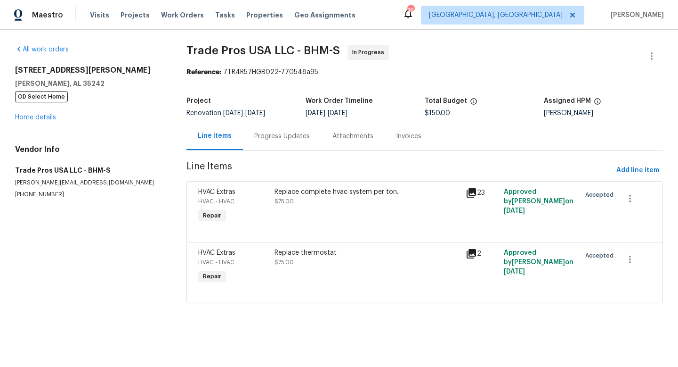
click at [298, 198] on div "Replace complete hvac system per ton. $75.00" at bounding box center [368, 196] width 186 height 19
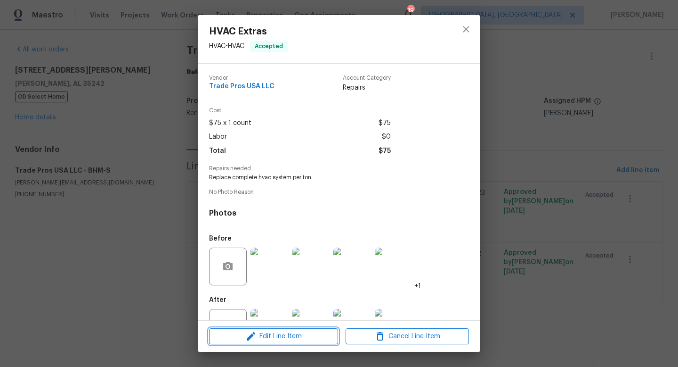
click at [281, 335] on span "Edit Line Item" at bounding box center [273, 336] width 123 height 12
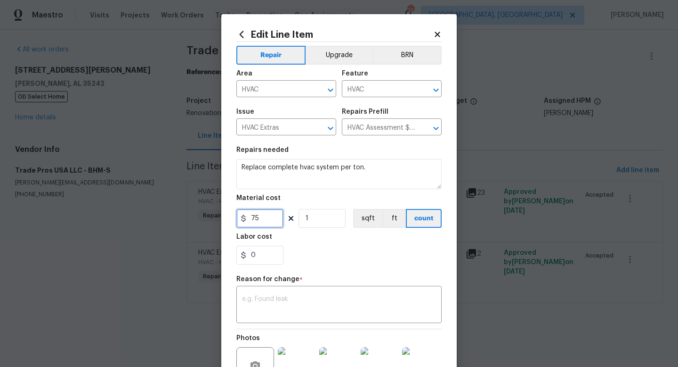
drag, startPoint x: 262, startPoint y: 222, endPoint x: 133, endPoint y: 170, distance: 139.7
click at [145, 175] on div "Edit Line Item Repair Upgrade BRN Area HVAC ​ Feature HVAC ​ Issue HVAC Extras …" at bounding box center [339, 183] width 678 height 367
type input "6450"
click at [284, 299] on textarea at bounding box center [339, 305] width 194 height 20
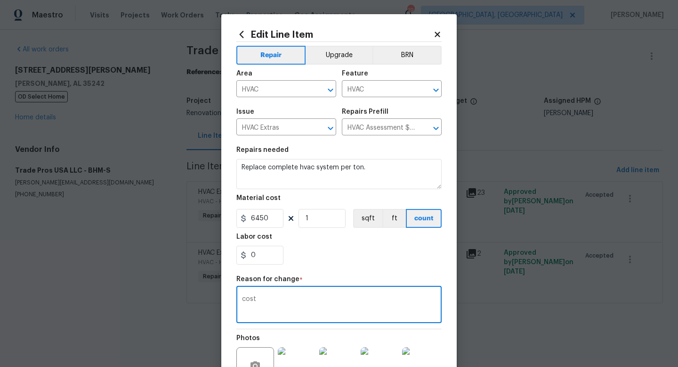
type textarea "cost"
click at [412, 257] on div "0" at bounding box center [339, 254] width 205 height 19
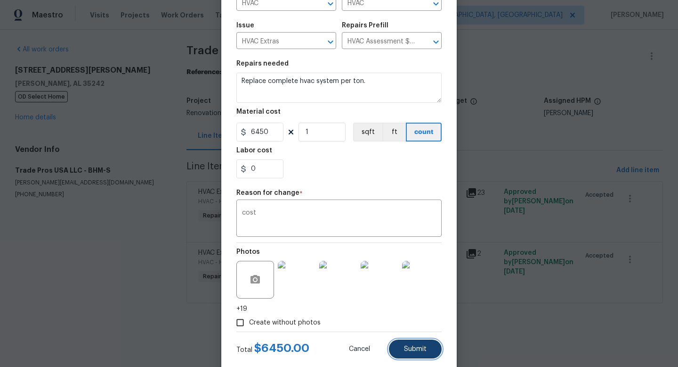
click at [414, 357] on button "Submit" at bounding box center [415, 348] width 53 height 19
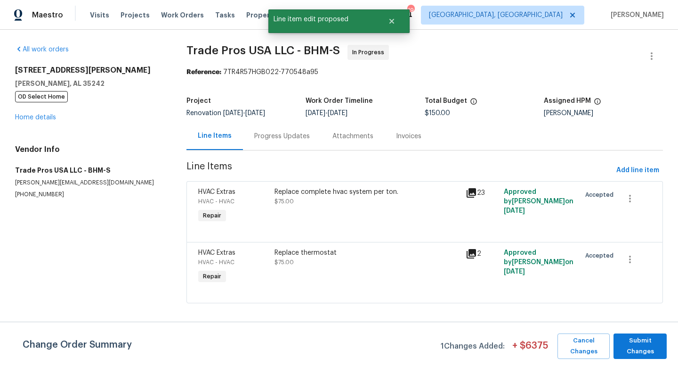
scroll to position [0, 0]
click at [654, 336] on span "Submit Changes" at bounding box center [641, 346] width 44 height 22
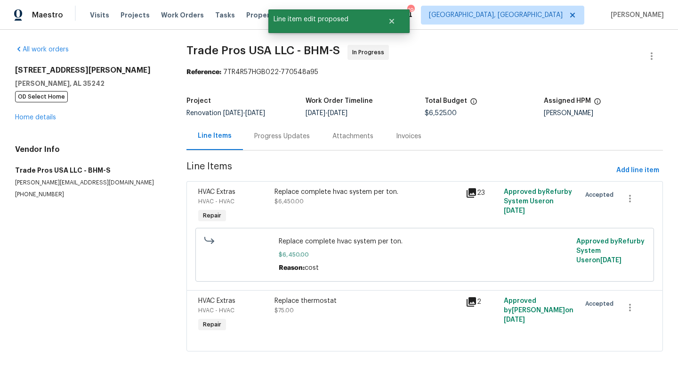
click at [20, 114] on div "5048 Kerry Downs Rd Hoover, AL 35242 OD Select Home Home details" at bounding box center [89, 93] width 149 height 57
click at [22, 118] on link "Home details" at bounding box center [35, 117] width 41 height 7
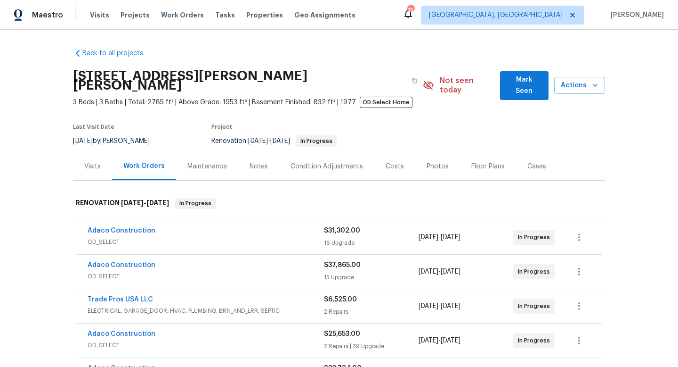
click at [386, 162] on div "Costs" at bounding box center [395, 166] width 18 height 9
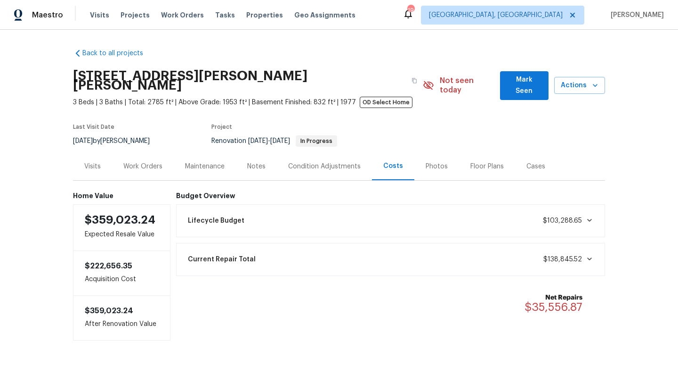
scroll to position [21, 0]
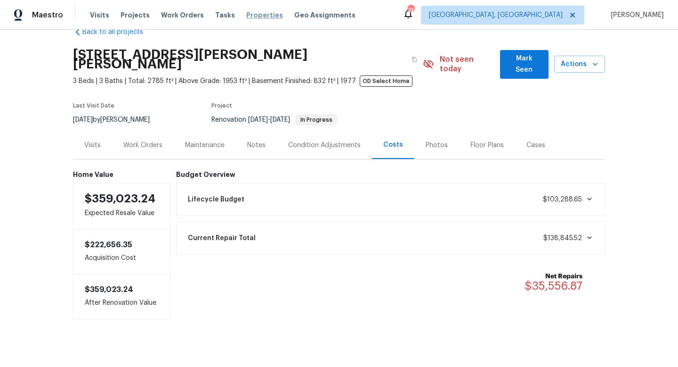
click at [246, 13] on span "Properties" at bounding box center [264, 14] width 37 height 9
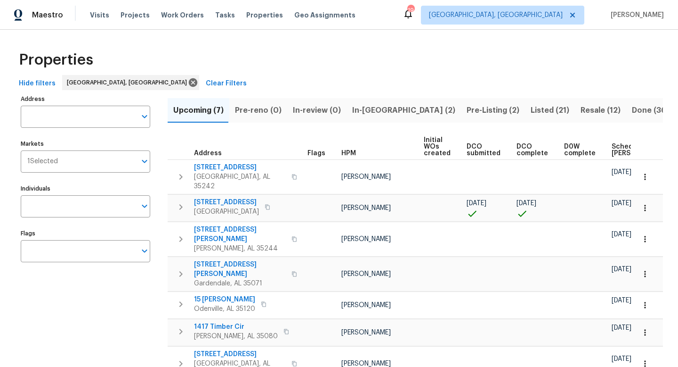
click at [363, 108] on span "In-[GEOGRAPHIC_DATA] (2)" at bounding box center [403, 110] width 103 height 13
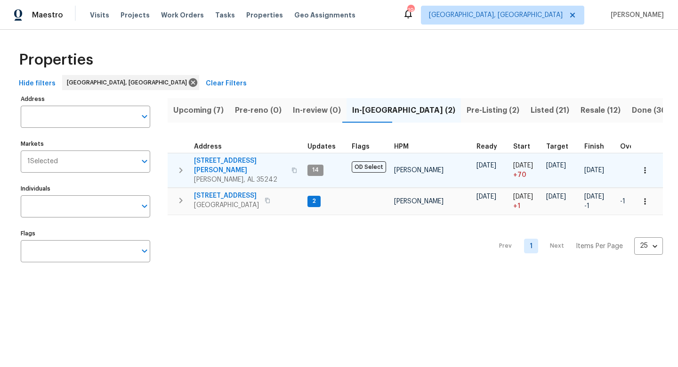
click at [212, 160] on span "5048 Kerry Downs Rd" at bounding box center [240, 165] width 92 height 19
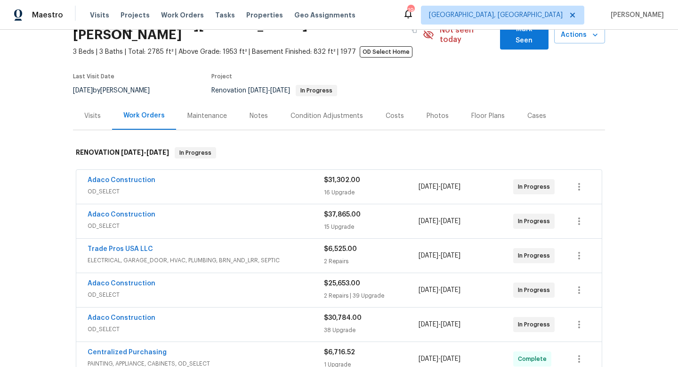
scroll to position [57, 0]
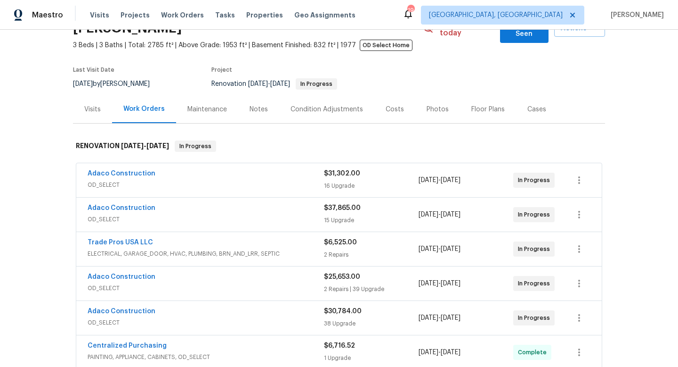
click at [245, 283] on span "OD_SELECT" at bounding box center [206, 287] width 237 height 9
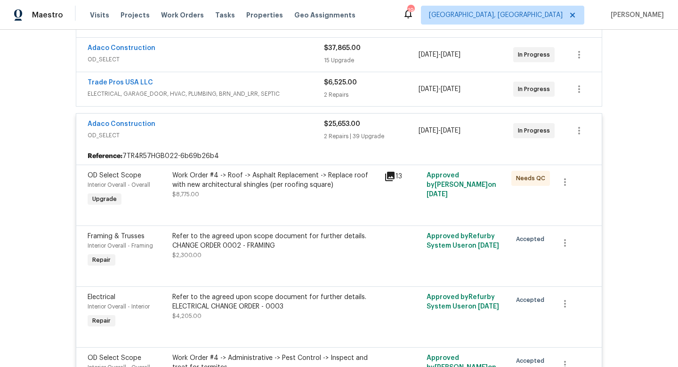
scroll to position [0, 0]
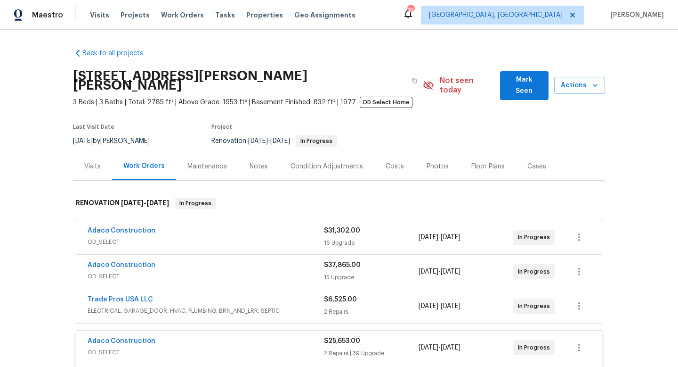
click at [254, 21] on div "Visits Projects Work Orders Tasks Properties Geo Assignments" at bounding box center [228, 15] width 277 height 19
click at [253, 17] on span "Properties" at bounding box center [264, 14] width 37 height 9
